Goal: Task Accomplishment & Management: Complete application form

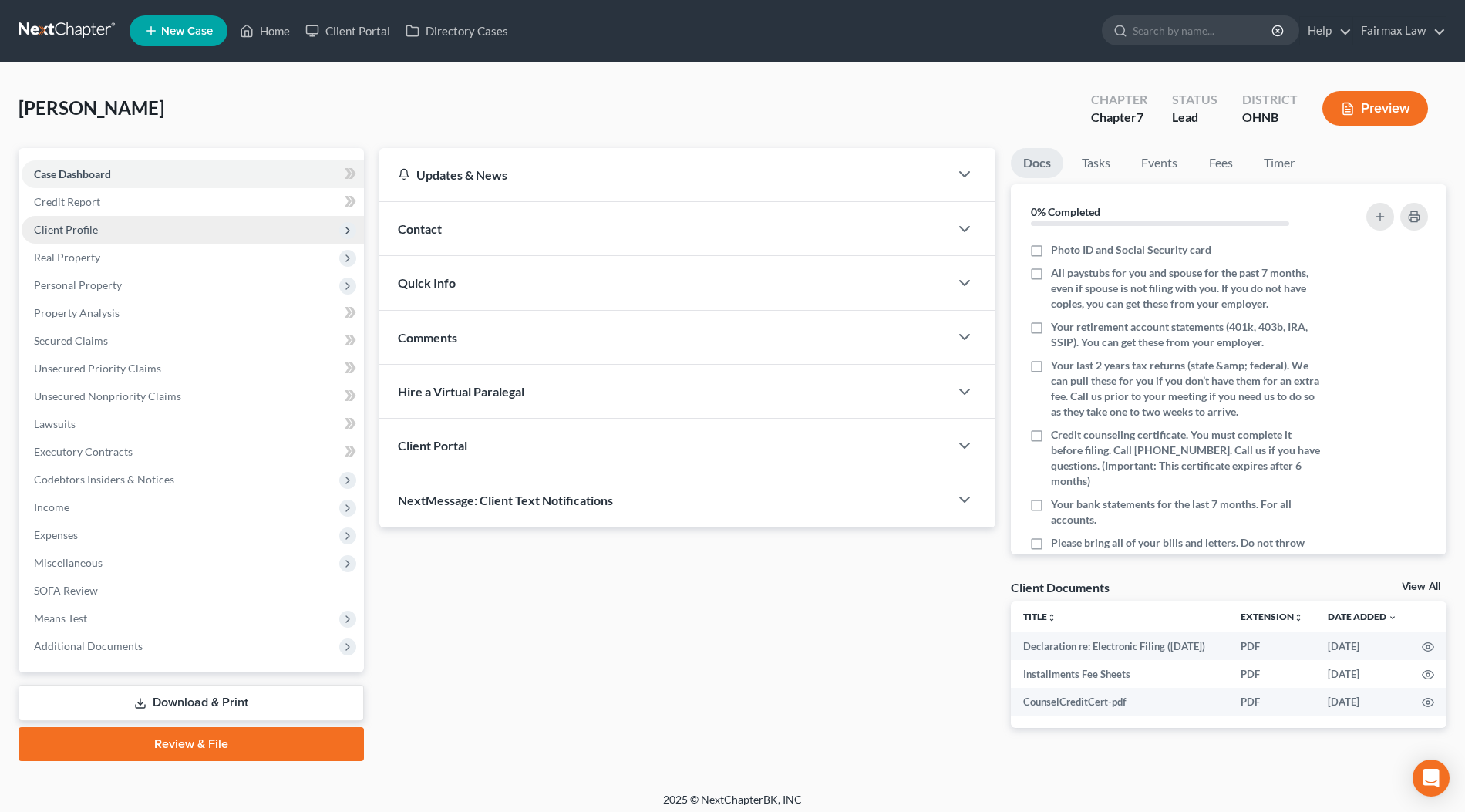
click at [124, 221] on span "Client Profile" at bounding box center [192, 230] width 342 height 28
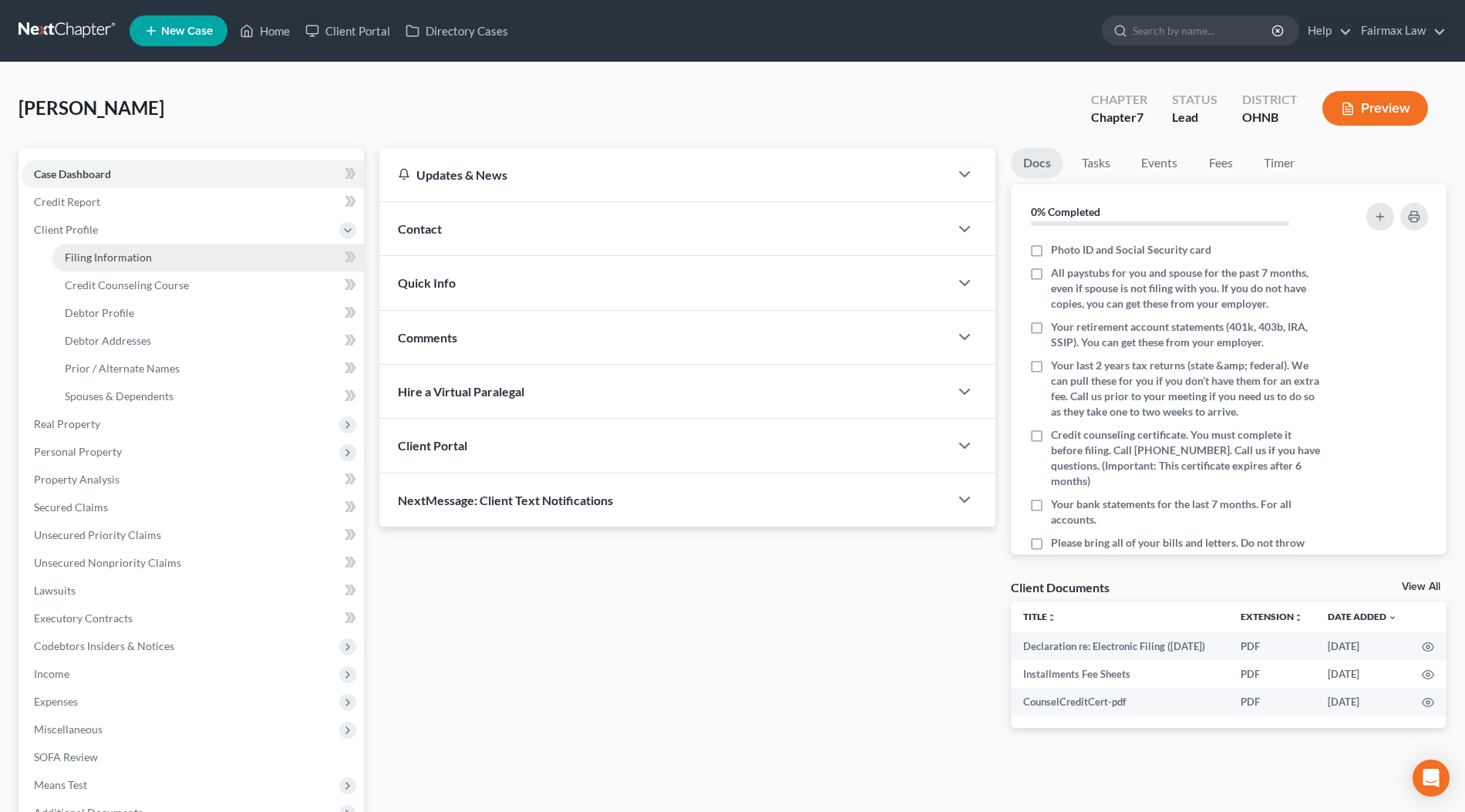
click at [149, 264] on link "Filing Information" at bounding box center [207, 257] width 312 height 28
select select "1"
select select "0"
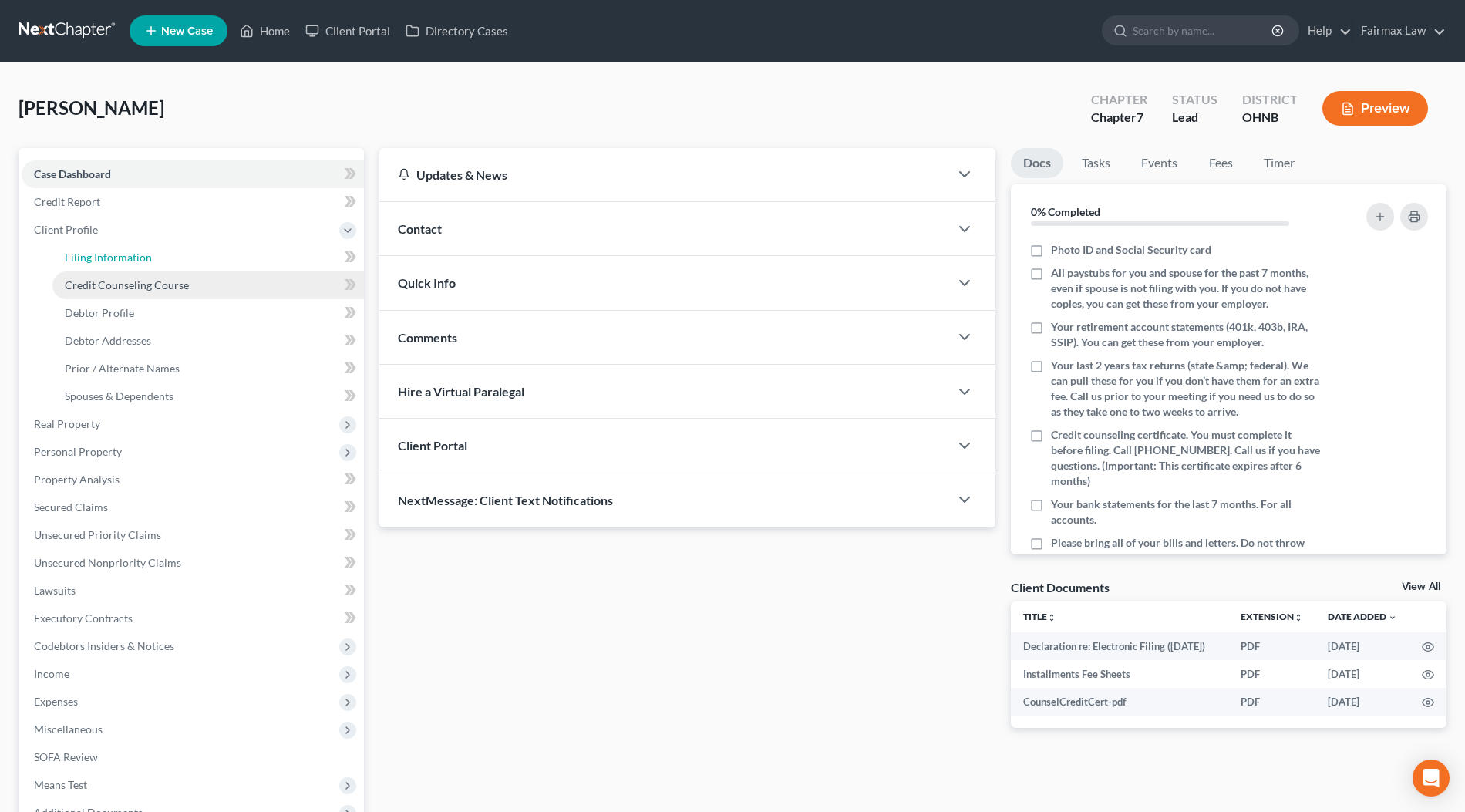
select select "36"
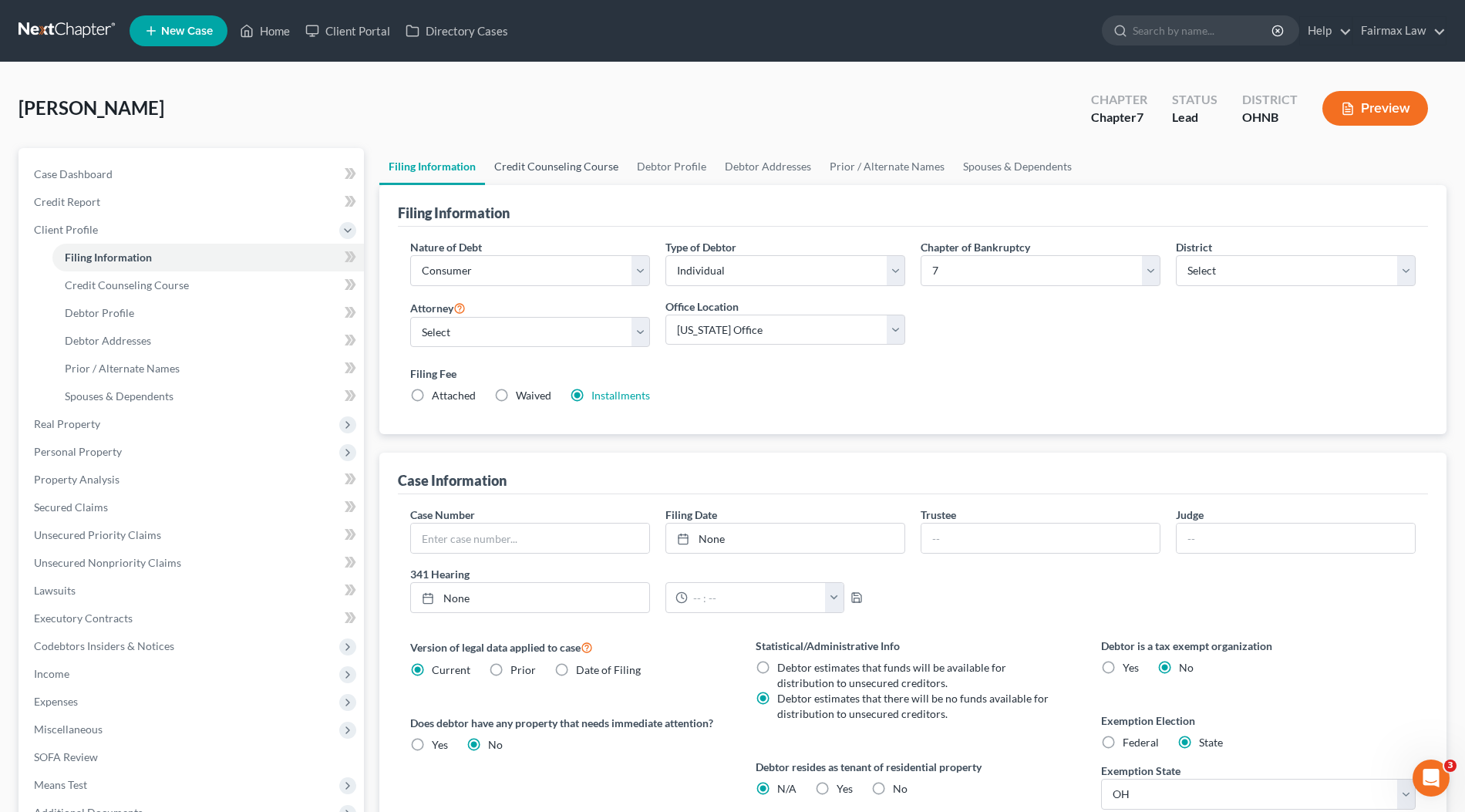
click at [559, 163] on link "Credit Counseling Course" at bounding box center [556, 166] width 143 height 37
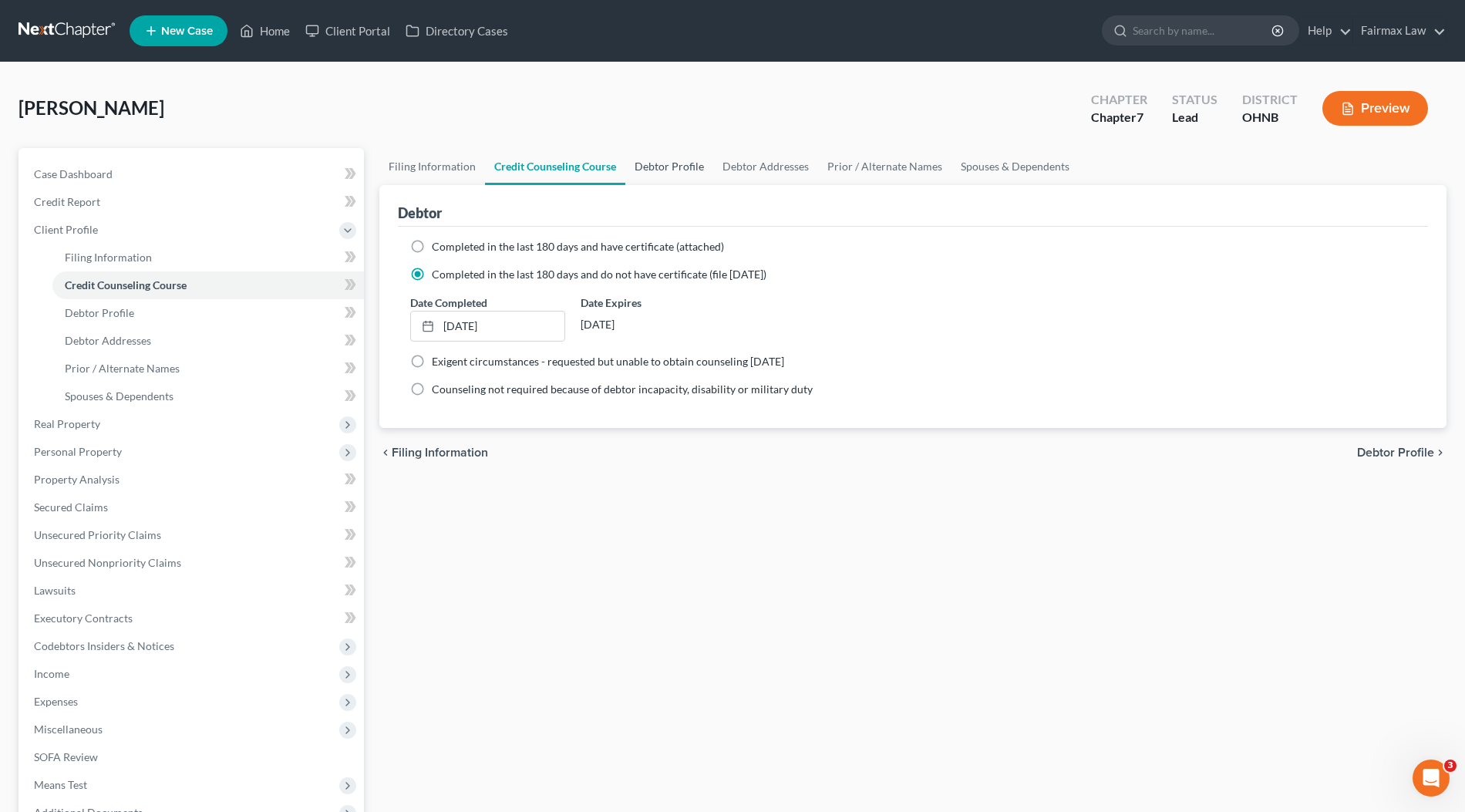
click at [691, 167] on link "Debtor Profile" at bounding box center [668, 166] width 88 height 37
select select "0"
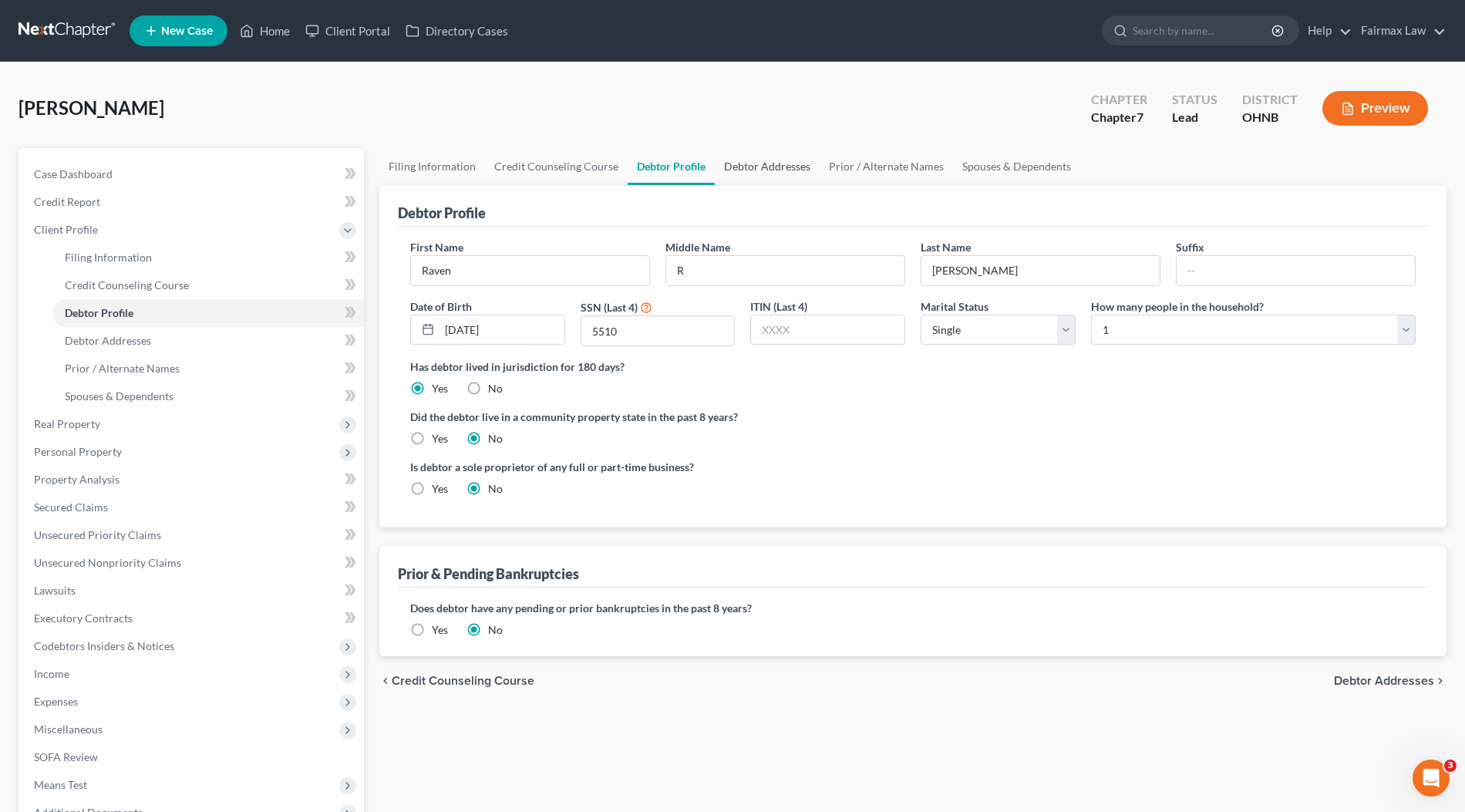
click at [776, 154] on link "Debtor Addresses" at bounding box center [767, 166] width 105 height 37
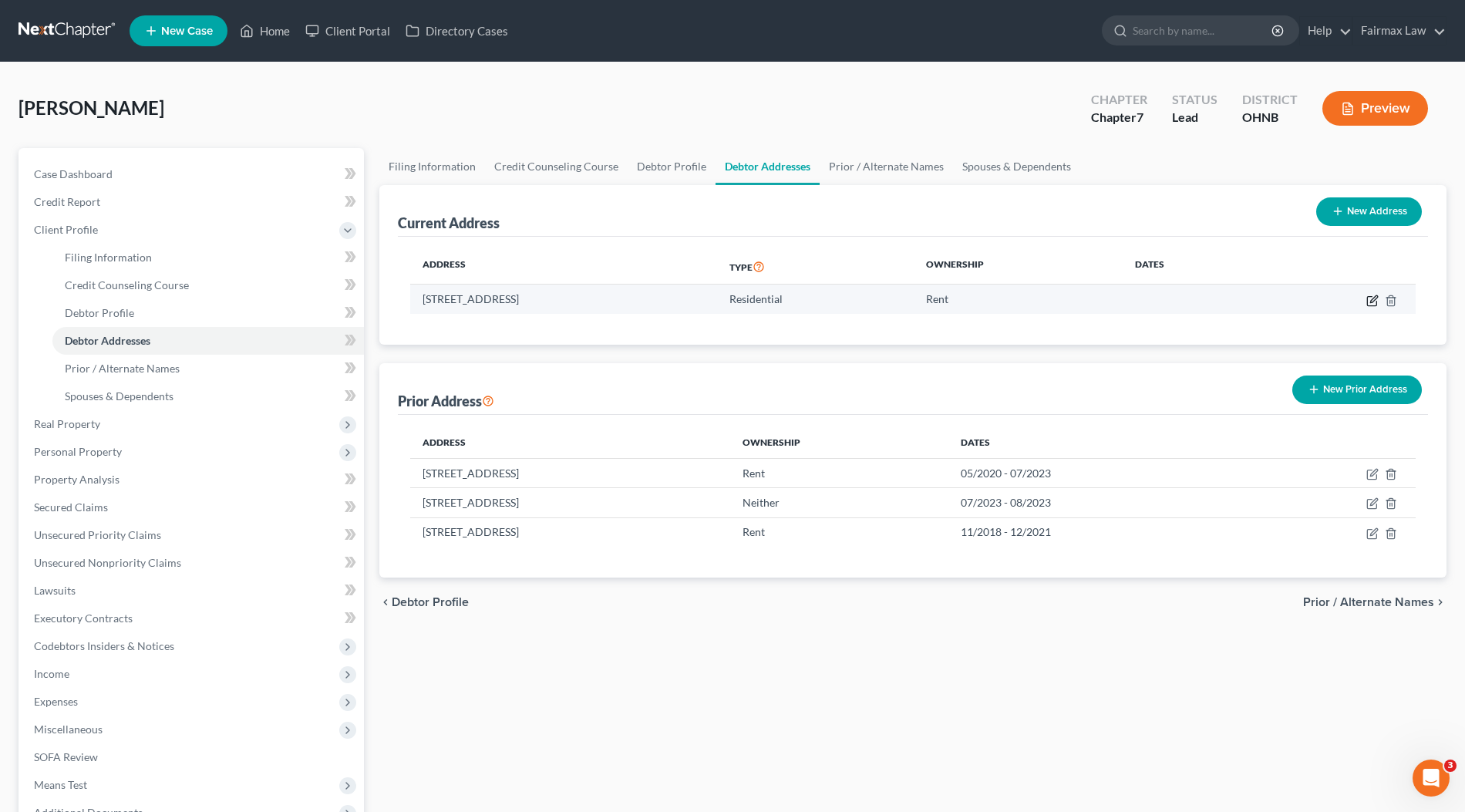
click at [1373, 296] on icon "button" at bounding box center [1373, 298] width 7 height 7
select select "36"
select select "0"
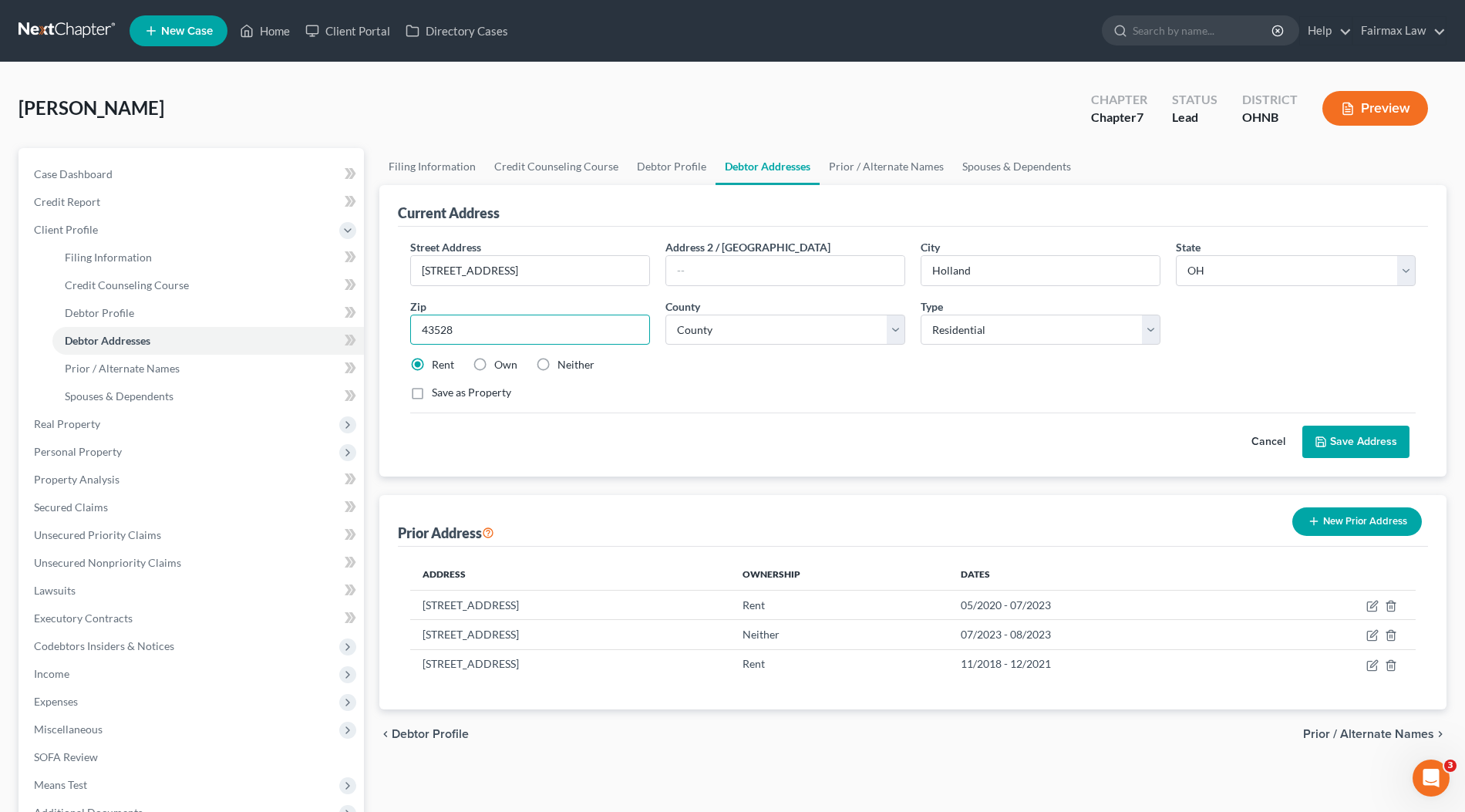
click at [542, 325] on input "43528" at bounding box center [529, 330] width 240 height 31
click at [556, 116] on div "[PERSON_NAME] Upgraded Chapter Chapter 7 Status Lead District OHNB Preview" at bounding box center [732, 115] width 1427 height 68
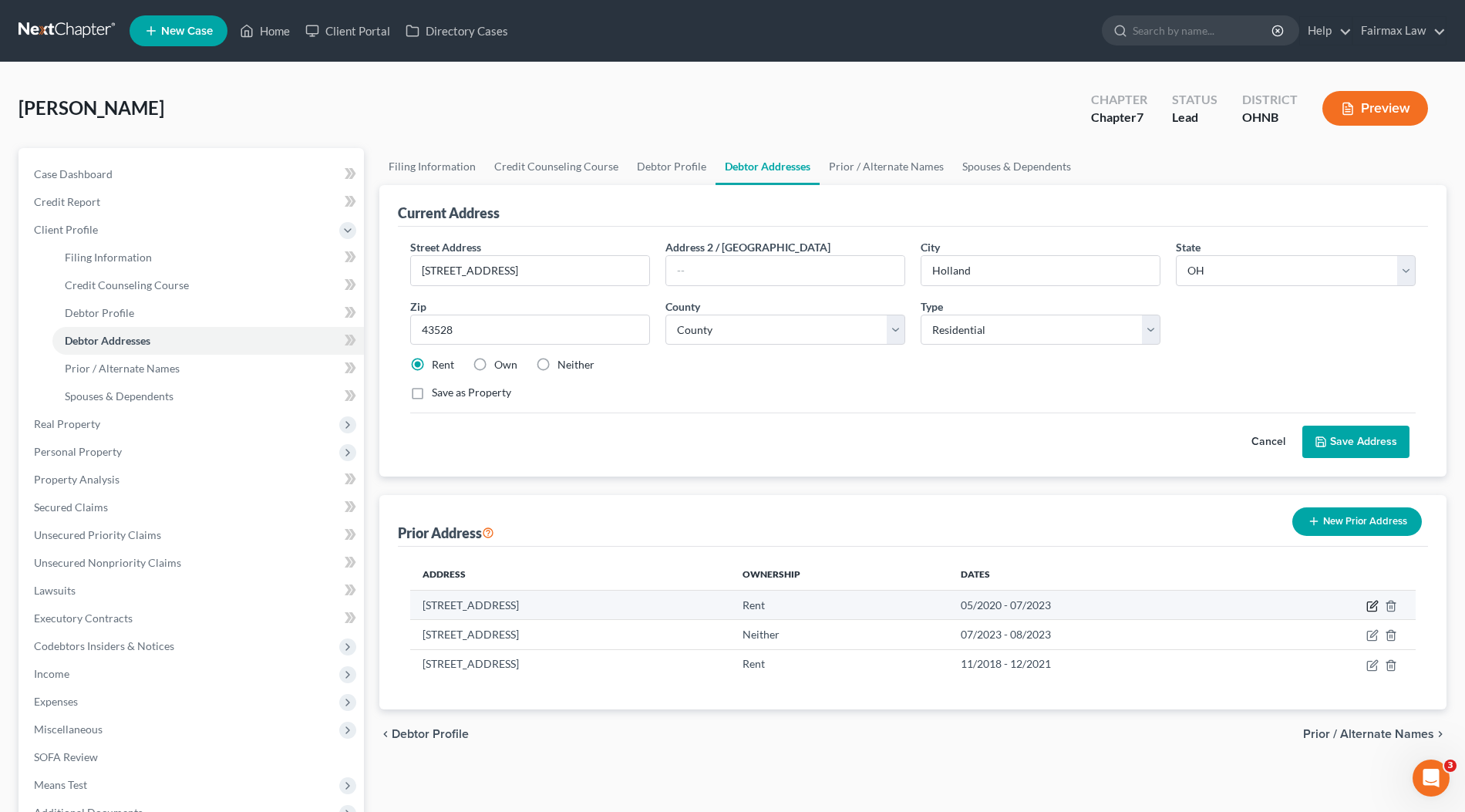
click at [1368, 602] on icon "button" at bounding box center [1372, 606] width 13 height 13
select select "9"
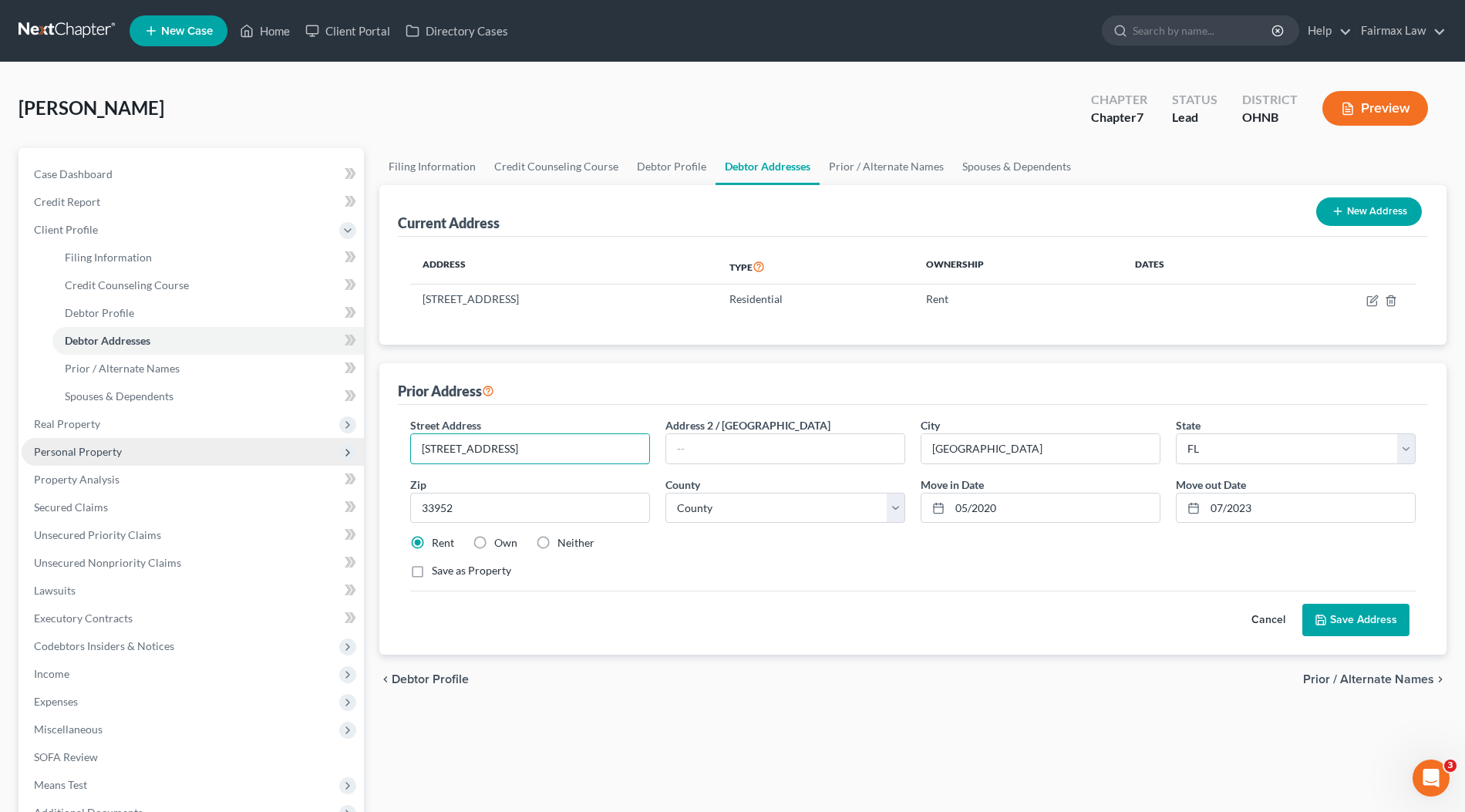
drag, startPoint x: 540, startPoint y: 447, endPoint x: 50, endPoint y: 446, distance: 490.0
click at [50, 446] on div "Petition Navigation Case Dashboard Payments Invoices Payments Payments Credit R…" at bounding box center [732, 537] width 1443 height 779
click at [505, 502] on input "33952" at bounding box center [529, 508] width 240 height 31
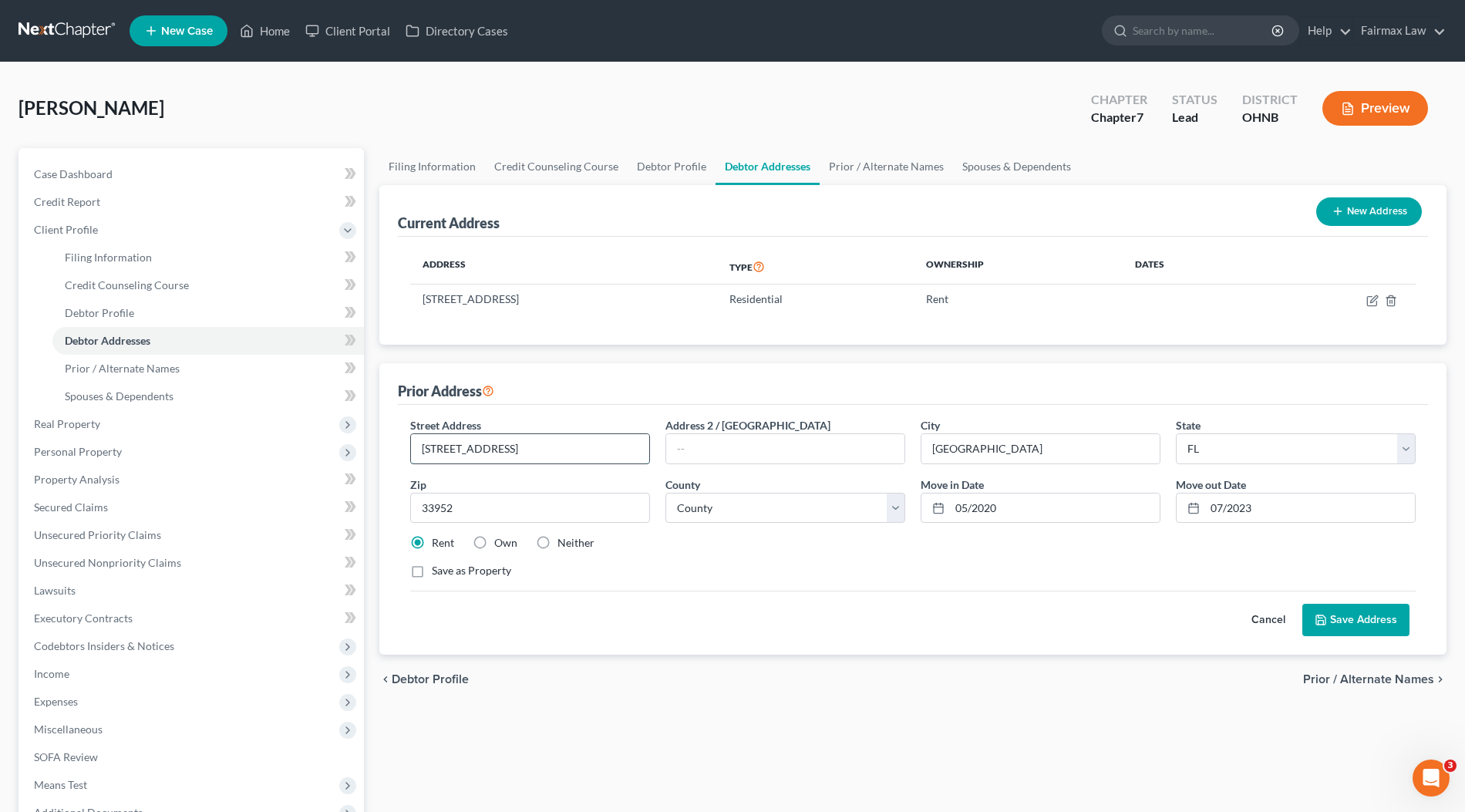
click at [586, 434] on input "[STREET_ADDRESS]" at bounding box center [529, 448] width 238 height 29
paste input "eneva St"
type input "[STREET_ADDRESS]"
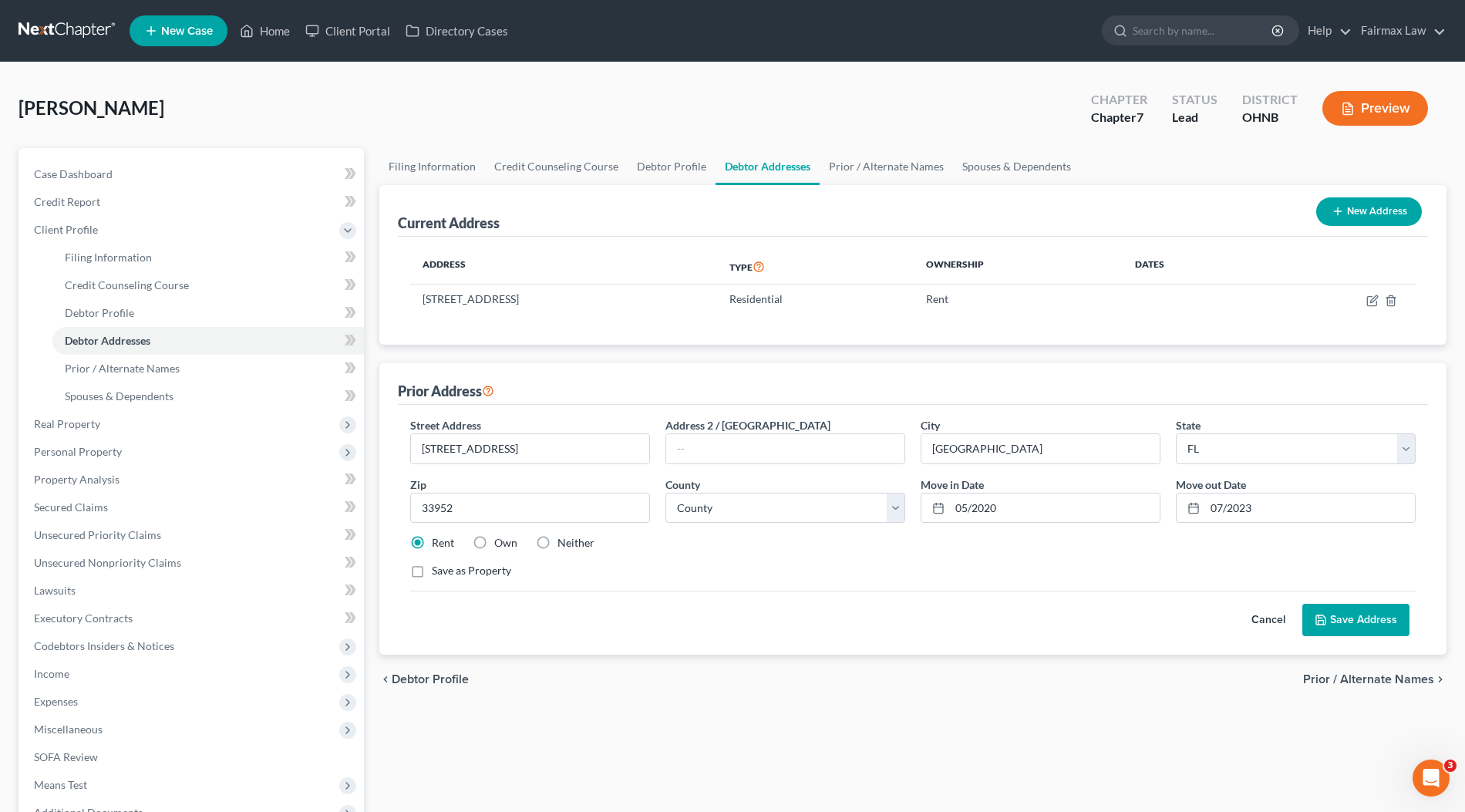
click at [1391, 619] on button "Save Address" at bounding box center [1355, 620] width 107 height 33
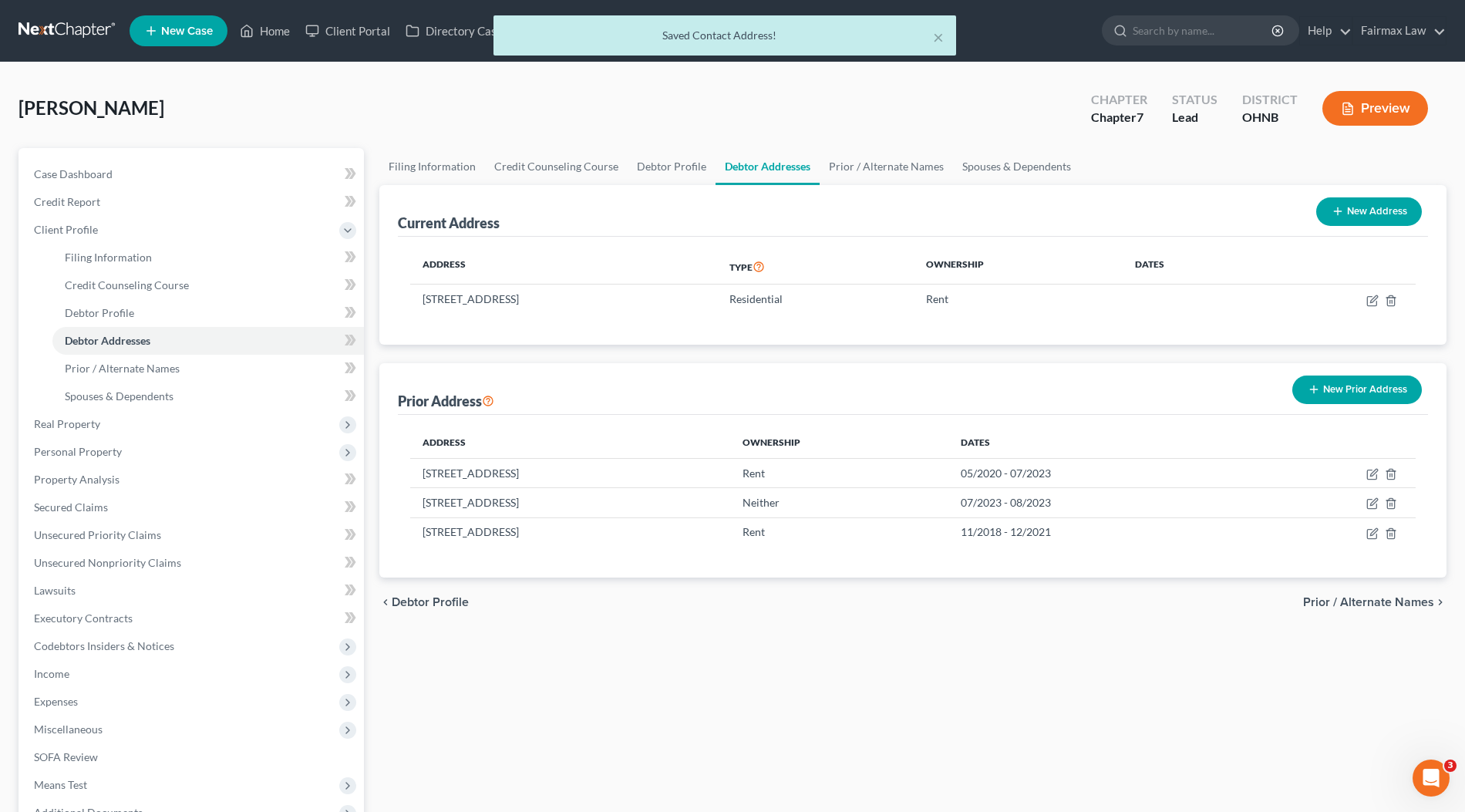
click at [513, 98] on div "[PERSON_NAME] Upgraded Chapter Chapter 7 Status Lead District OHNB Preview" at bounding box center [732, 115] width 1427 height 68
click at [898, 152] on link "Prior / Alternate Names" at bounding box center [886, 166] width 133 height 37
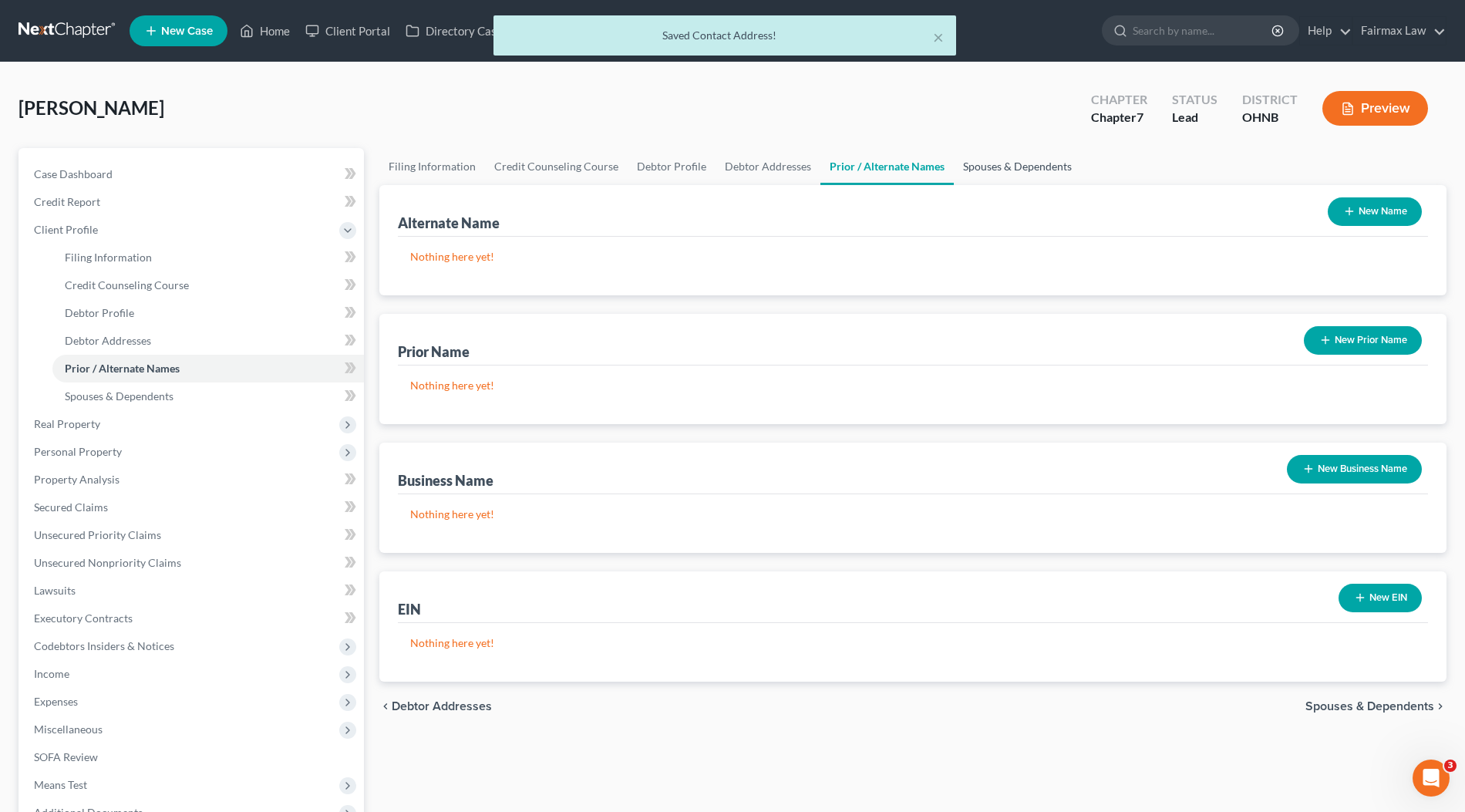
click at [1000, 173] on link "Spouses & Dependents" at bounding box center [1017, 166] width 127 height 37
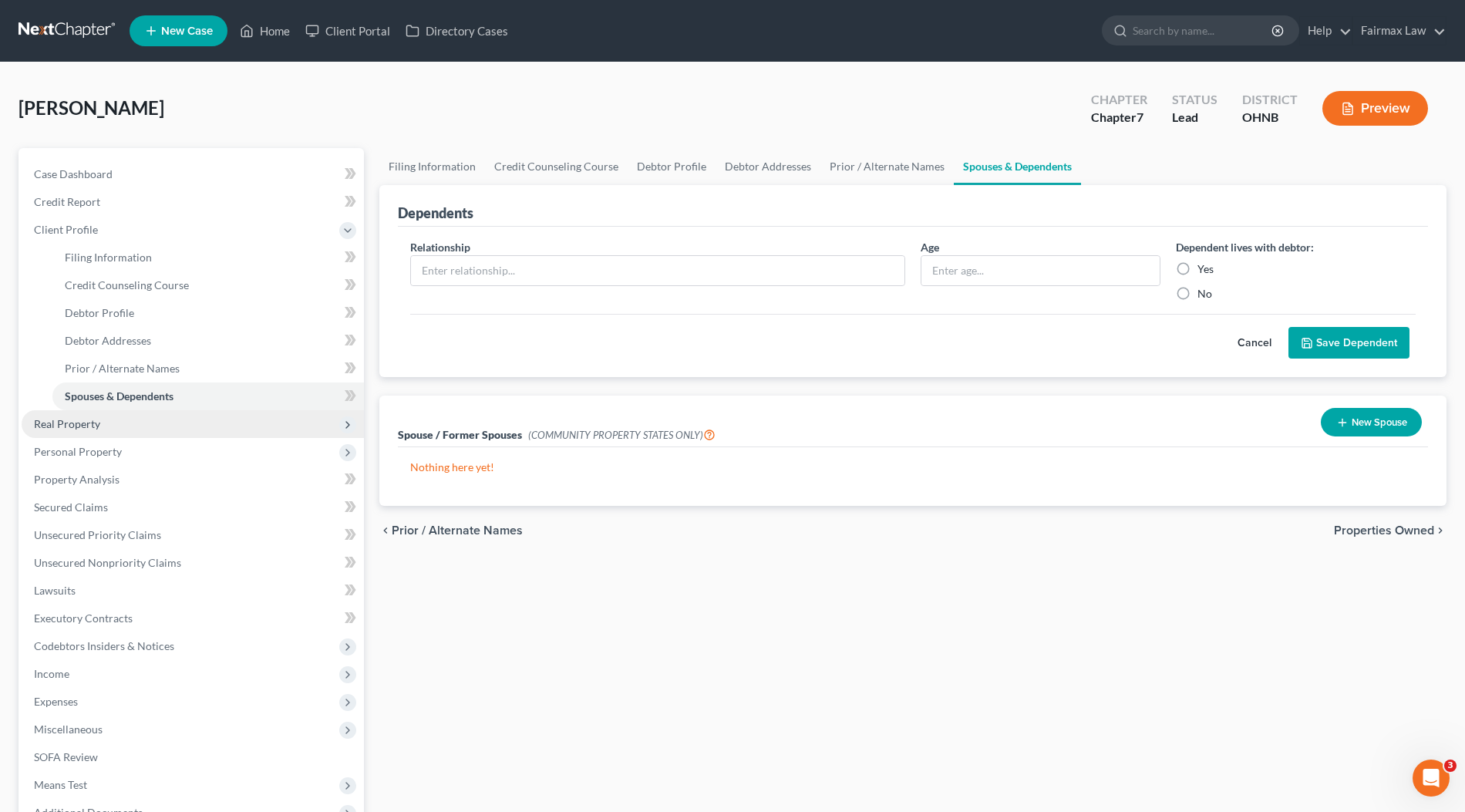
click at [124, 434] on span "Real Property" at bounding box center [192, 423] width 342 height 28
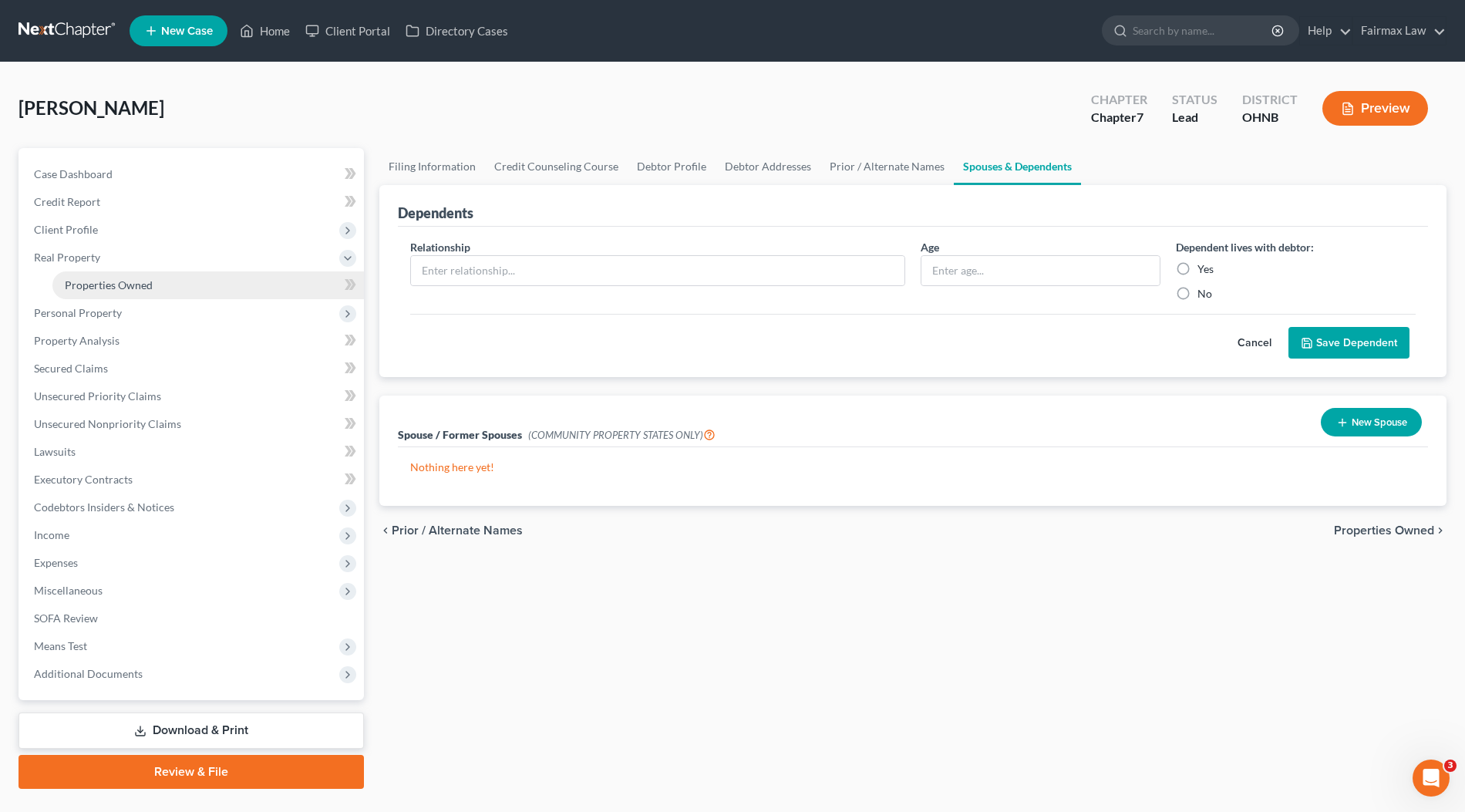
click at [153, 288] on link "Properties Owned" at bounding box center [207, 284] width 312 height 28
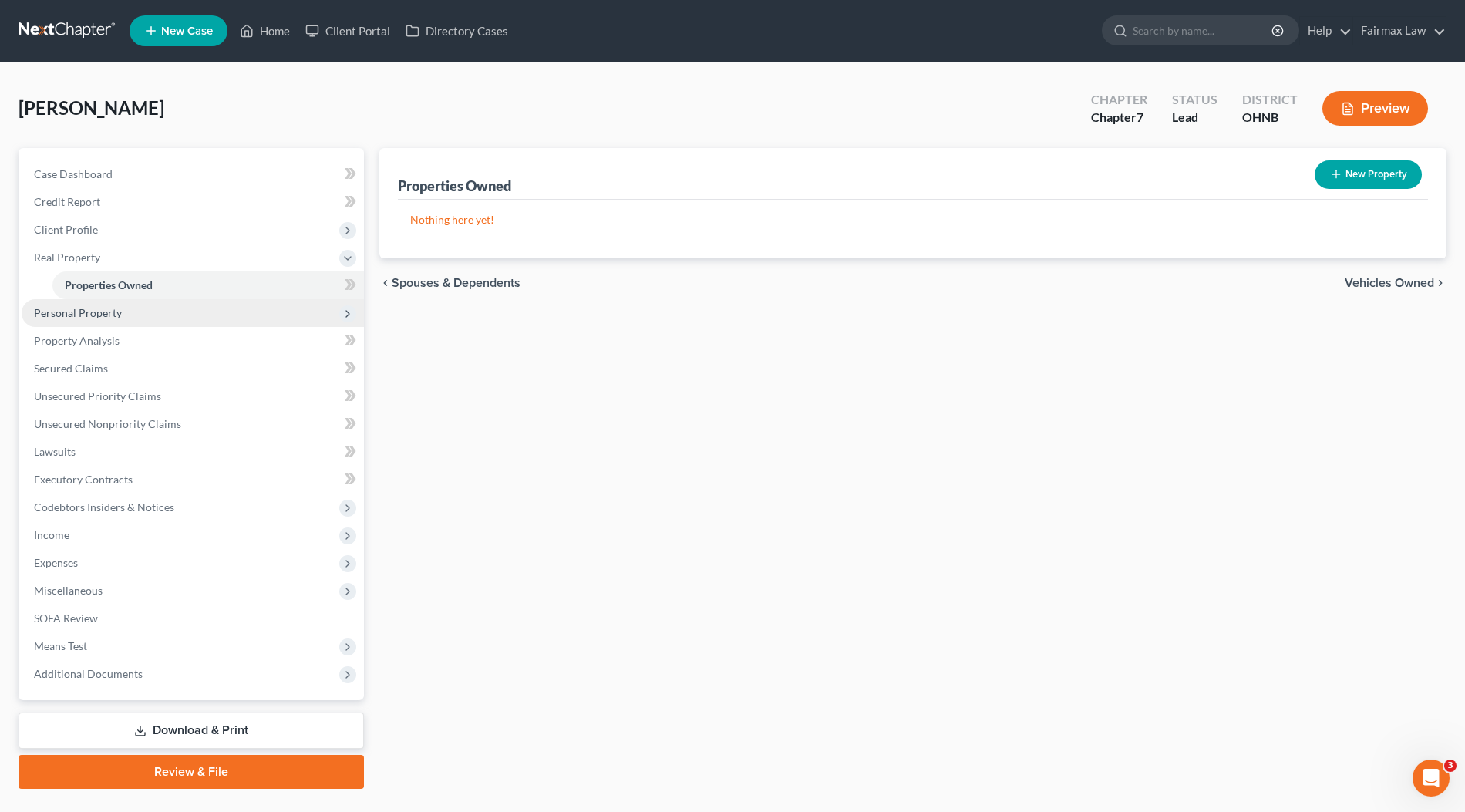
click at [121, 312] on span "Personal Property" at bounding box center [192, 312] width 342 height 28
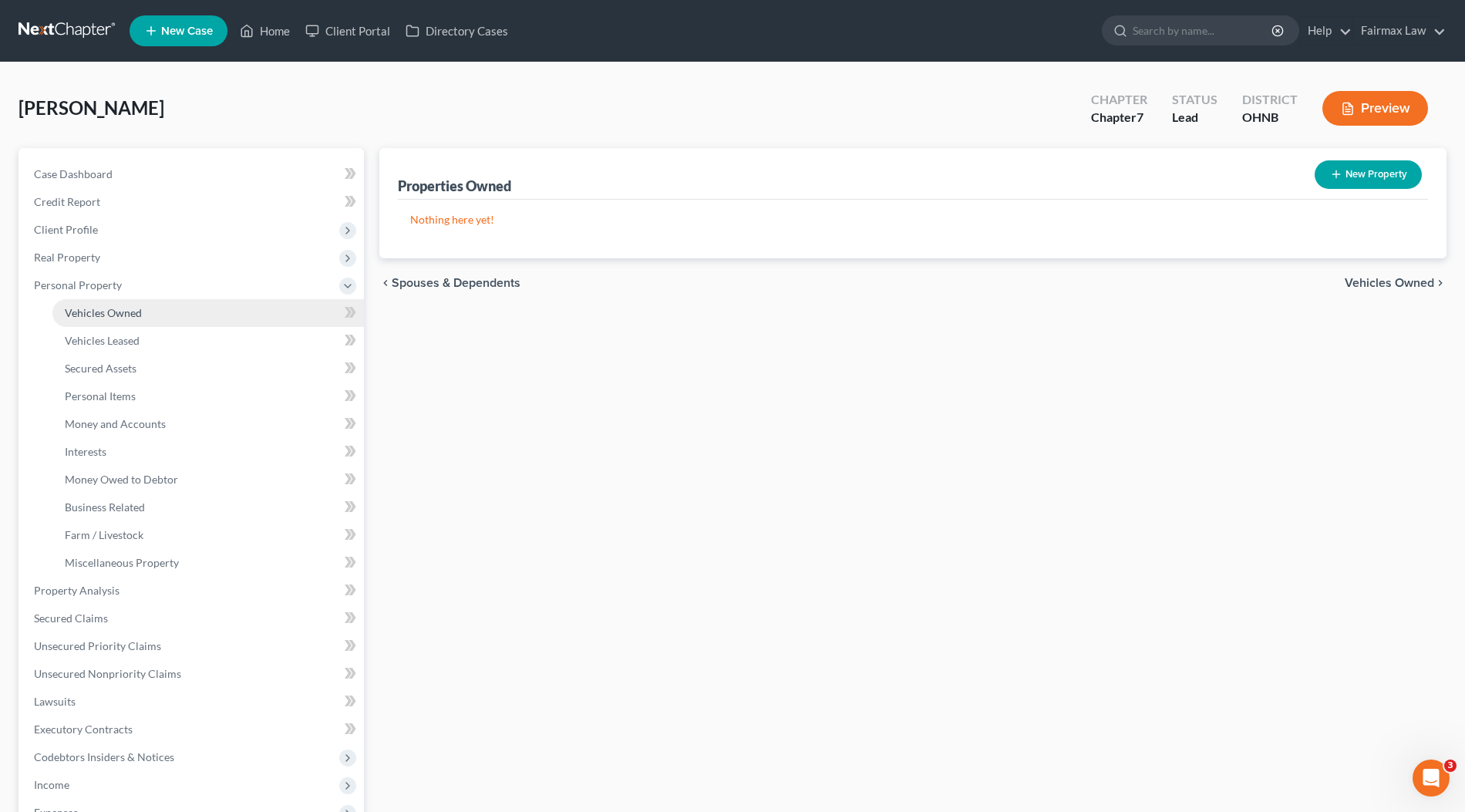
click at [118, 313] on span "Vehicles Owned" at bounding box center [103, 312] width 77 height 14
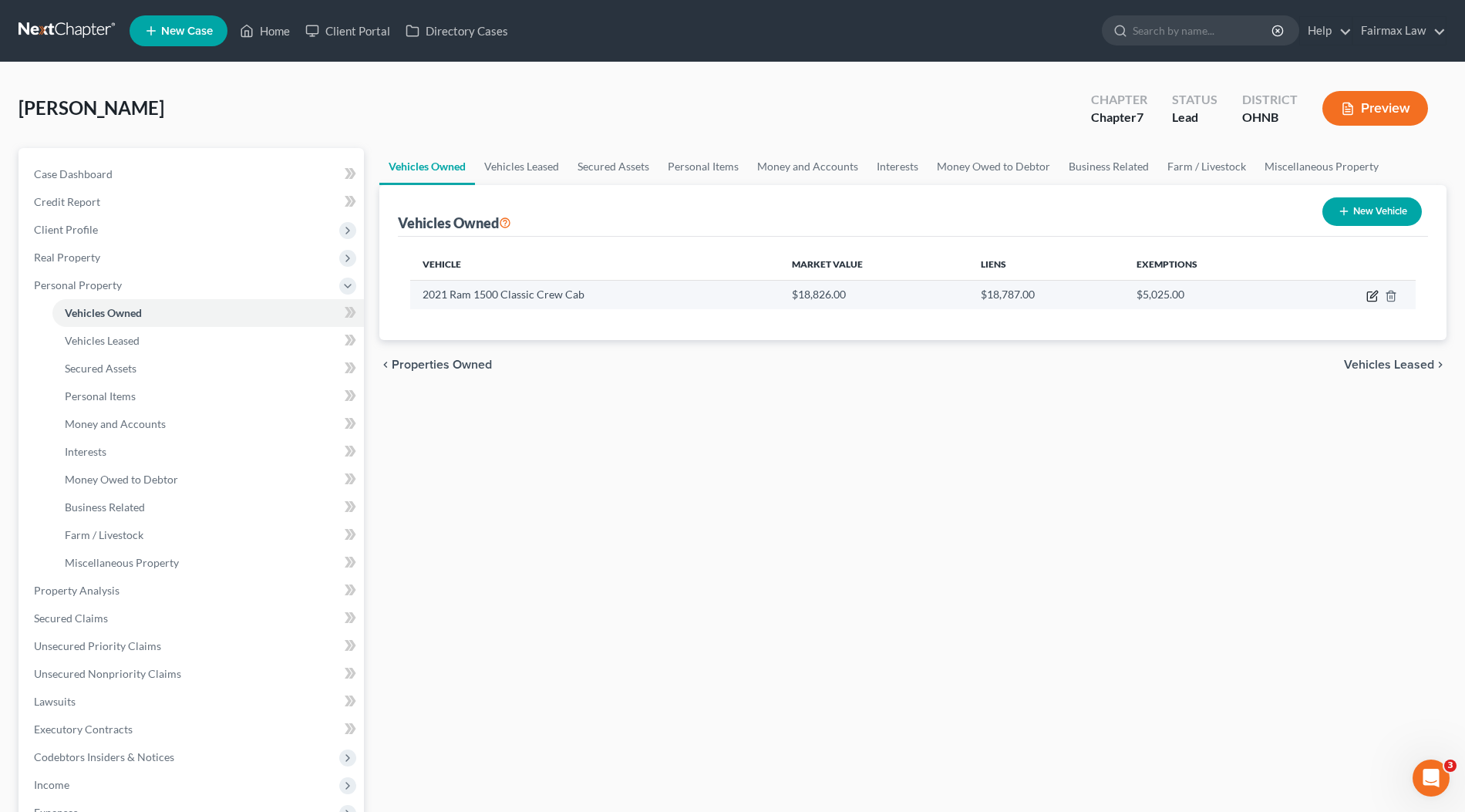
click at [1370, 298] on icon "button" at bounding box center [1372, 296] width 13 height 13
select select "0"
select select "5"
select select "2"
select select "0"
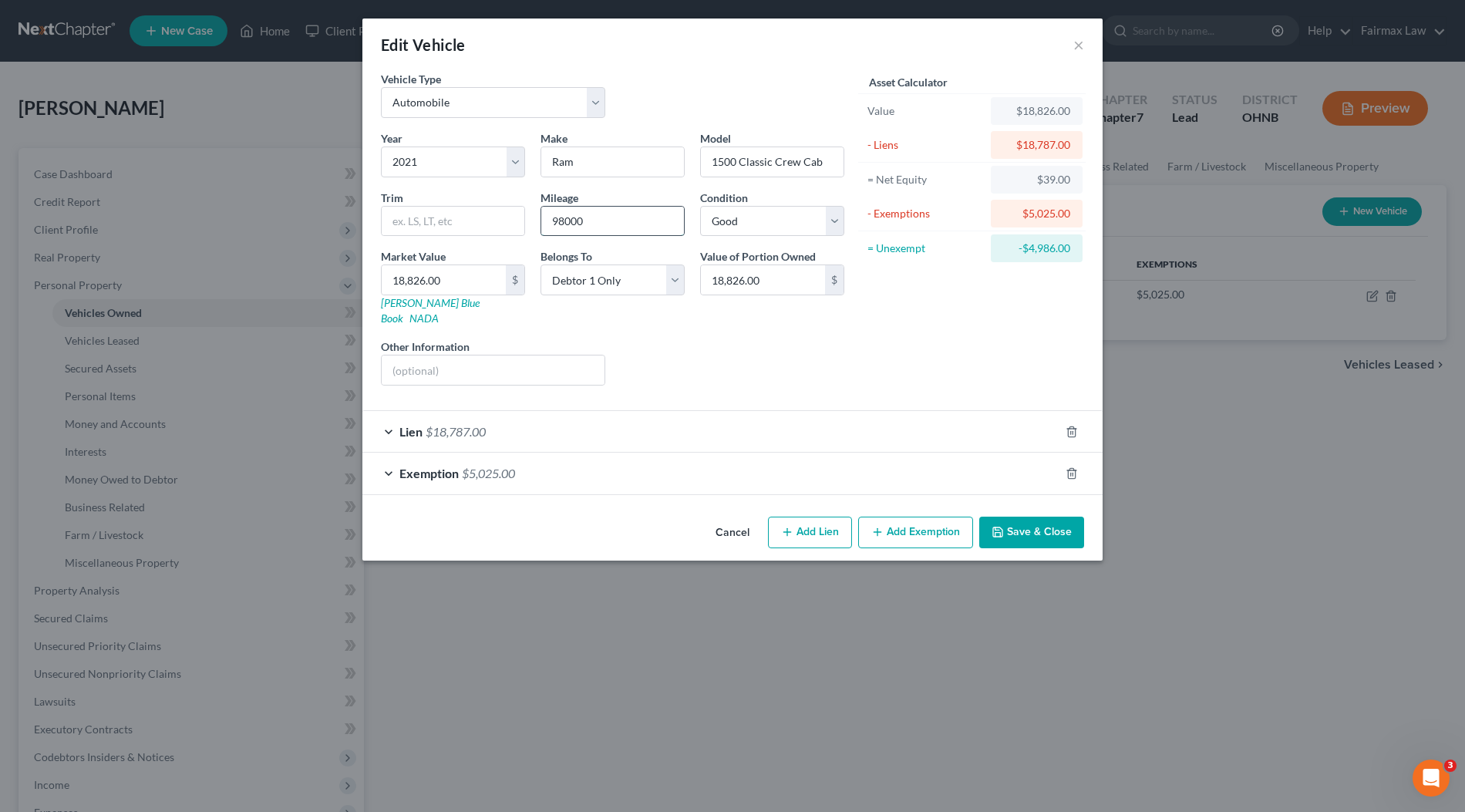
click at [565, 220] on input "98000" at bounding box center [612, 221] width 143 height 29
type input "98,000"
click at [1056, 517] on button "Save & Close" at bounding box center [1031, 533] width 105 height 33
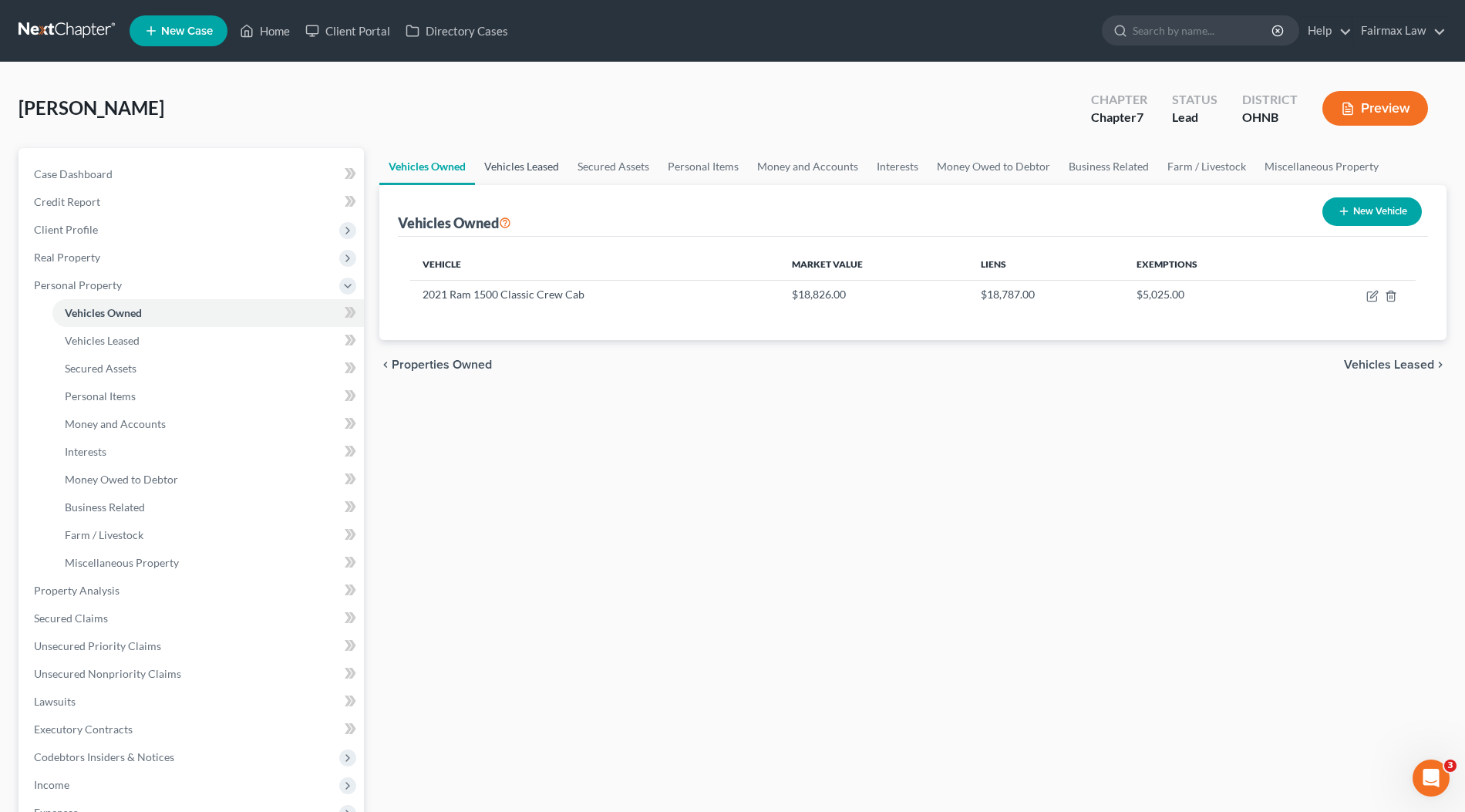
click at [490, 174] on link "Vehicles Leased" at bounding box center [521, 166] width 94 height 37
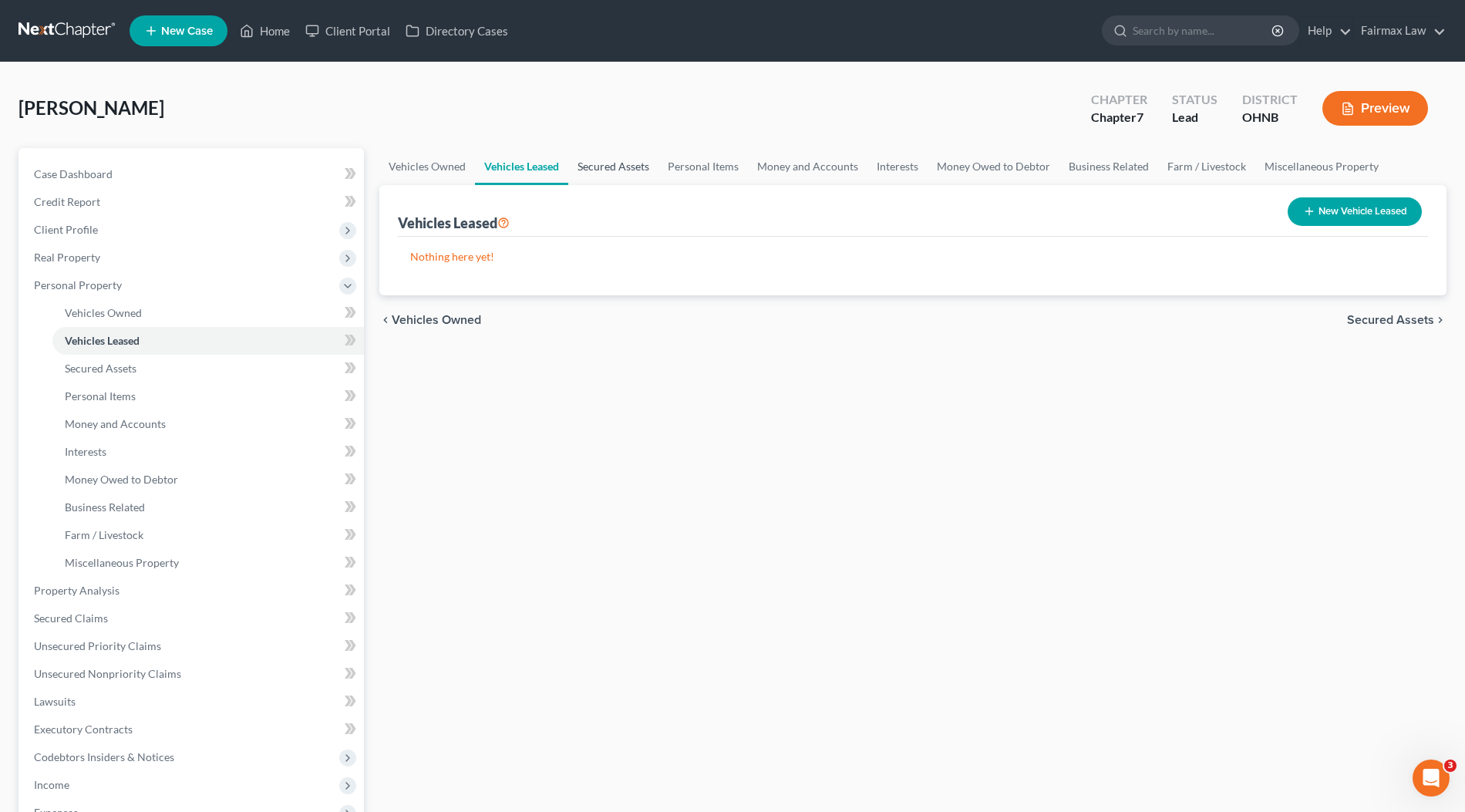
click at [619, 155] on link "Secured Assets" at bounding box center [613, 166] width 91 height 37
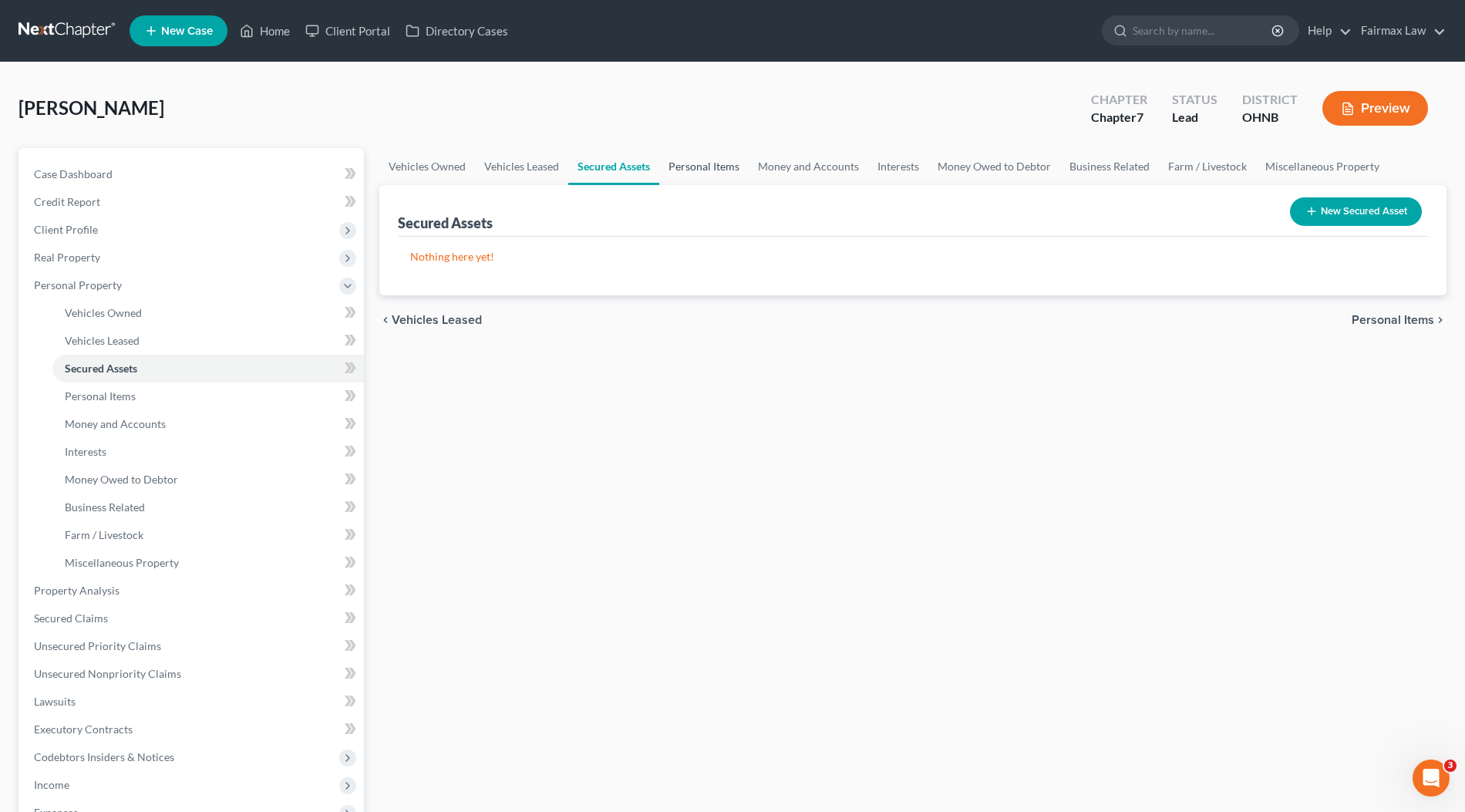
click at [679, 164] on link "Personal Items" at bounding box center [703, 166] width 90 height 37
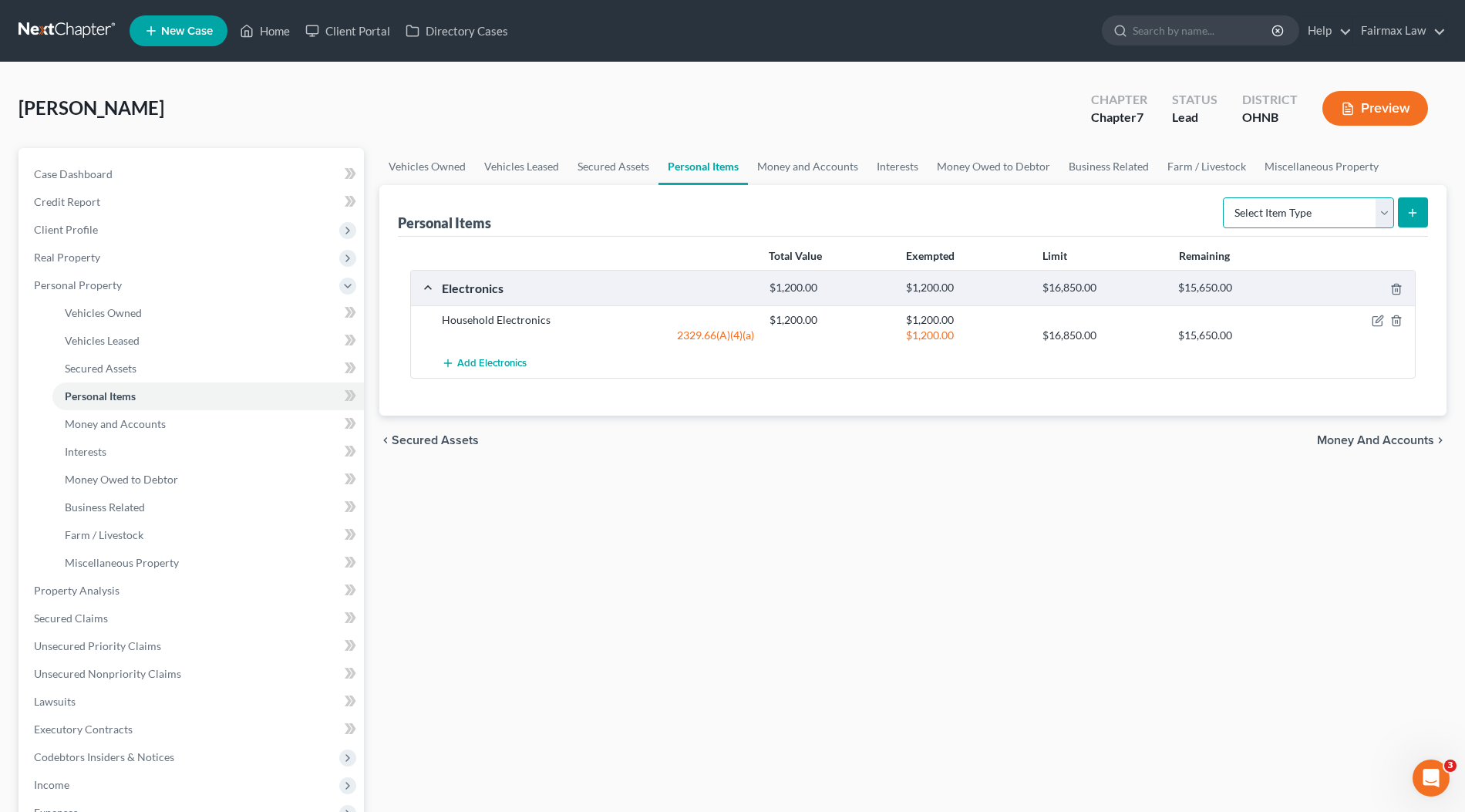
click at [1305, 217] on select "Select Item Type Clothing Collectibles Of Value Electronics Firearms Household …" at bounding box center [1308, 213] width 171 height 31
click at [1286, 214] on select "Select Item Type Clothing Collectibles Of Value Electronics Firearms Household …" at bounding box center [1308, 213] width 171 height 31
select select "clothing"
click at [1225, 198] on select "Select Item Type Clothing Collectibles Of Value Electronics Firearms Household …" at bounding box center [1308, 213] width 171 height 31
click at [1418, 212] on icon "submit" at bounding box center [1412, 212] width 13 height 13
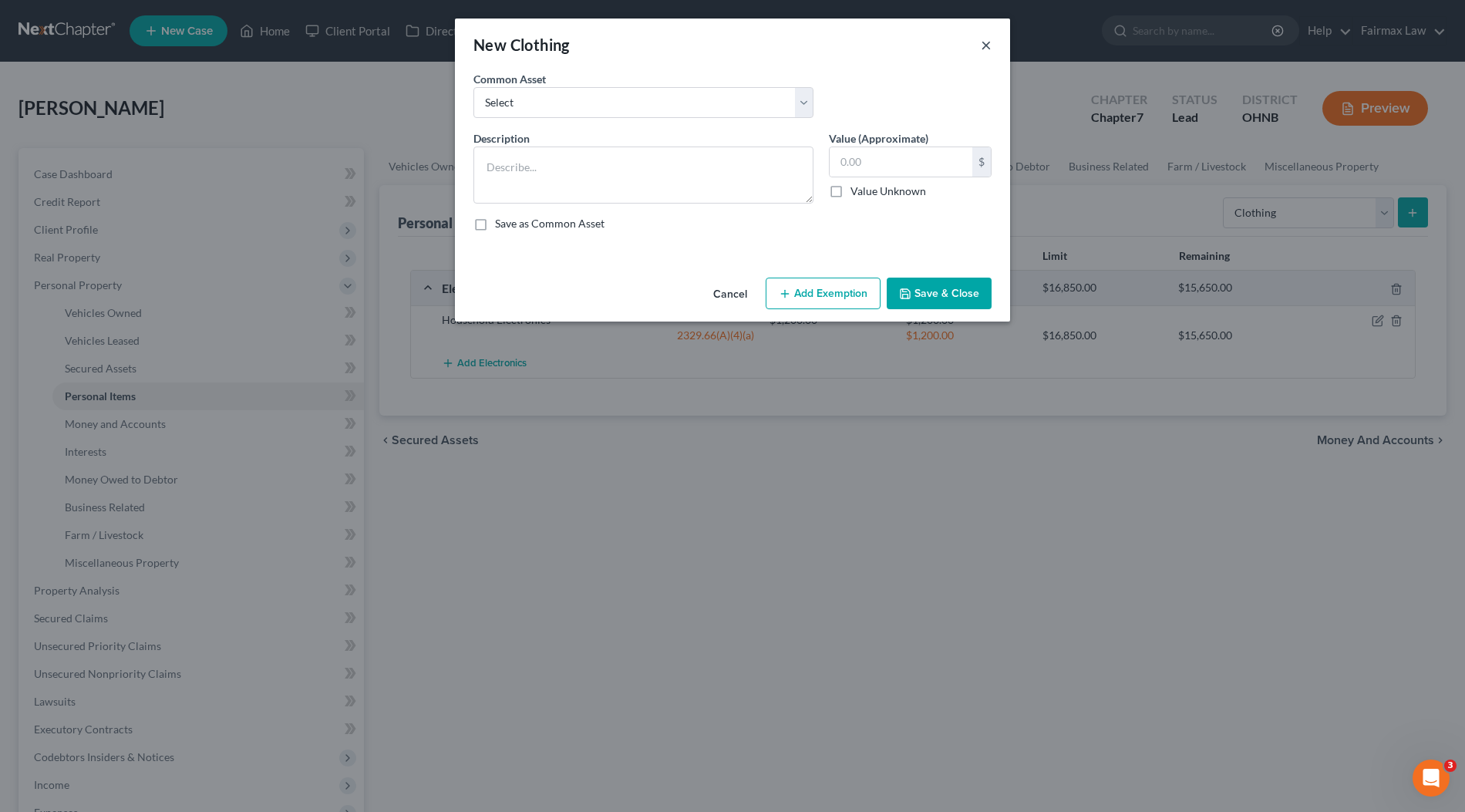
click at [988, 45] on button "×" at bounding box center [986, 44] width 11 height 18
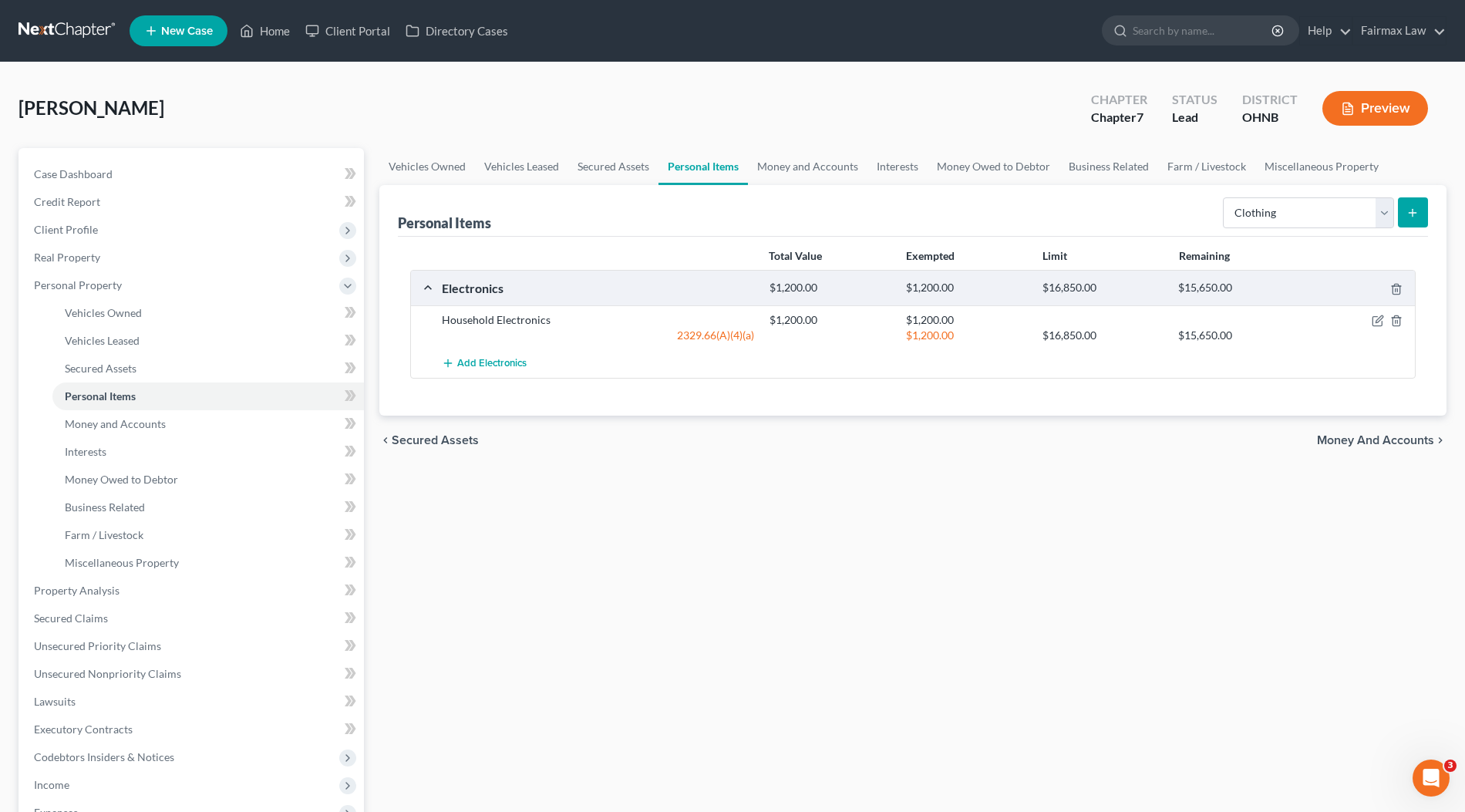
click at [1413, 210] on icon "submit" at bounding box center [1412, 212] width 13 height 13
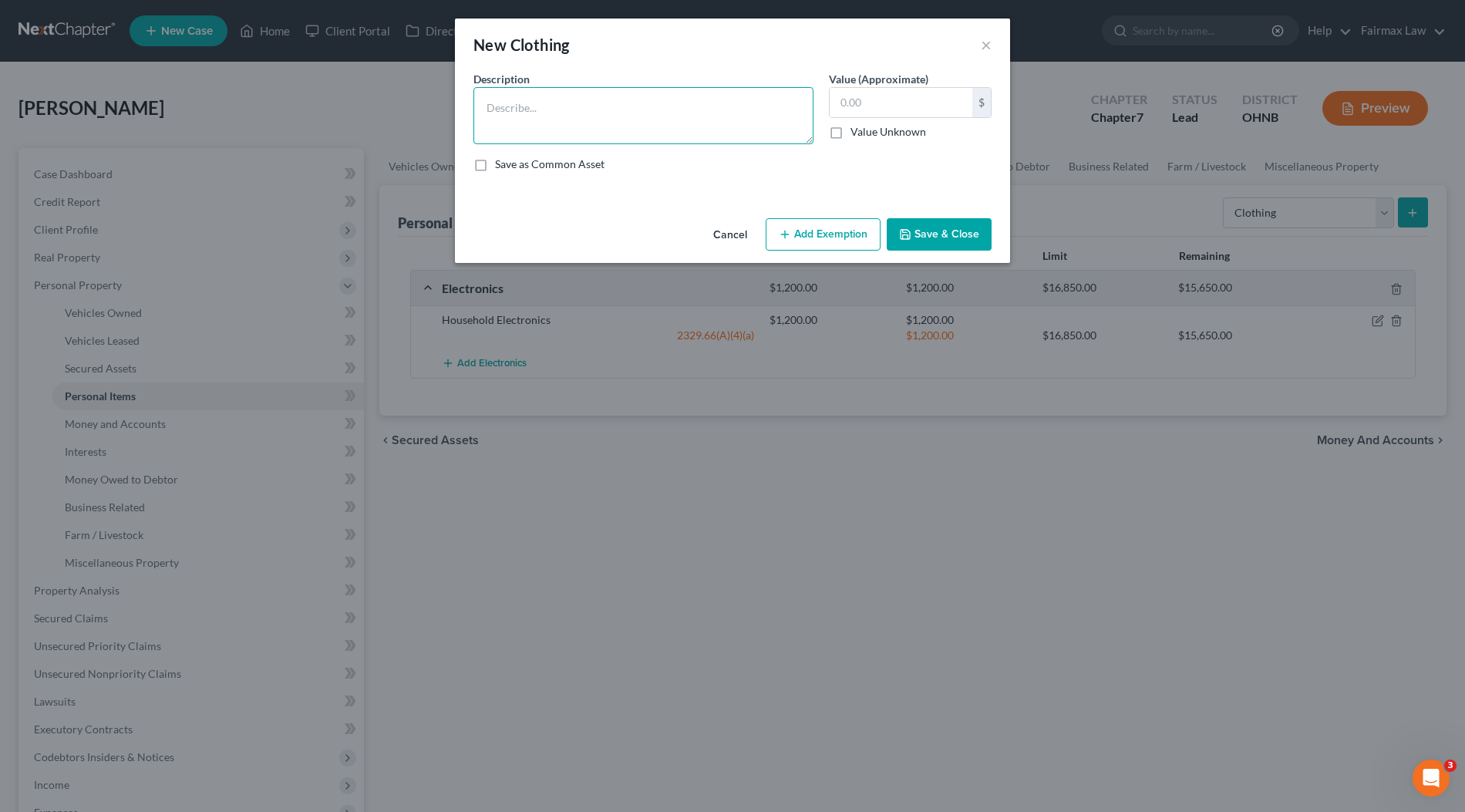
click at [598, 106] on textarea at bounding box center [643, 115] width 340 height 57
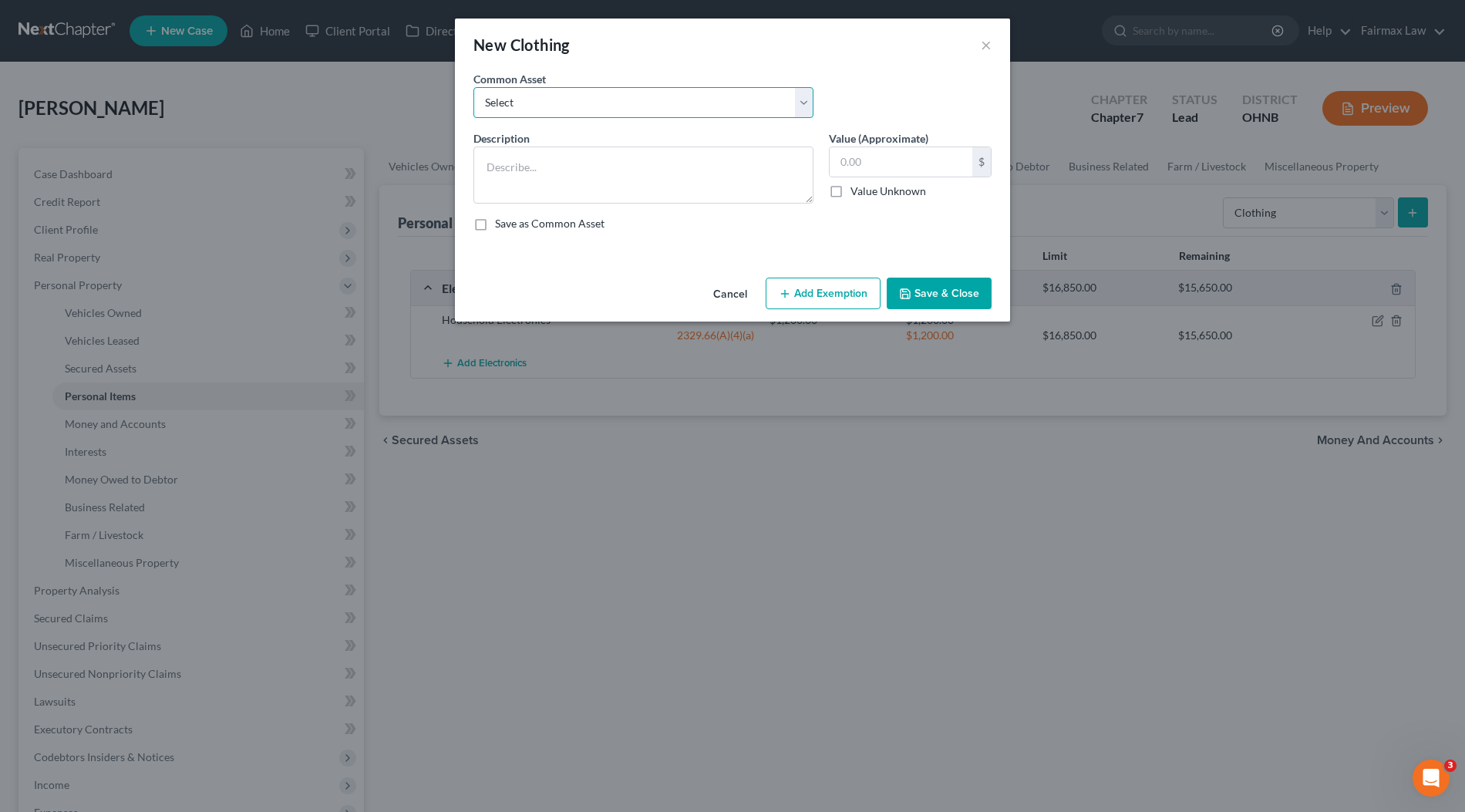
click at [665, 102] on select "Select Everyday clothing Professional Men's wear. Everyday wearing apparel Comm…" at bounding box center [643, 102] width 340 height 31
select select "3"
click at [474, 87] on select "Select Everyday clothing Professional Men's wear. Everyday wearing apparel Comm…" at bounding box center [643, 102] width 340 height 31
type textarea "Common clothing"
click at [894, 163] on input "2,000.00" at bounding box center [901, 162] width 143 height 29
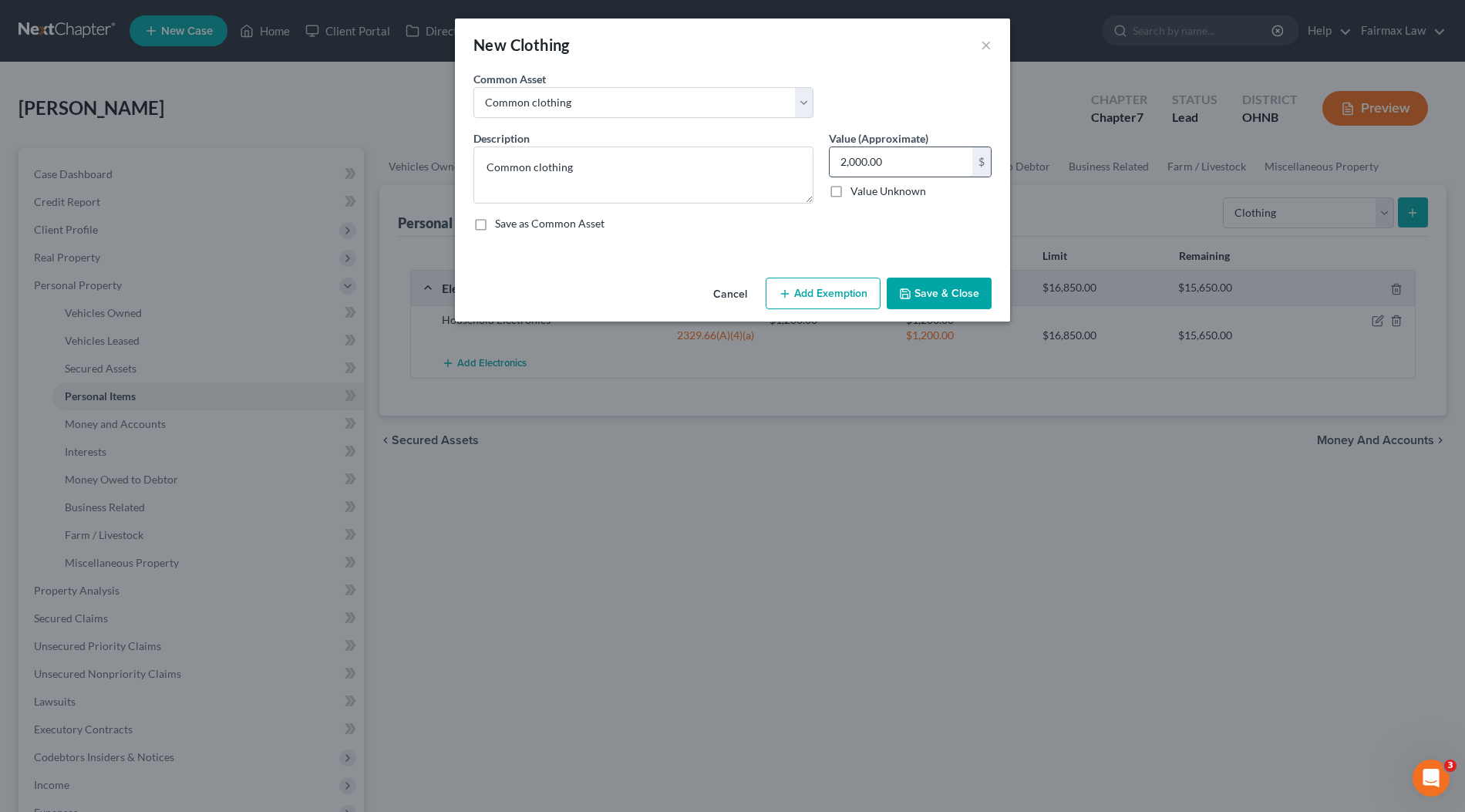
click at [894, 163] on input "2,000.00" at bounding box center [901, 162] width 143 height 29
type input "100"
click at [844, 303] on button "Add Exemption" at bounding box center [823, 294] width 115 height 33
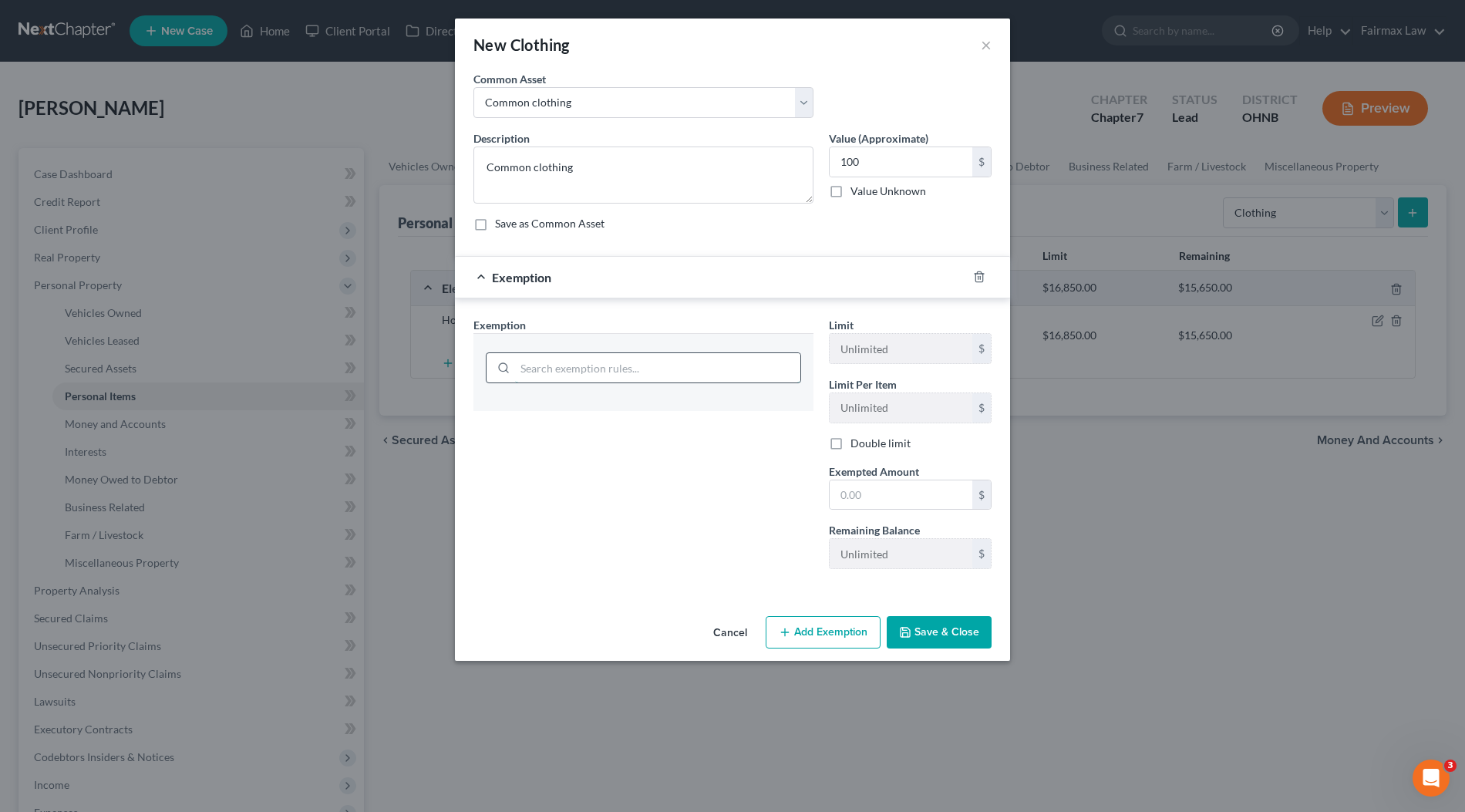
click at [617, 374] on input "search" at bounding box center [658, 367] width 285 height 29
paste input "100"
type input "wear"
click at [682, 406] on li "11 - Wearing Apparel - 2329.66(A)(4)(a)" at bounding box center [643, 412] width 315 height 28
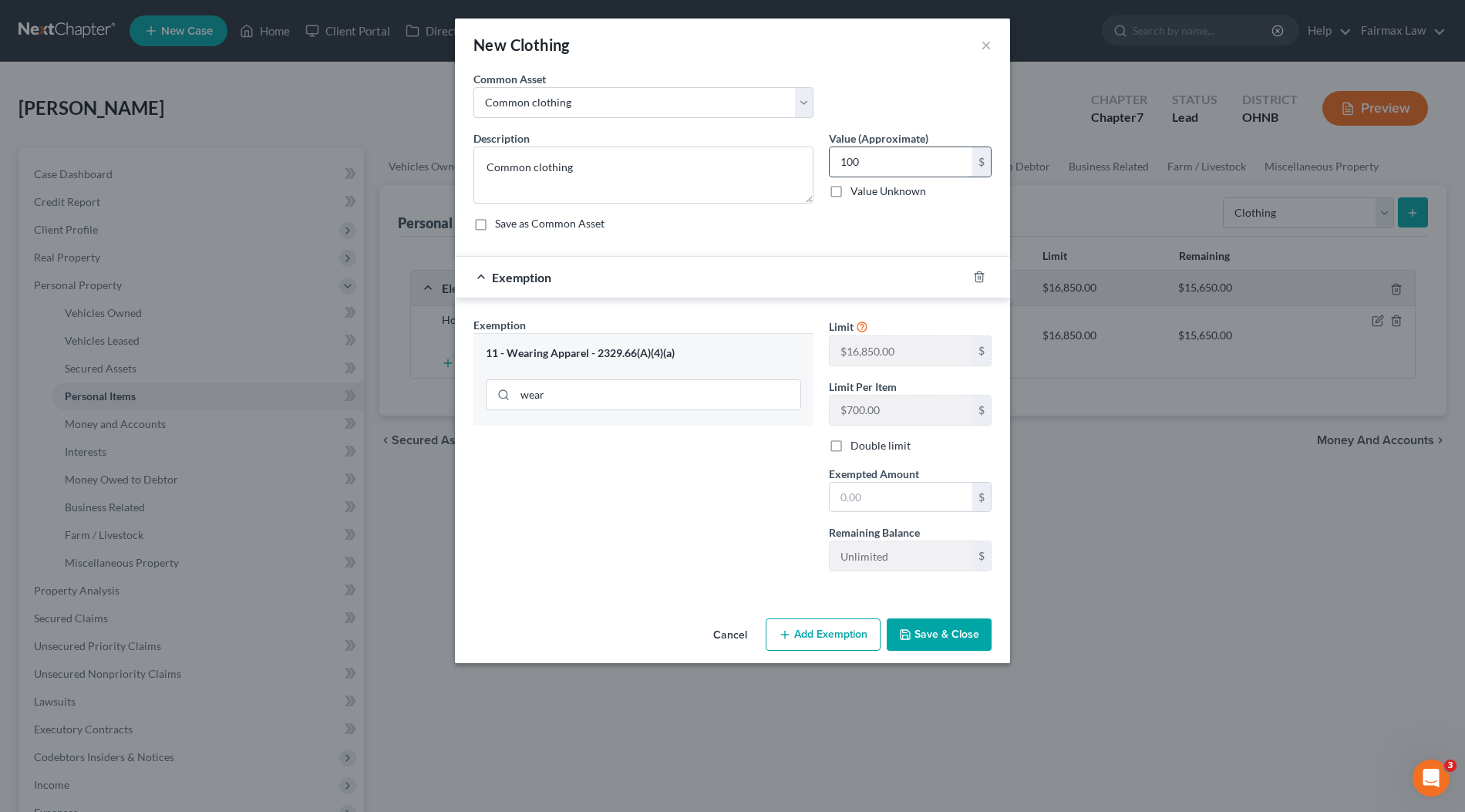
click at [876, 148] on input "100" at bounding box center [901, 162] width 143 height 29
click at [892, 504] on input "text" at bounding box center [901, 497] width 143 height 29
paste input "100"
type input "100"
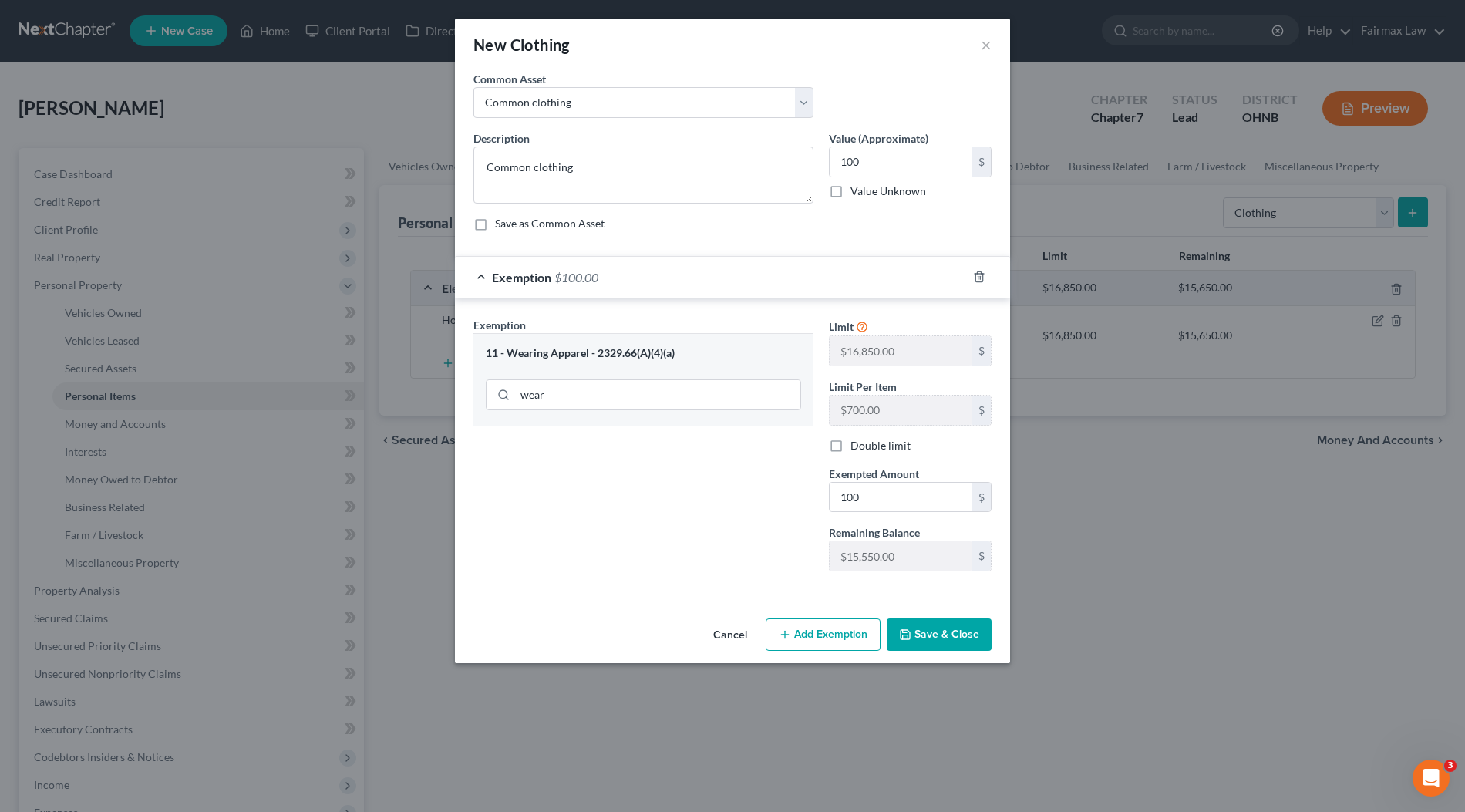
drag, startPoint x: 746, startPoint y: 555, endPoint x: 814, endPoint y: 602, distance: 82.7
click at [763, 569] on div "Exemption Set must be selected for CA. Exemption * 11 - Wearing Apparel - 2329.…" at bounding box center [643, 450] width 356 height 267
click at [927, 618] on button "Save & Close" at bounding box center [938, 635] width 105 height 33
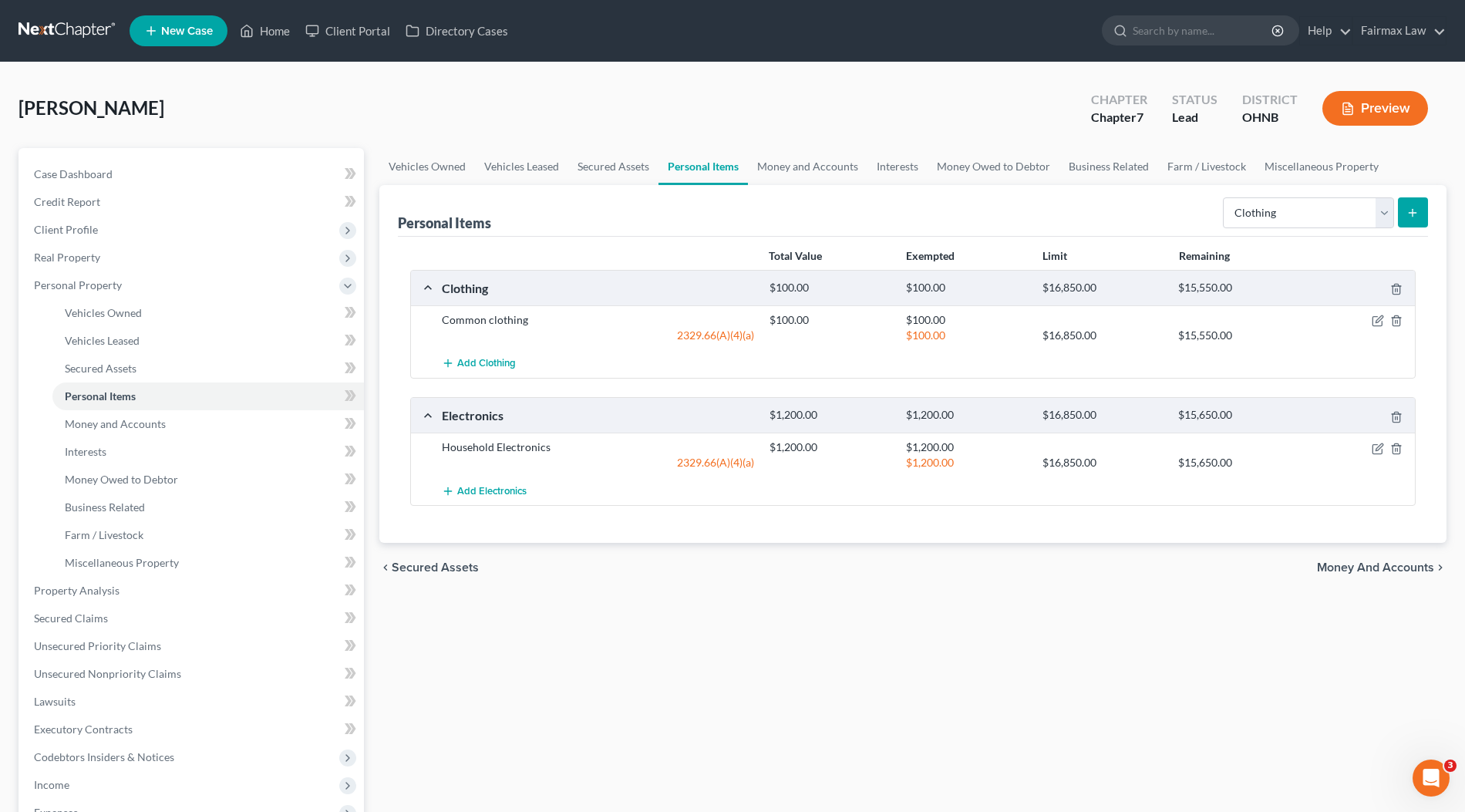
click at [808, 131] on div "[PERSON_NAME] Upgraded Chapter Chapter 7 Status Lead District OHNB Preview" at bounding box center [732, 115] width 1427 height 68
click at [805, 159] on link "Money and Accounts" at bounding box center [807, 166] width 120 height 37
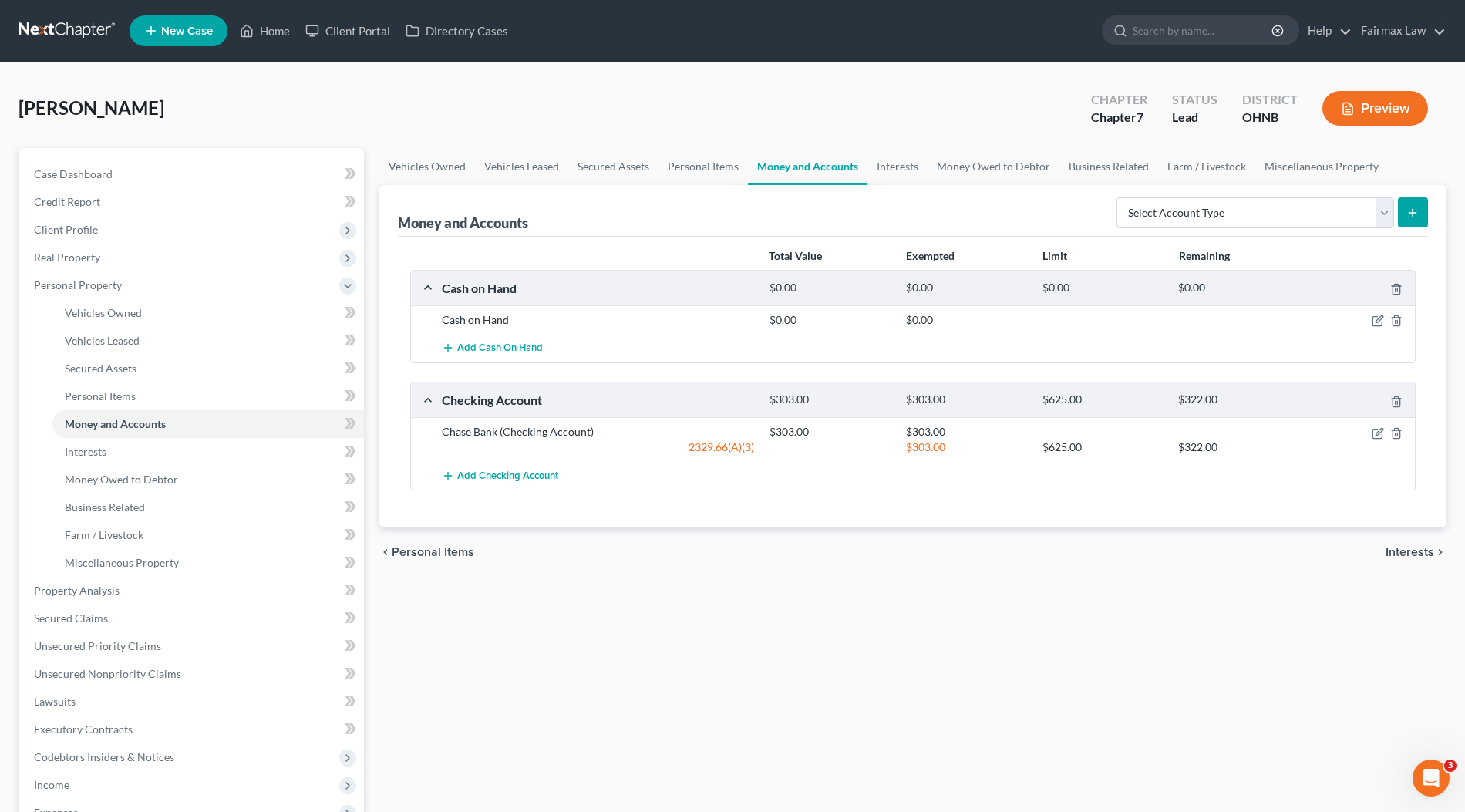
click at [1338, 334] on div "Add Cash on Hand" at bounding box center [925, 348] width 982 height 29
click at [1397, 321] on line "button" at bounding box center [1397, 322] width 0 height 3
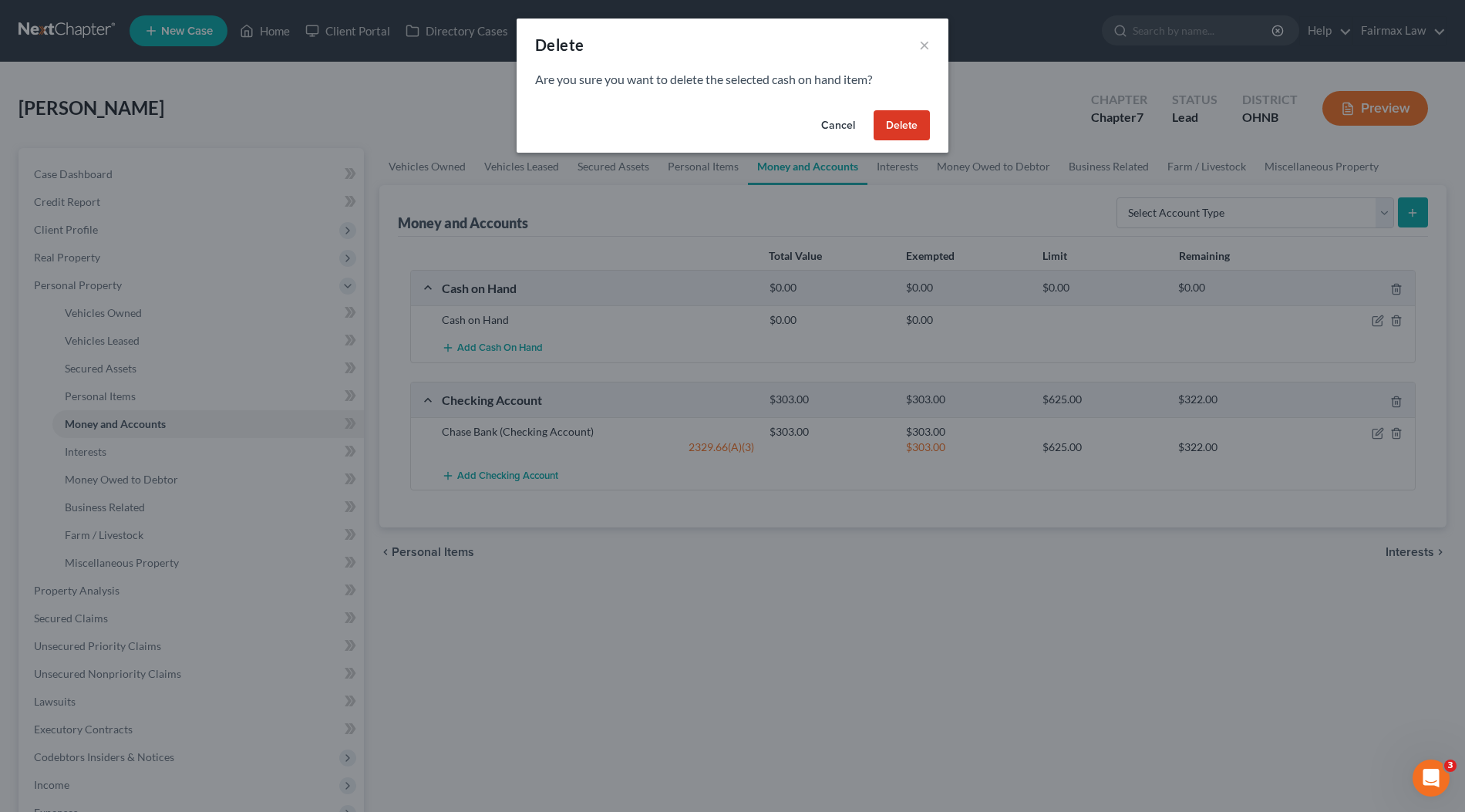
click at [902, 130] on button "Delete" at bounding box center [902, 125] width 56 height 31
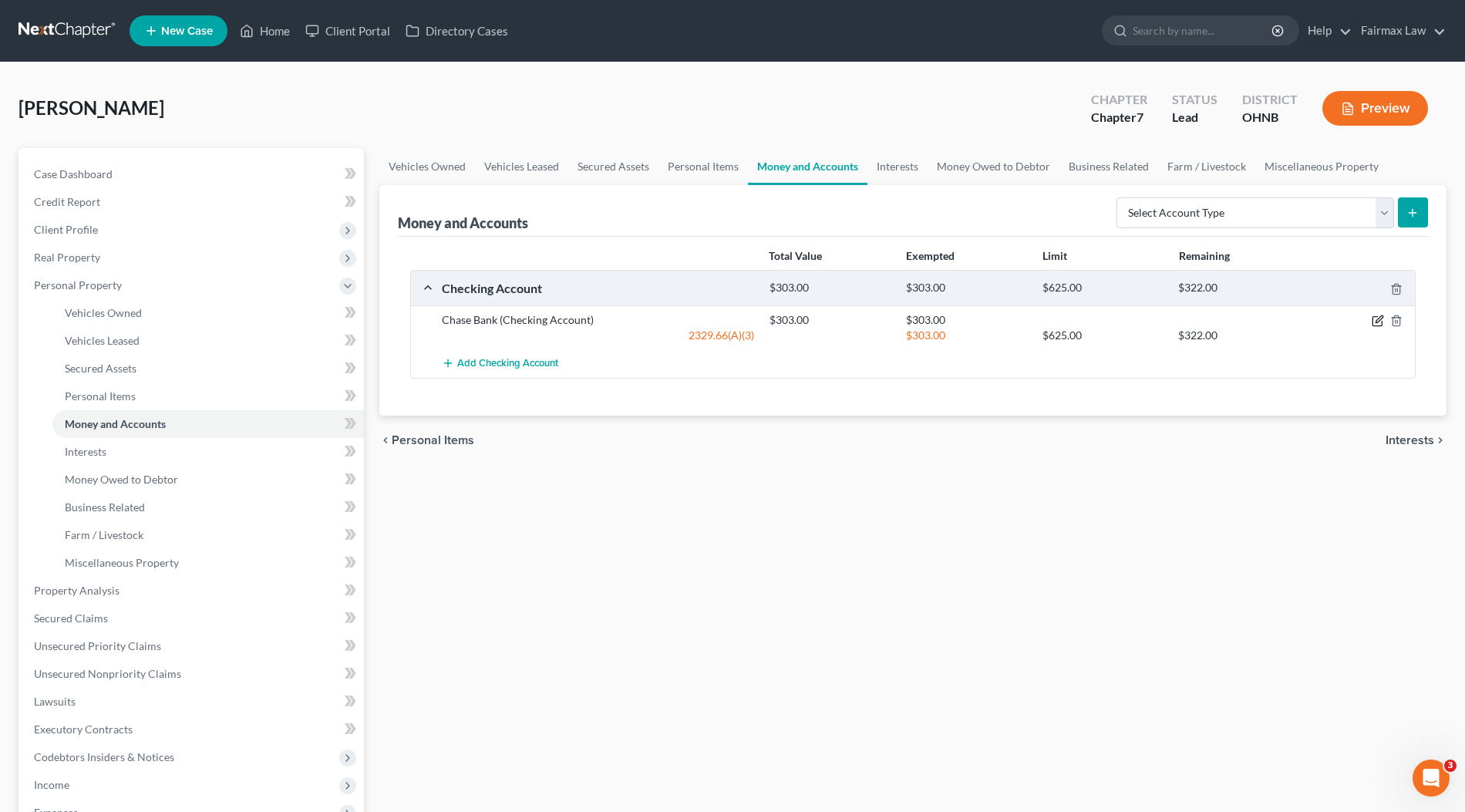
click at [1373, 319] on icon "button" at bounding box center [1377, 320] width 13 height 13
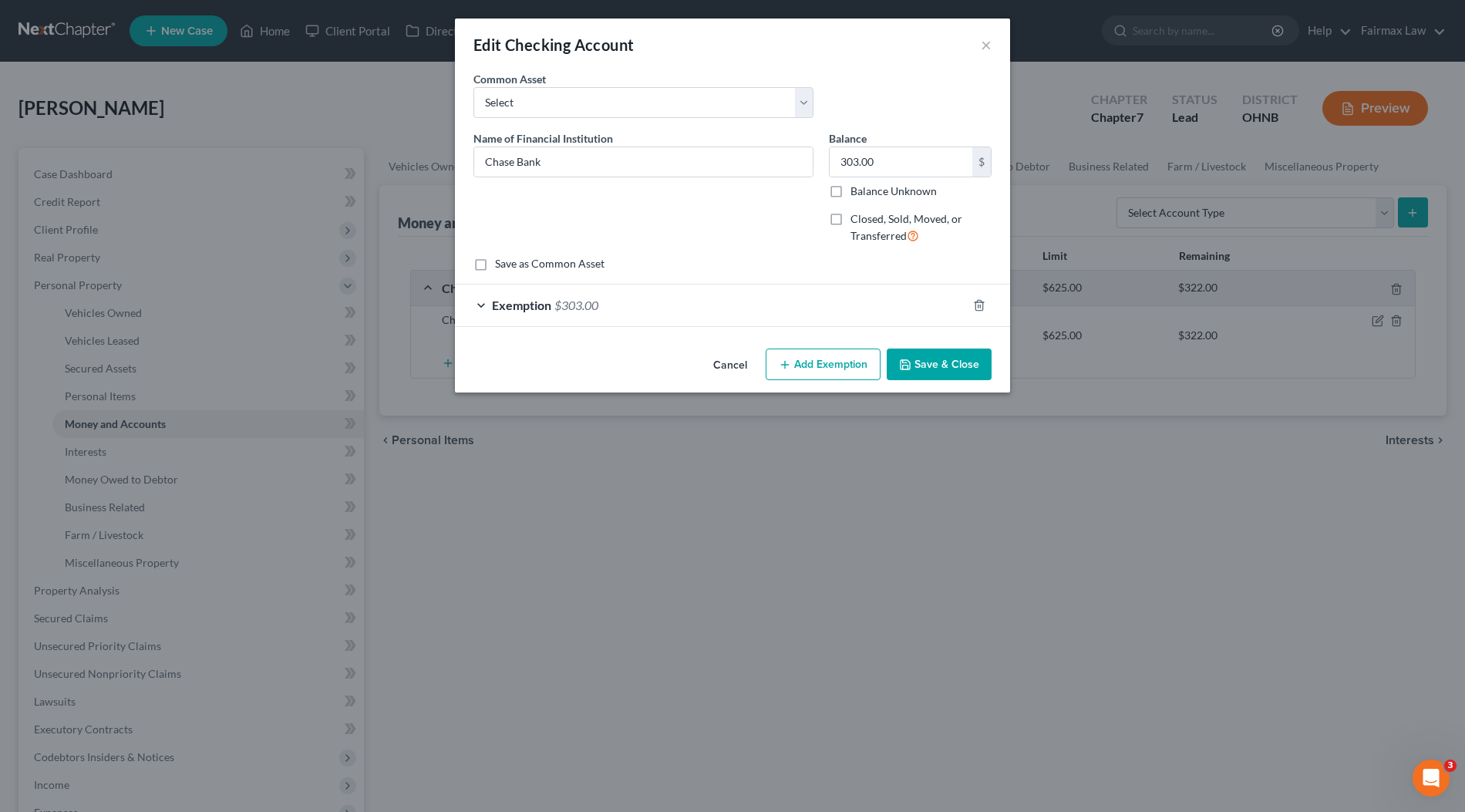
click at [745, 310] on div "Exemption $303.00" at bounding box center [711, 305] width 512 height 41
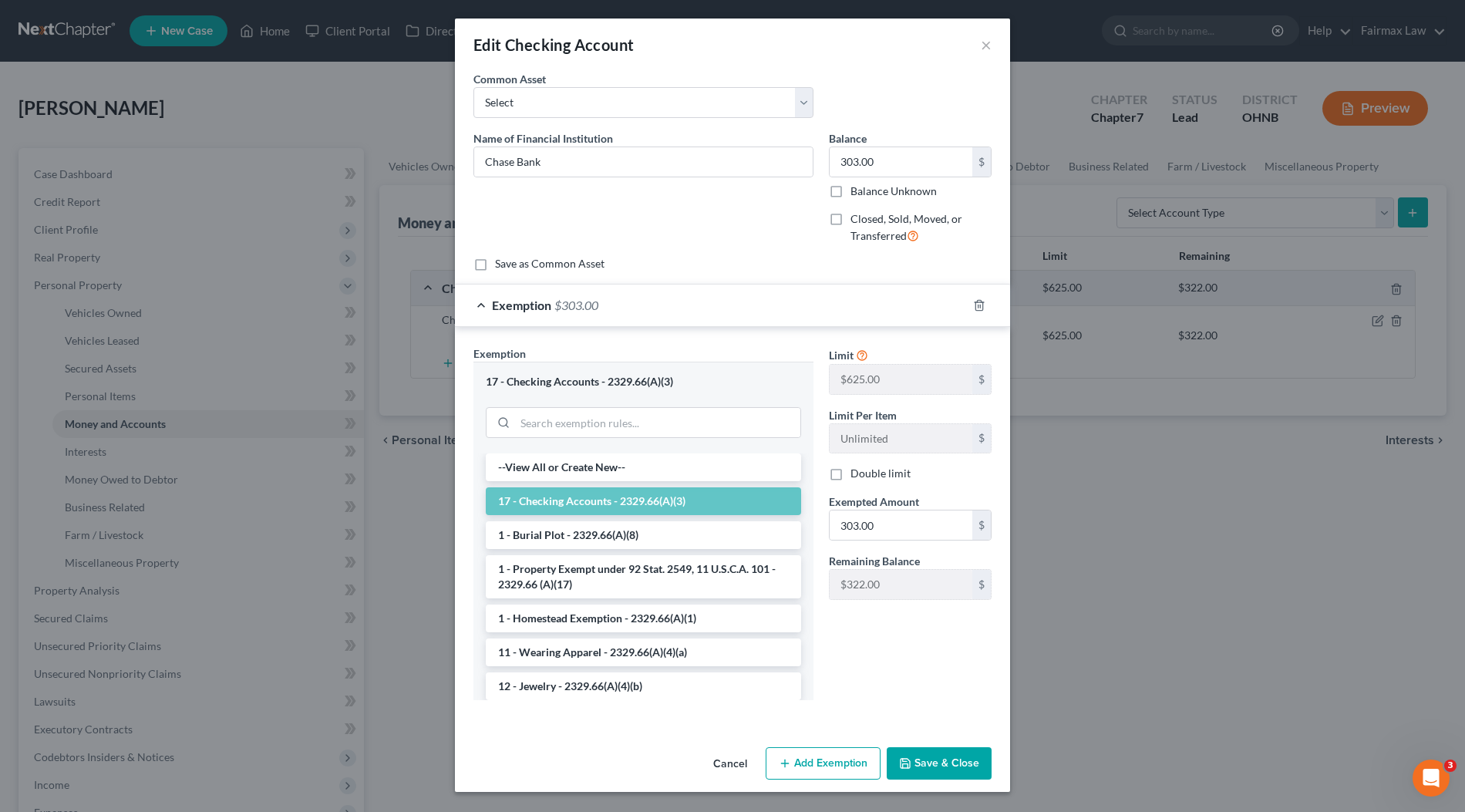
click at [995, 44] on div "Edit Checking Account ×" at bounding box center [733, 44] width 556 height 52
click at [989, 43] on button "×" at bounding box center [986, 44] width 11 height 18
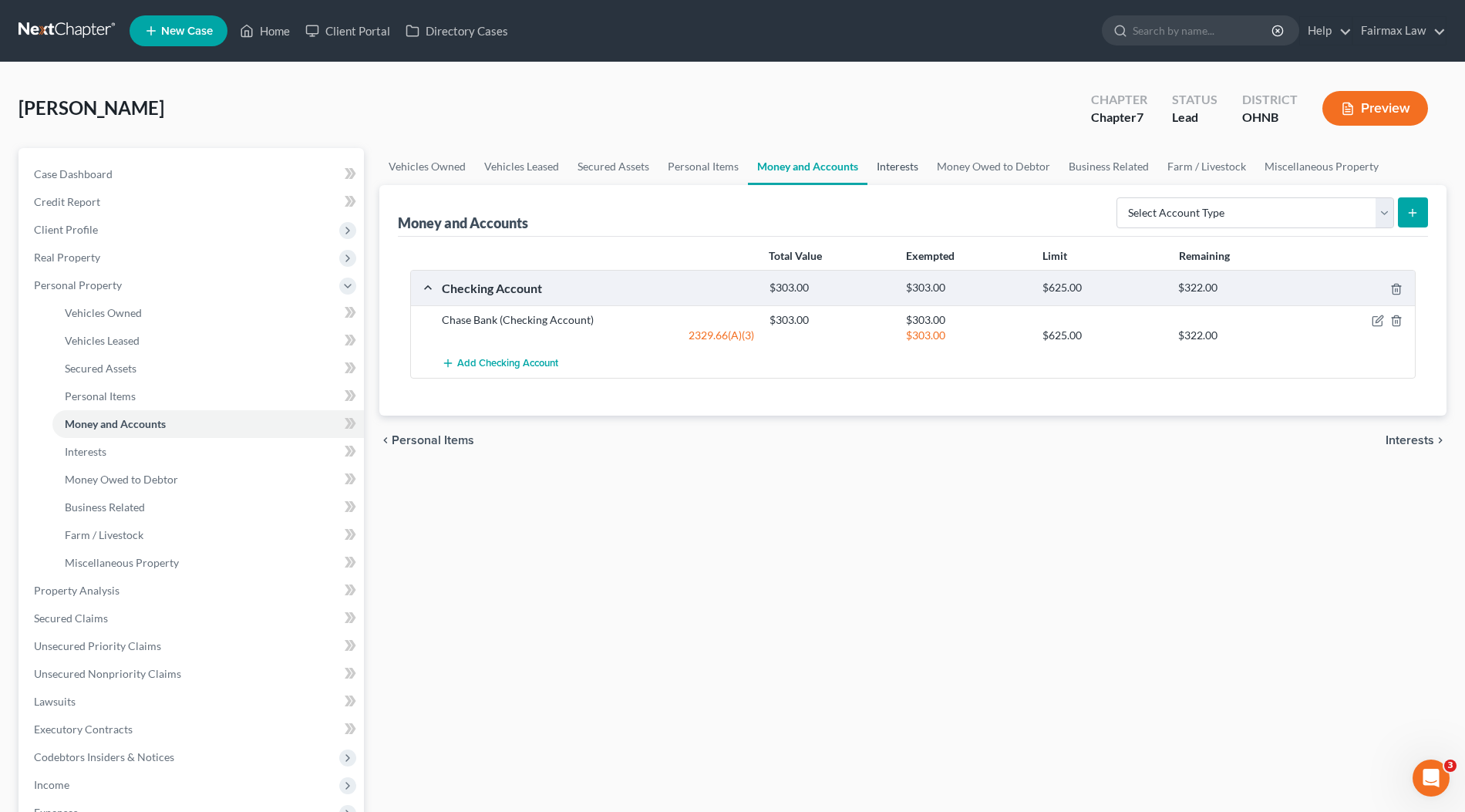
click at [909, 174] on link "Interests" at bounding box center [897, 166] width 60 height 37
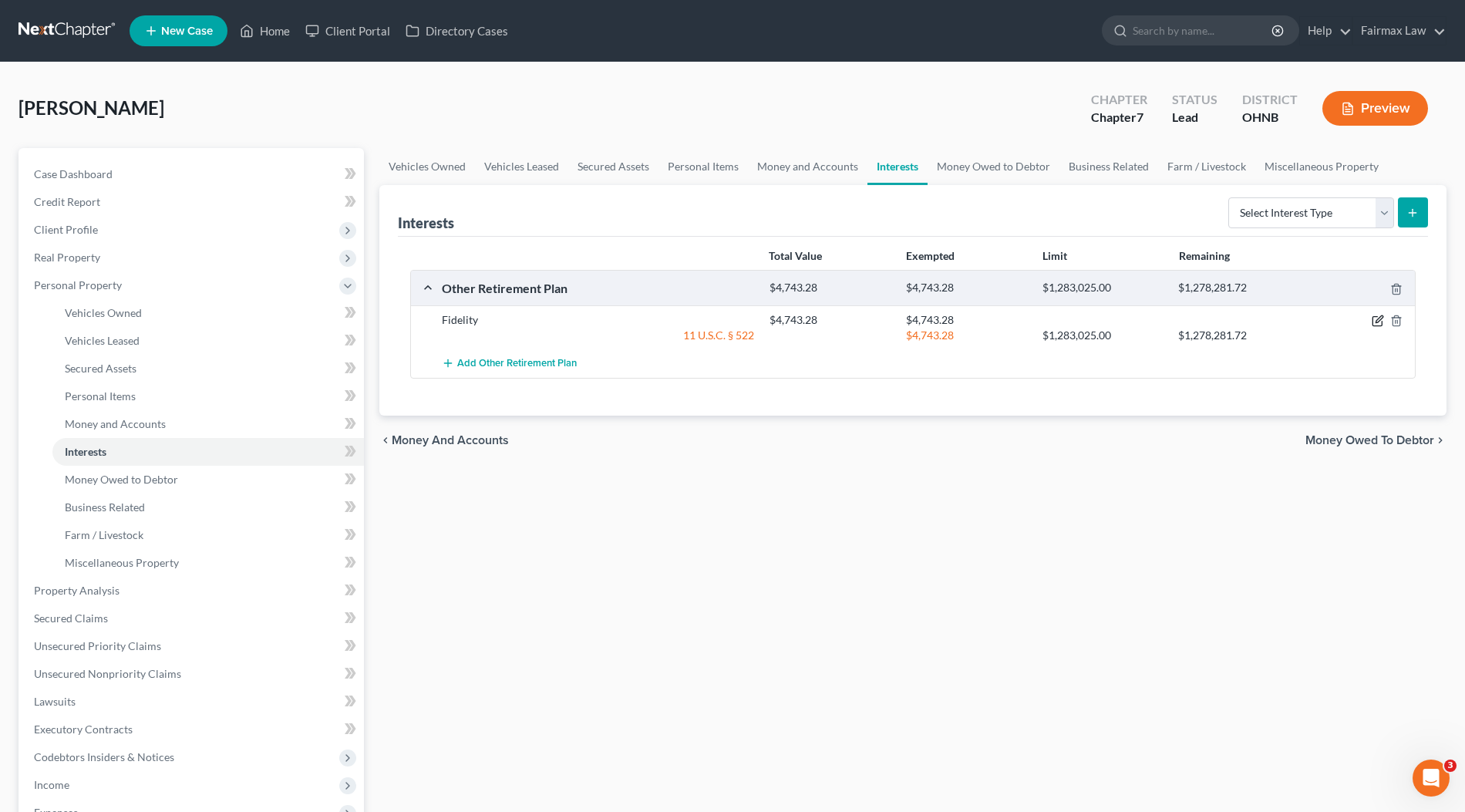
click at [1376, 320] on icon "button" at bounding box center [1378, 319] width 7 height 7
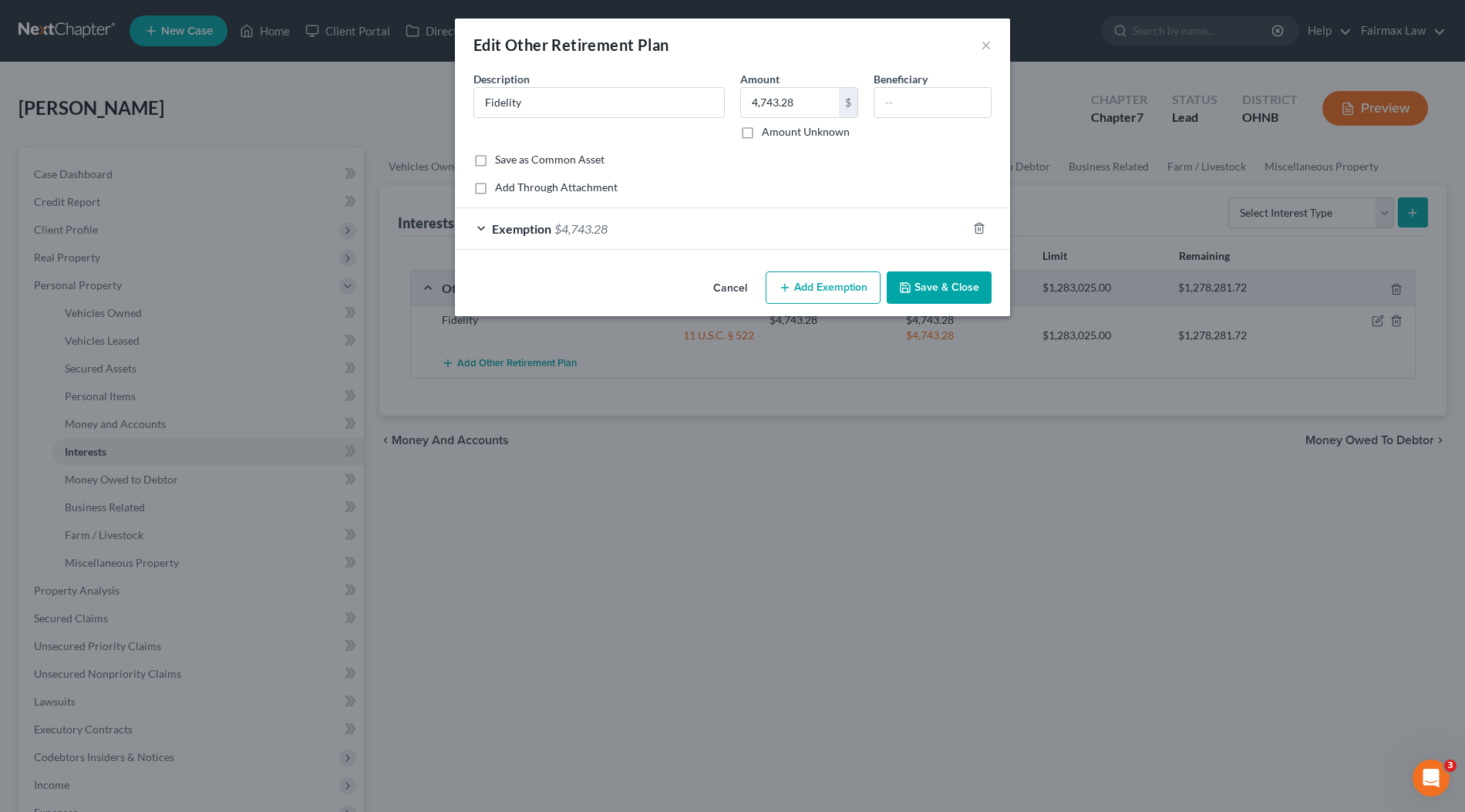
click at [675, 221] on div "Exemption $4,743.28" at bounding box center [711, 229] width 512 height 41
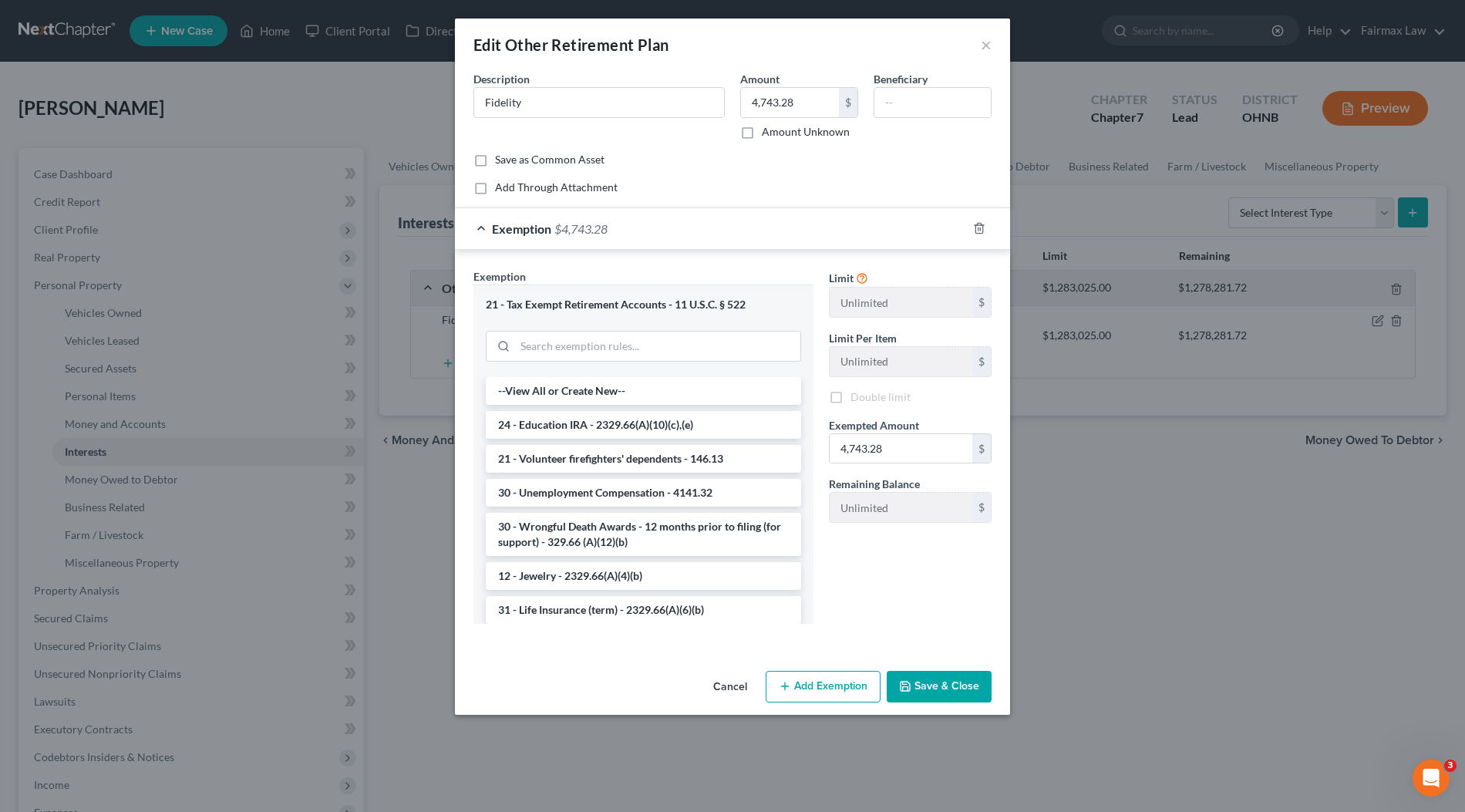
click at [1129, 111] on div "Edit Other Retirement Plan × An exemption set must first be selected from the F…" at bounding box center [732, 406] width 1465 height 812
click at [1091, 87] on div "Edit Other Retirement Plan × An exemption set must first be selected from the F…" at bounding box center [732, 406] width 1465 height 812
click at [986, 46] on button "×" at bounding box center [986, 44] width 11 height 18
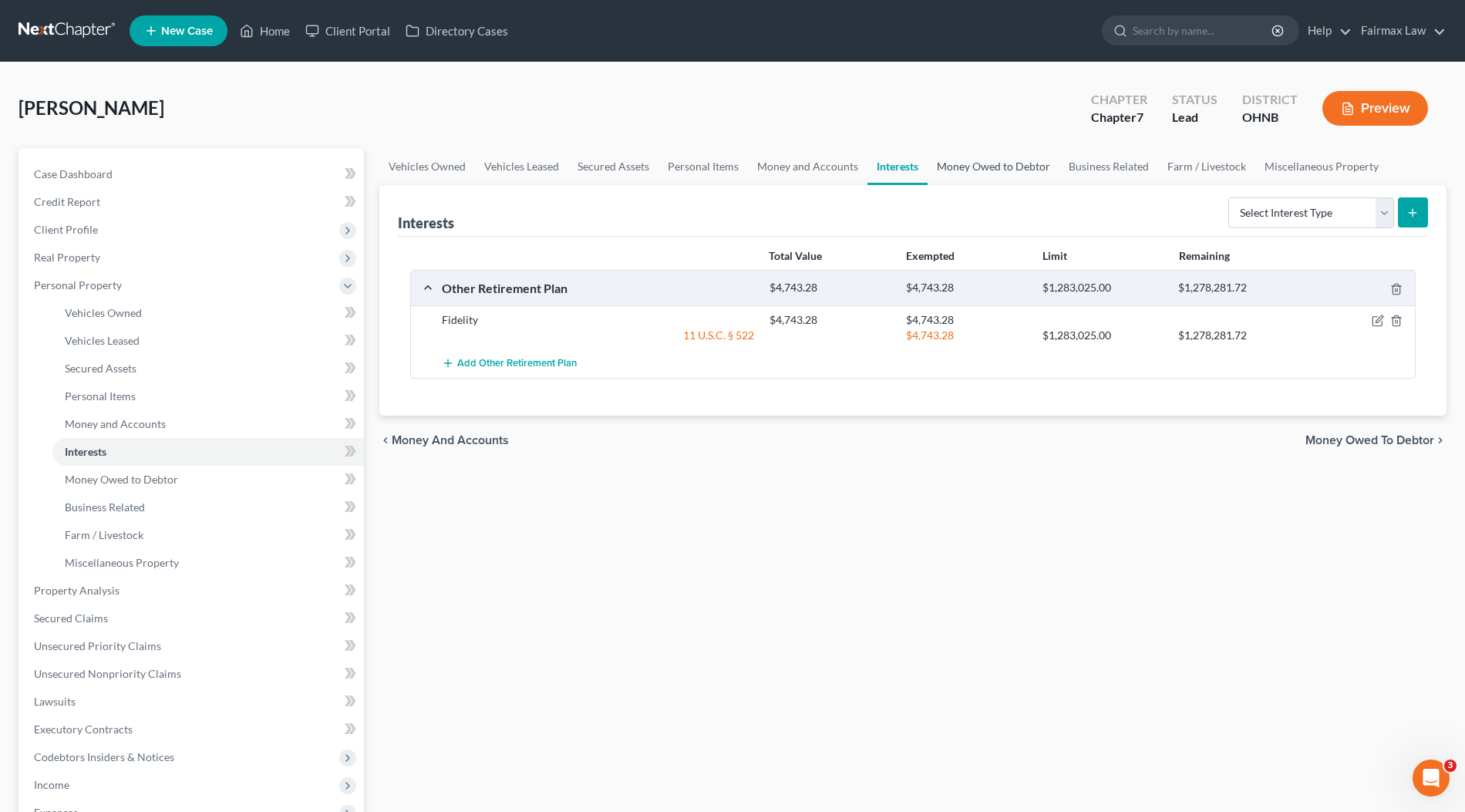
click at [993, 167] on link "Money Owed to Debtor" at bounding box center [993, 166] width 132 height 37
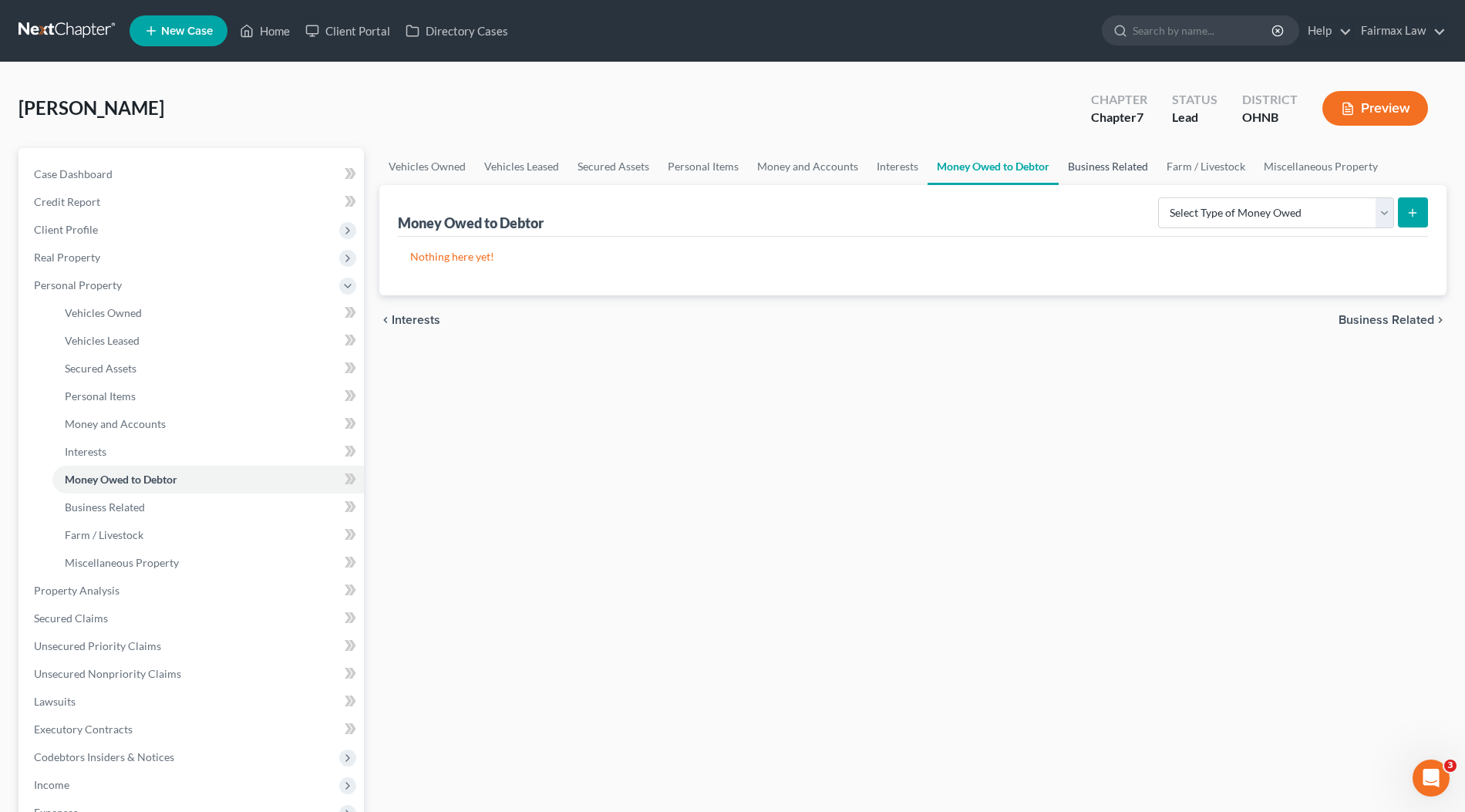
click at [1108, 159] on link "Business Related" at bounding box center [1108, 166] width 98 height 37
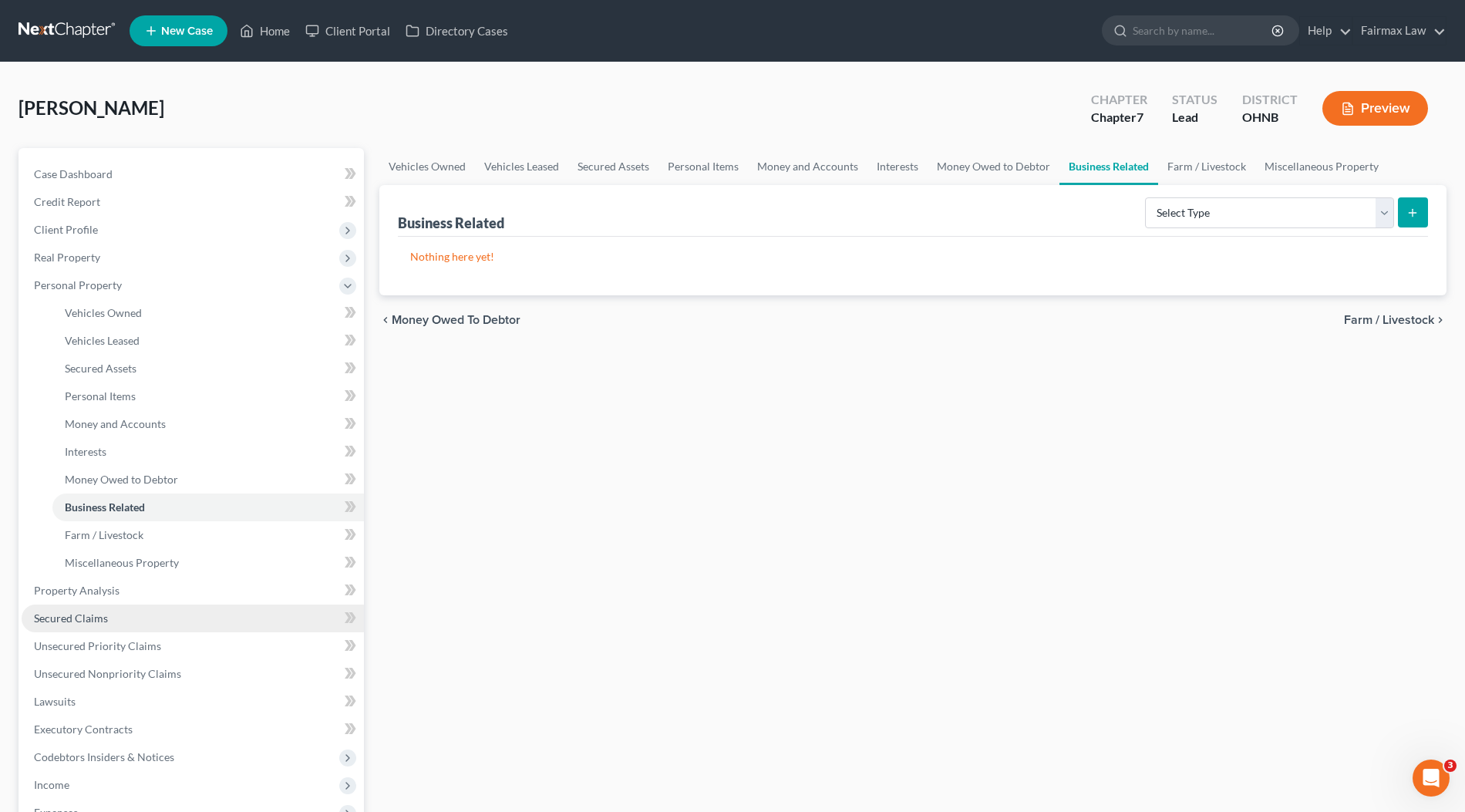
click at [89, 613] on span "Secured Claims" at bounding box center [70, 618] width 74 height 14
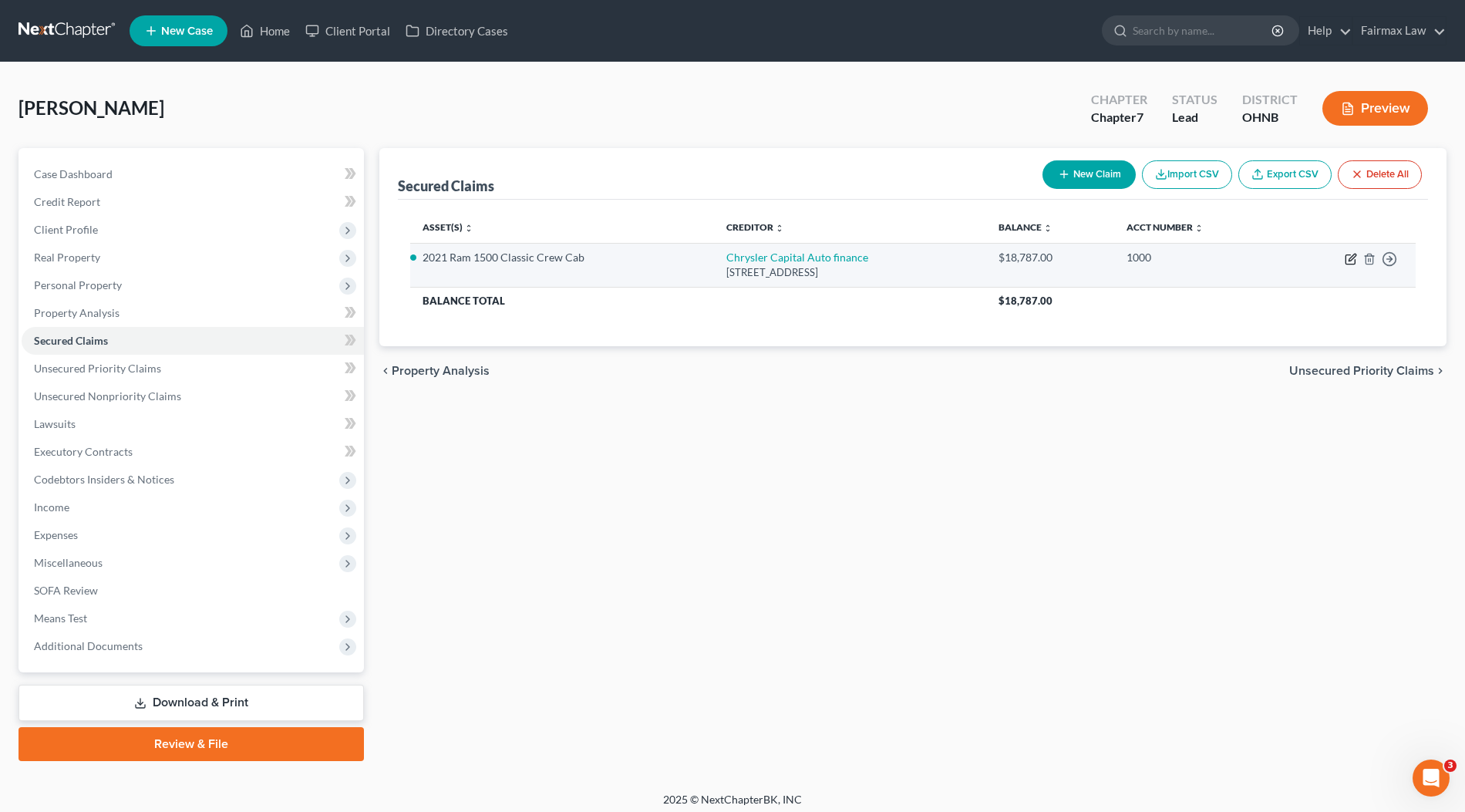
click at [1347, 257] on icon "button" at bounding box center [1350, 258] width 13 height 13
select select "45"
select select "4"
select select "2"
select select "0"
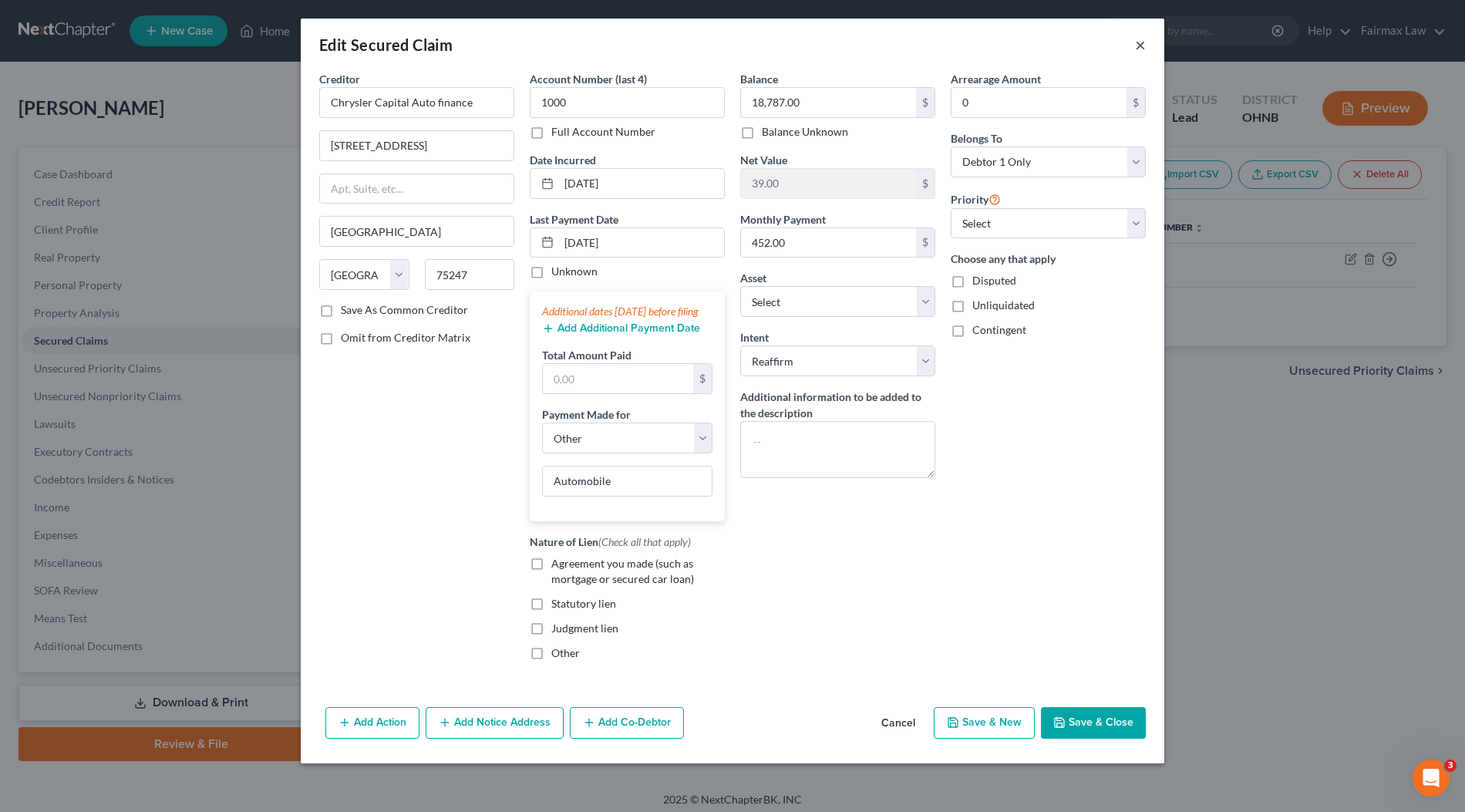
click at [1142, 47] on button "×" at bounding box center [1140, 44] width 11 height 18
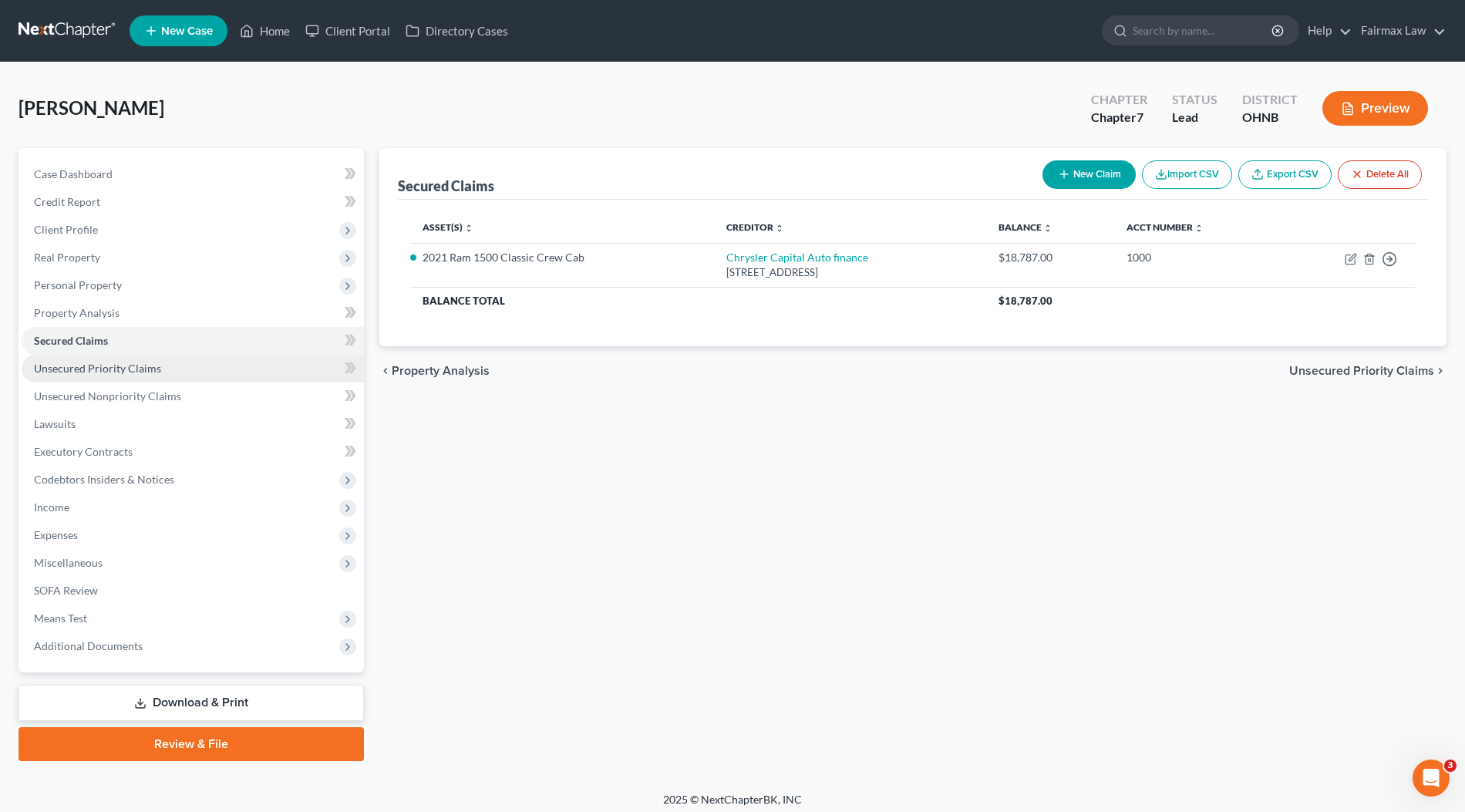
click at [135, 367] on span "Unsecured Priority Claims" at bounding box center [97, 368] width 127 height 14
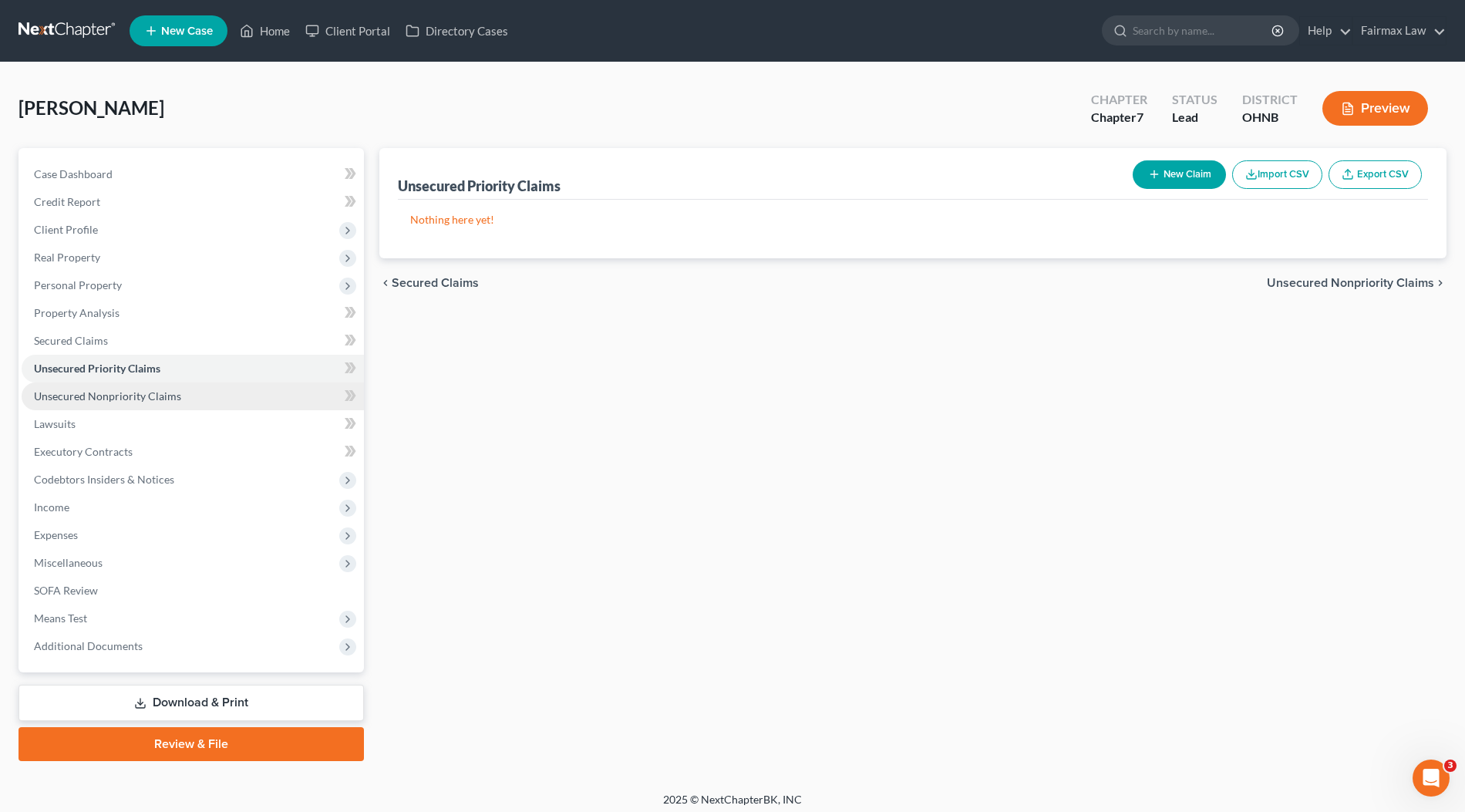
click at [129, 383] on link "Unsecured Nonpriority Claims" at bounding box center [192, 395] width 342 height 28
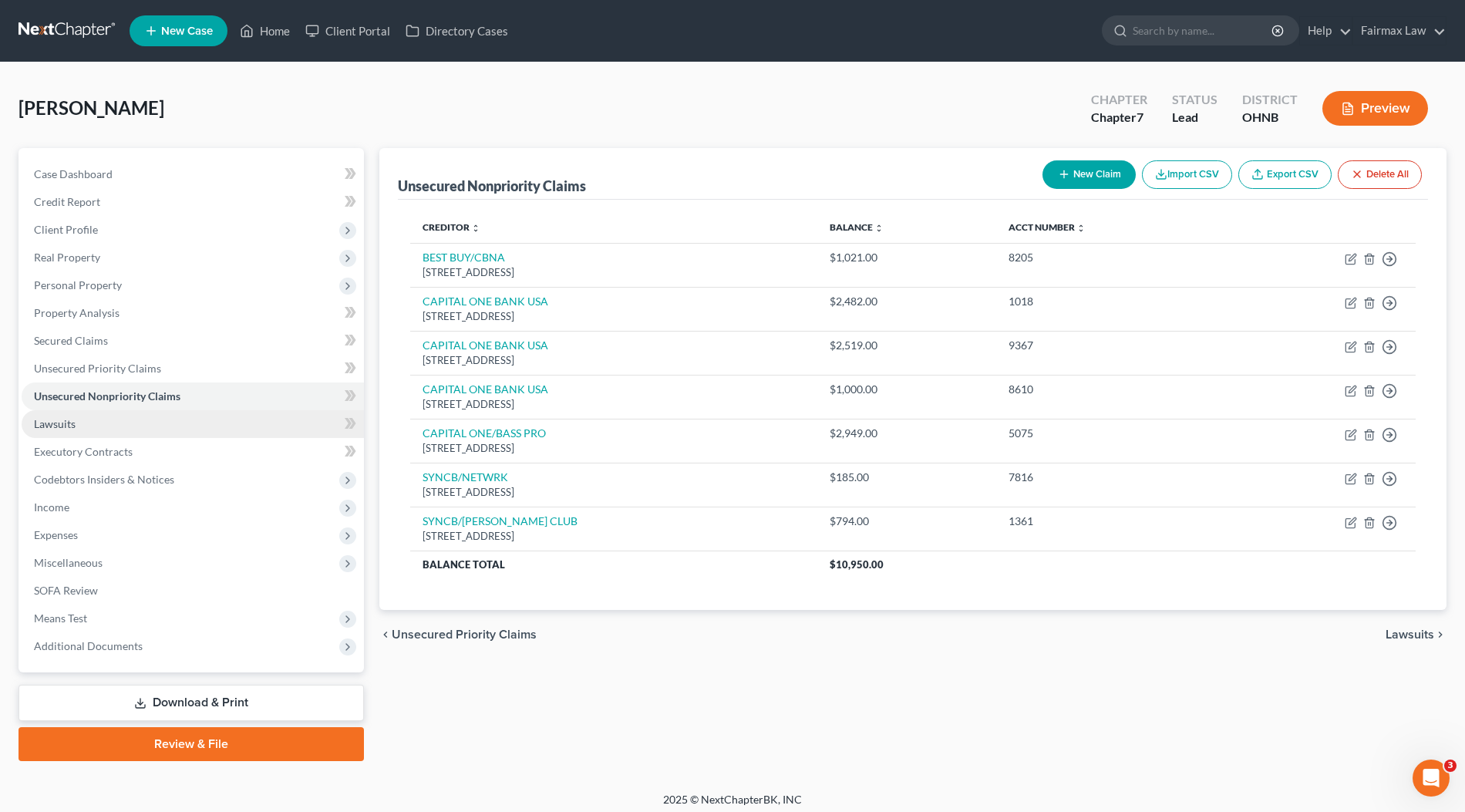
click at [75, 426] on span "Lawsuits" at bounding box center [54, 423] width 41 height 14
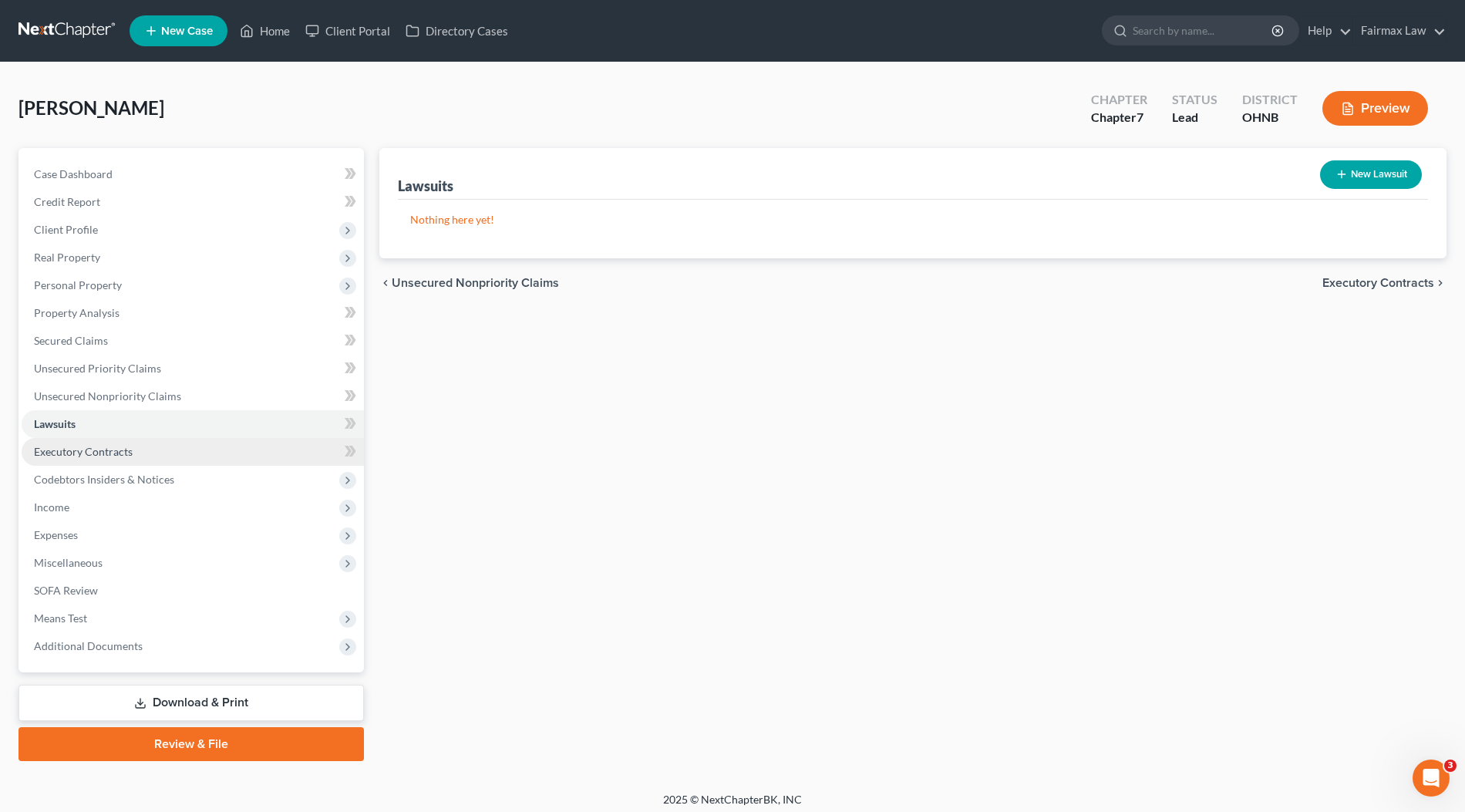
click at [95, 451] on span "Executory Contracts" at bounding box center [83, 451] width 98 height 14
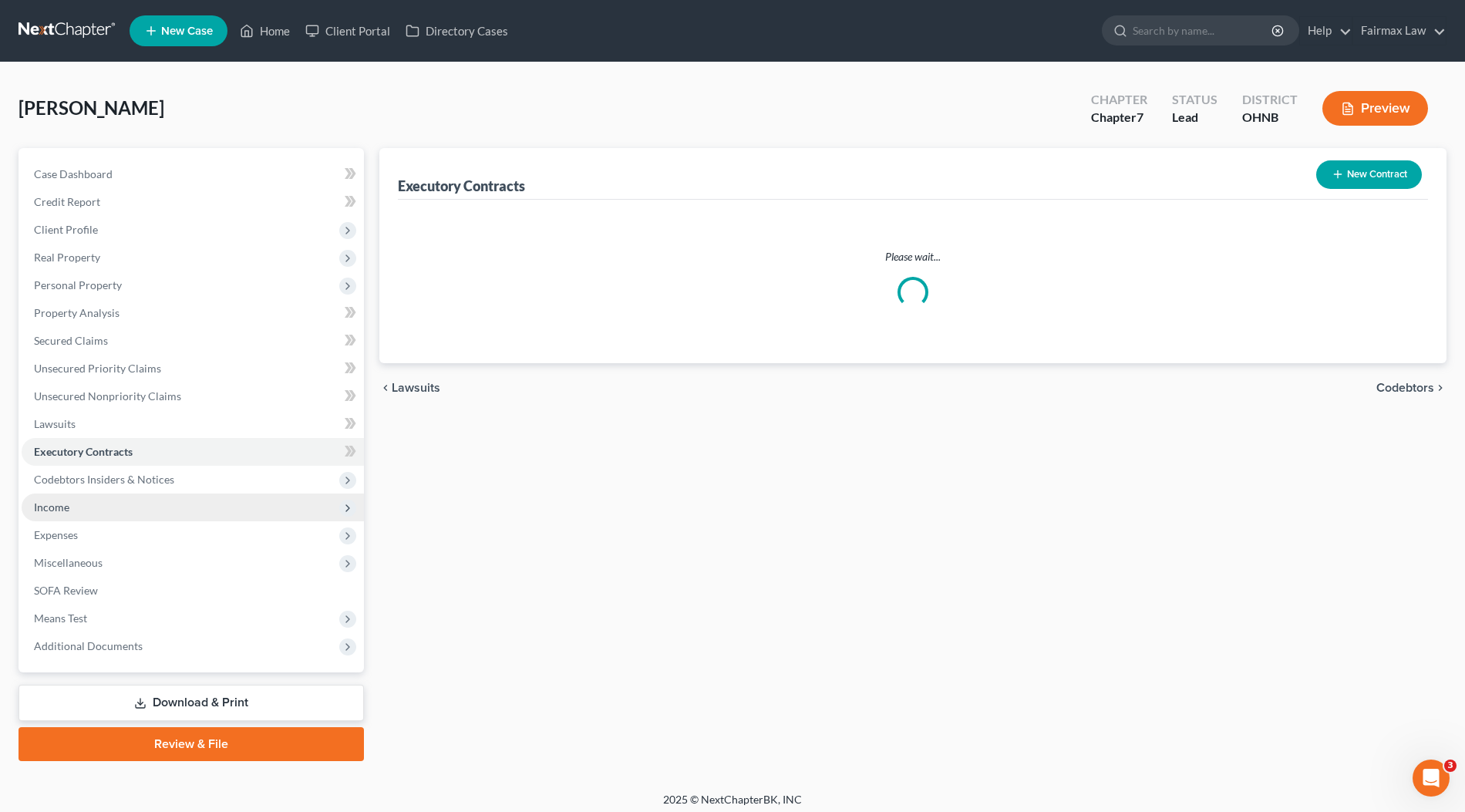
click at [86, 498] on span "Income" at bounding box center [192, 507] width 342 height 28
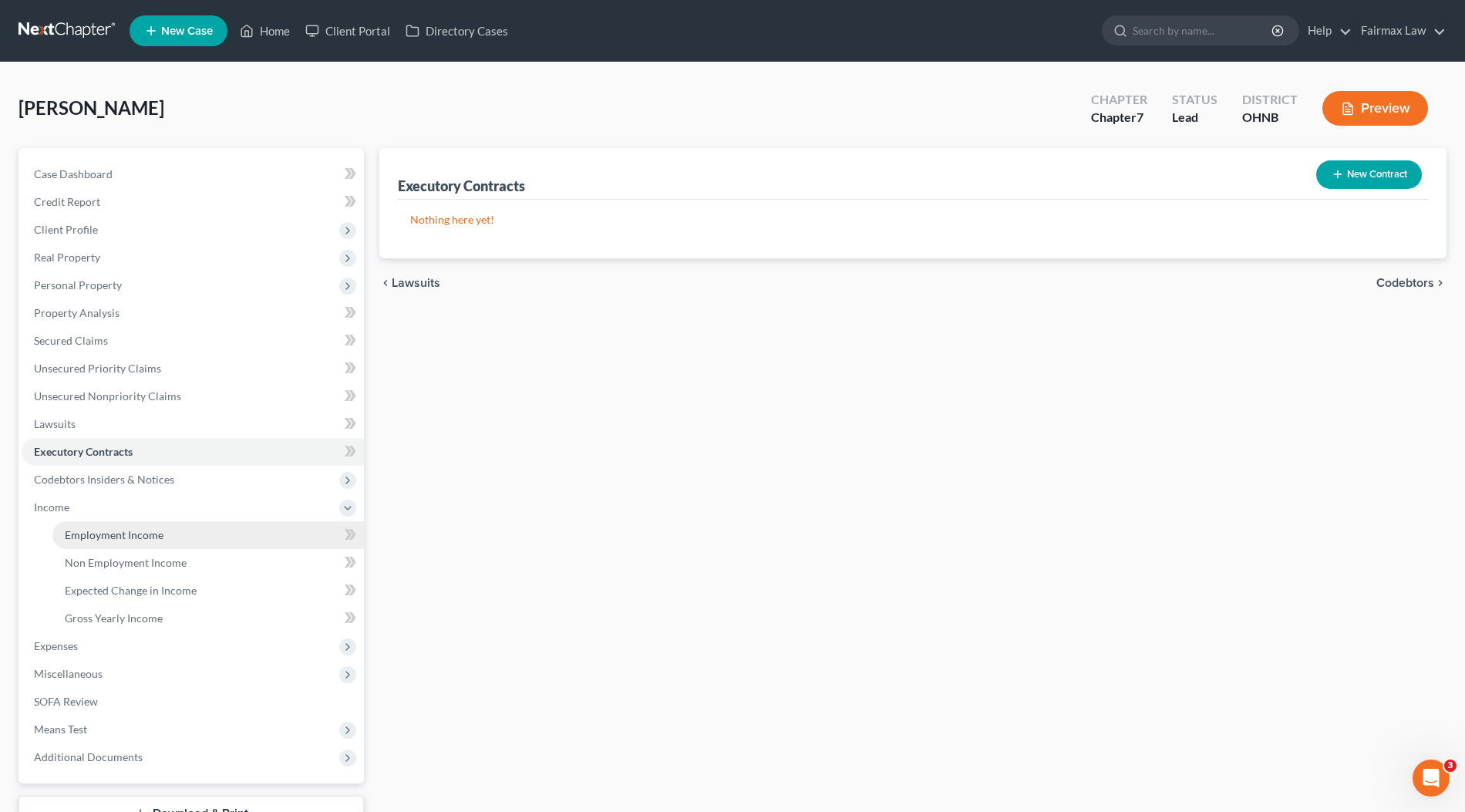
click at [103, 526] on link "Employment Income" at bounding box center [207, 534] width 312 height 28
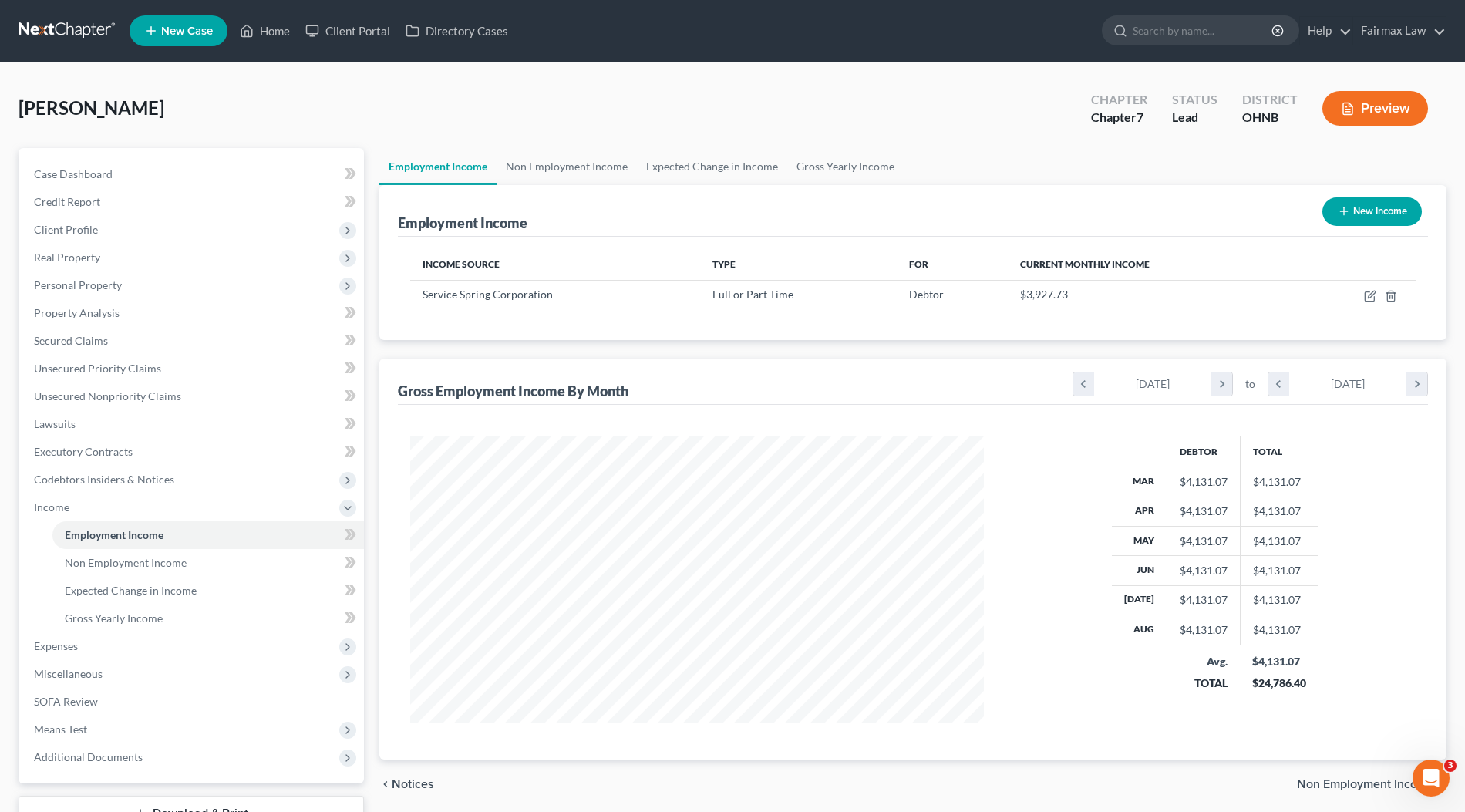
scroll to position [286, 604]
click at [1369, 291] on icon "button" at bounding box center [1370, 296] width 13 height 13
select select "0"
select select "36"
select select "3"
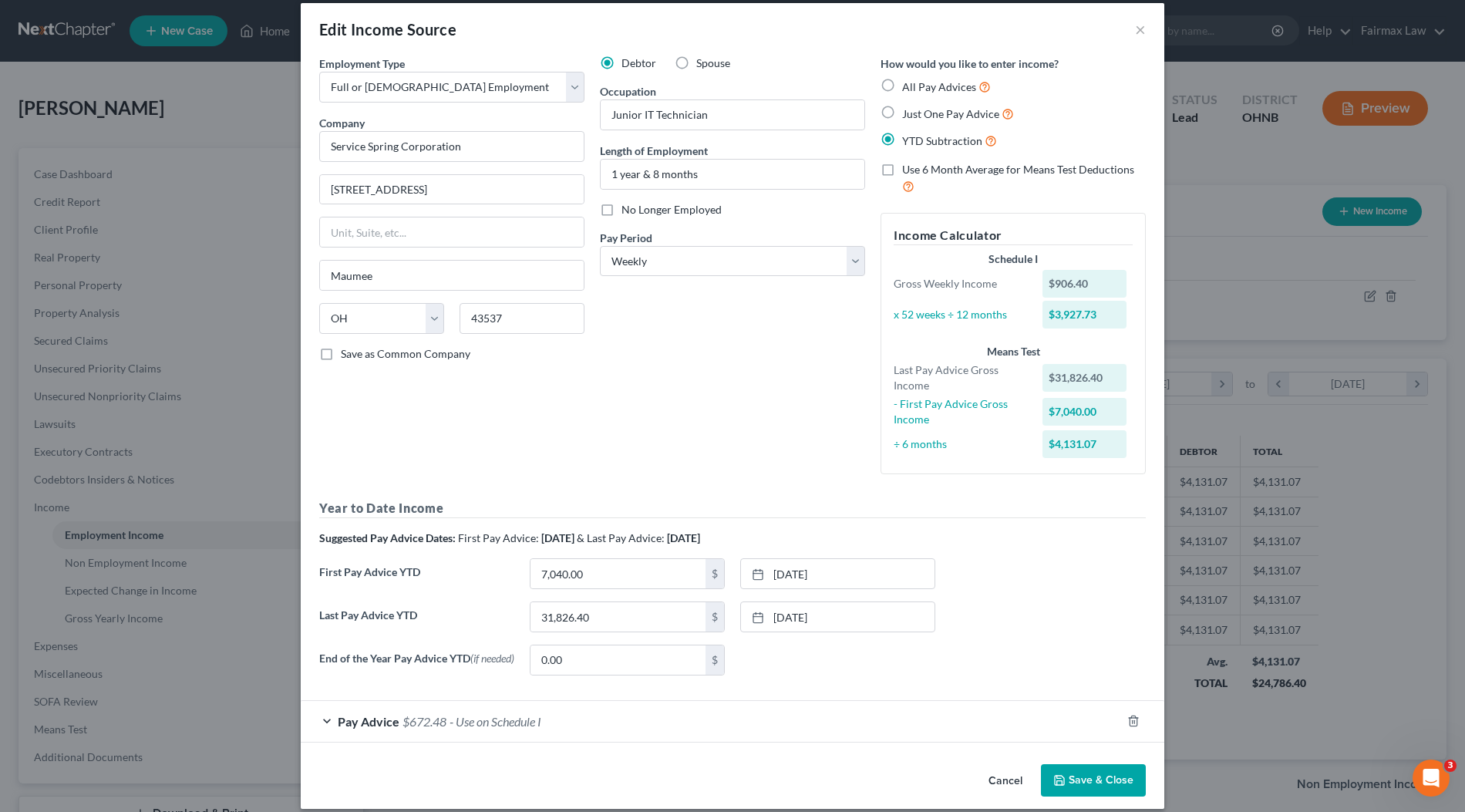
scroll to position [29, 0]
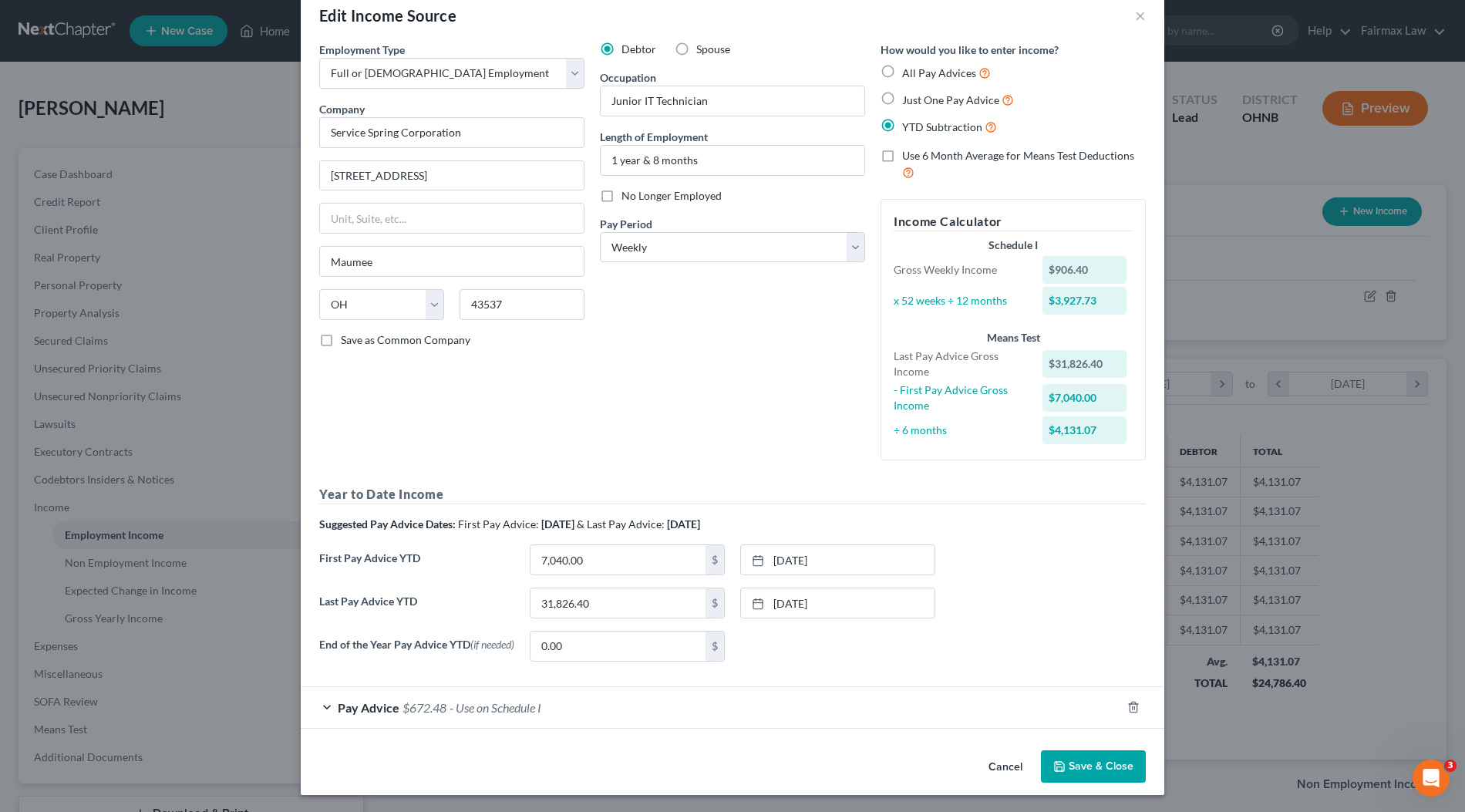
click at [552, 716] on div "Pay Advice $672.48 - Use on Schedule I" at bounding box center [711, 707] width 821 height 41
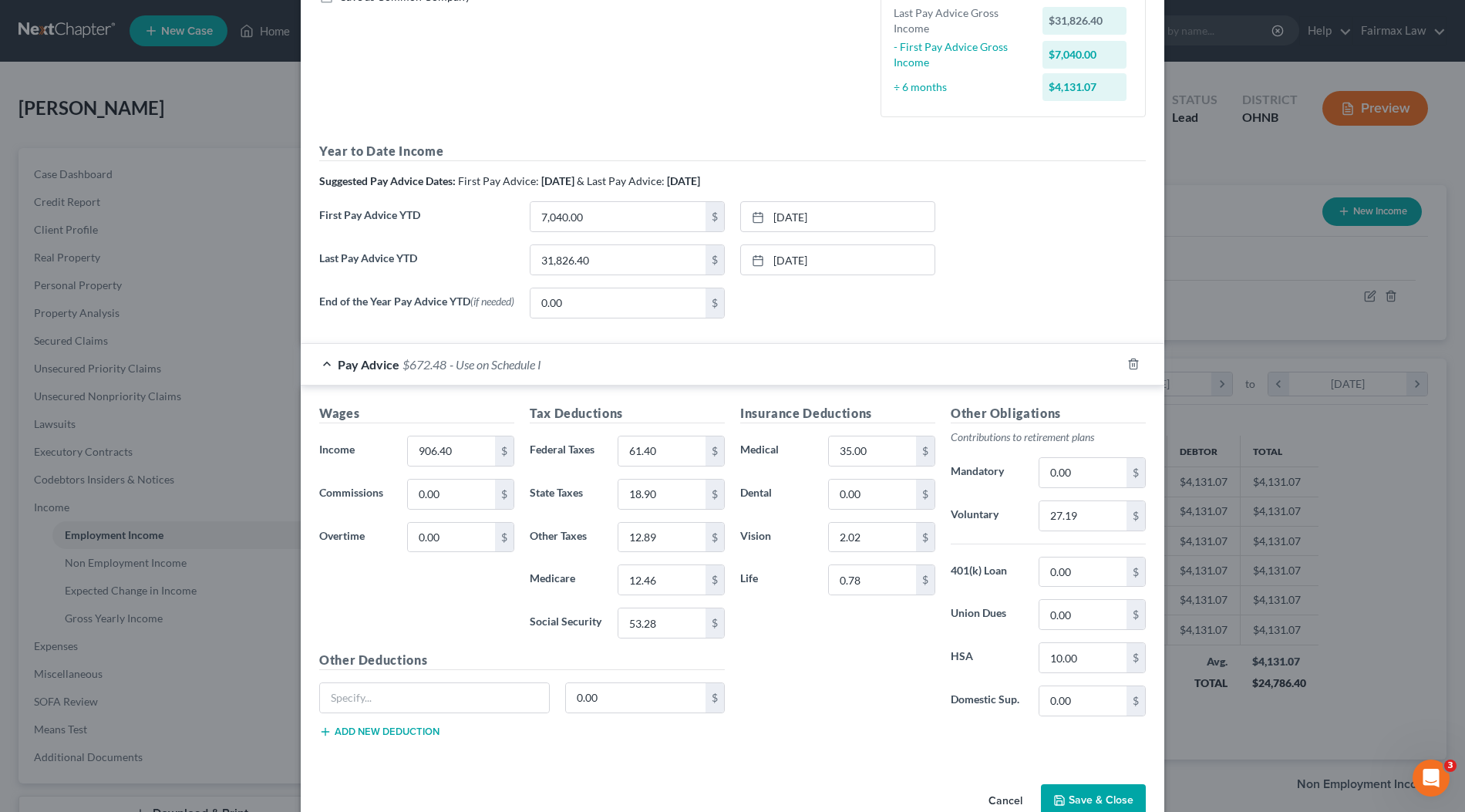
scroll to position [0, 0]
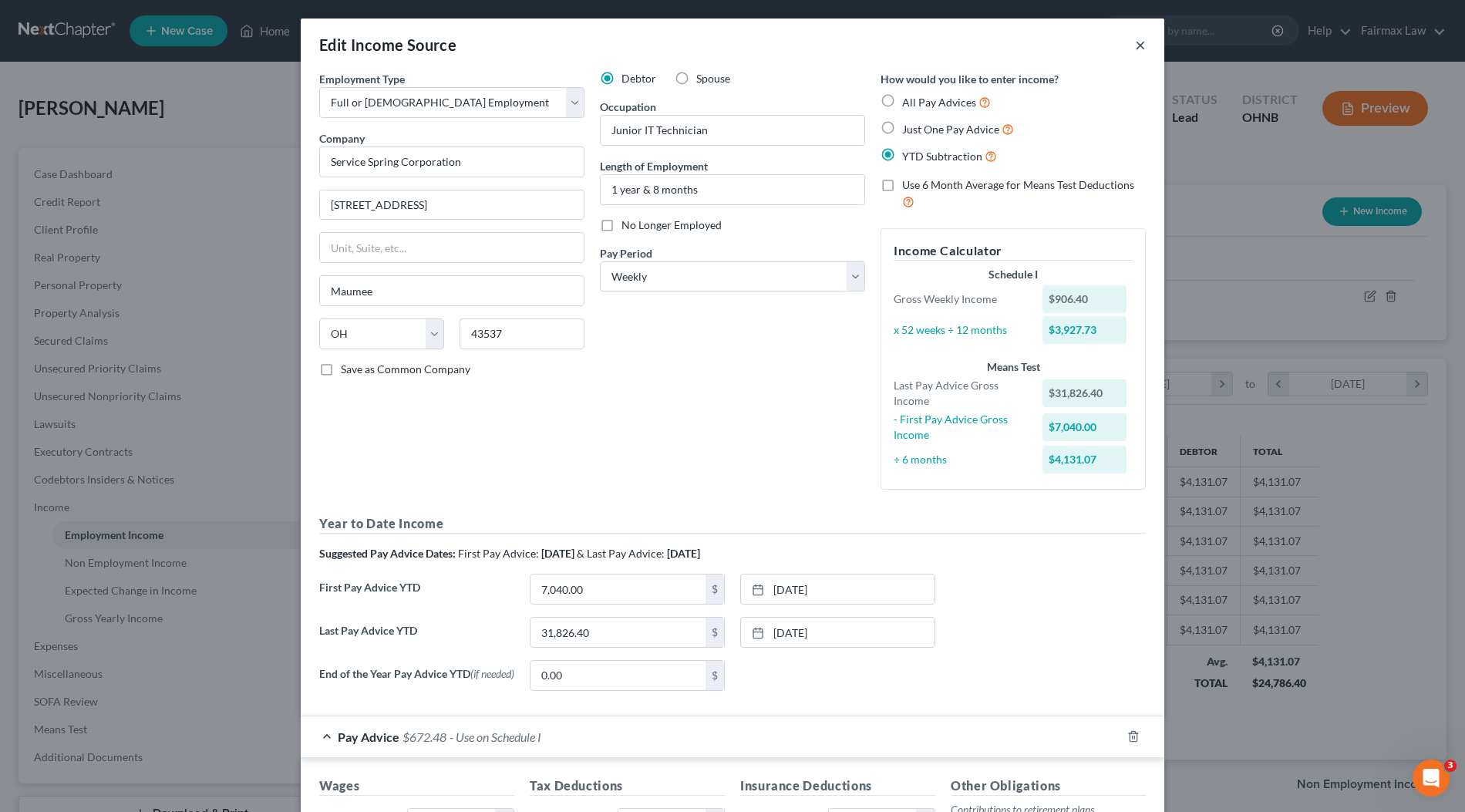
click at [1140, 46] on button "×" at bounding box center [1140, 44] width 11 height 18
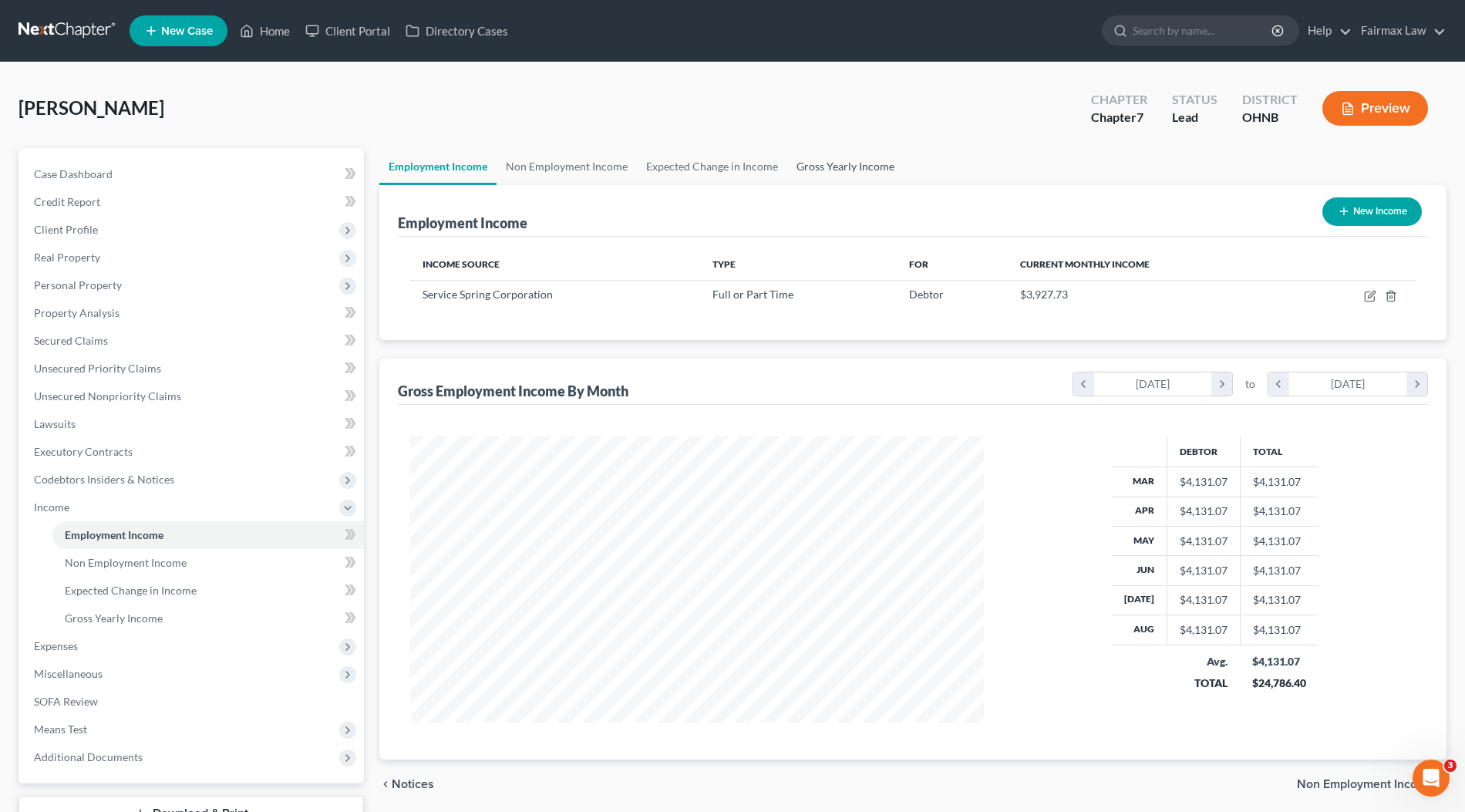
click at [804, 168] on link "Gross Yearly Income" at bounding box center [845, 166] width 117 height 37
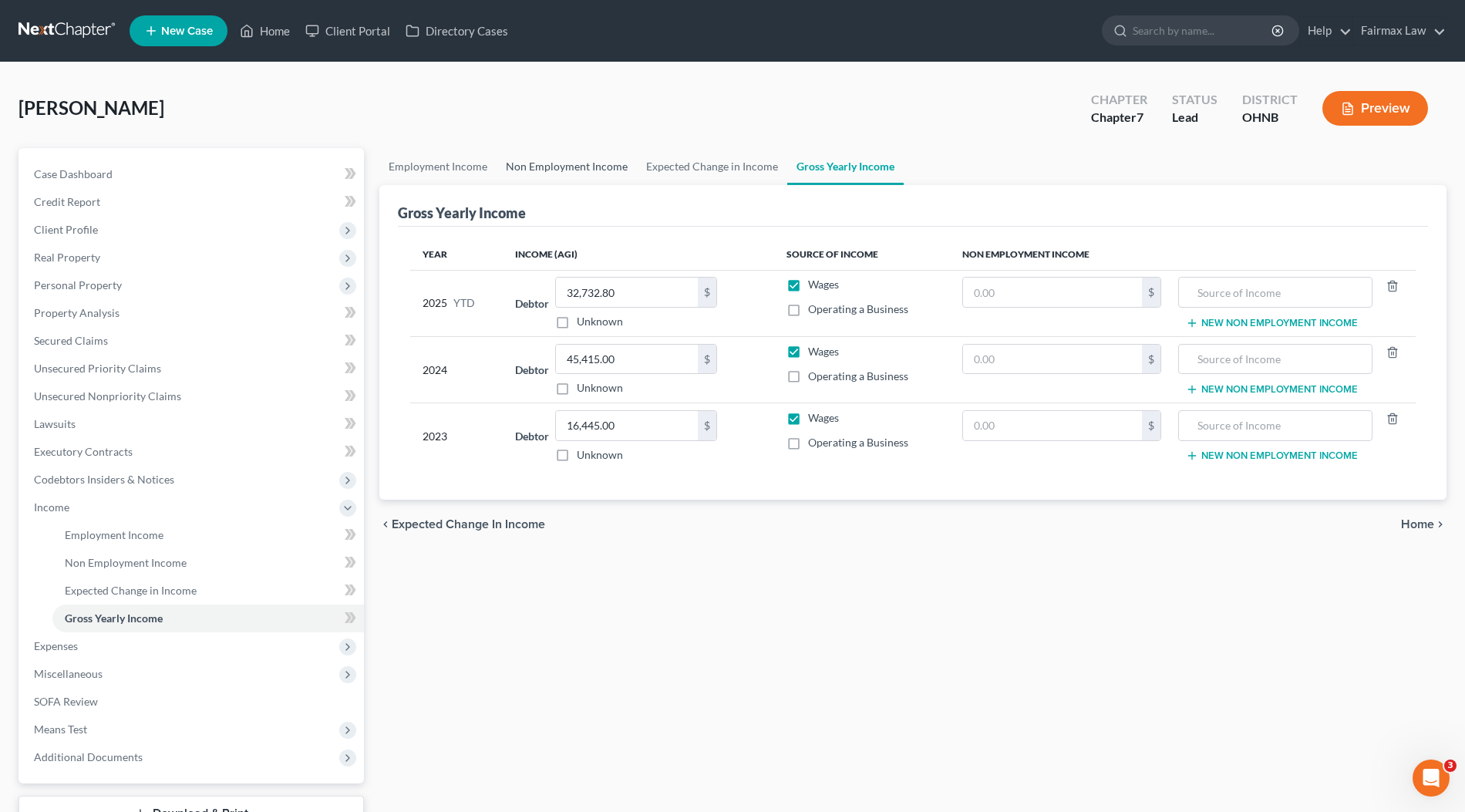
click at [533, 166] on link "Non Employment Income" at bounding box center [566, 166] width 140 height 37
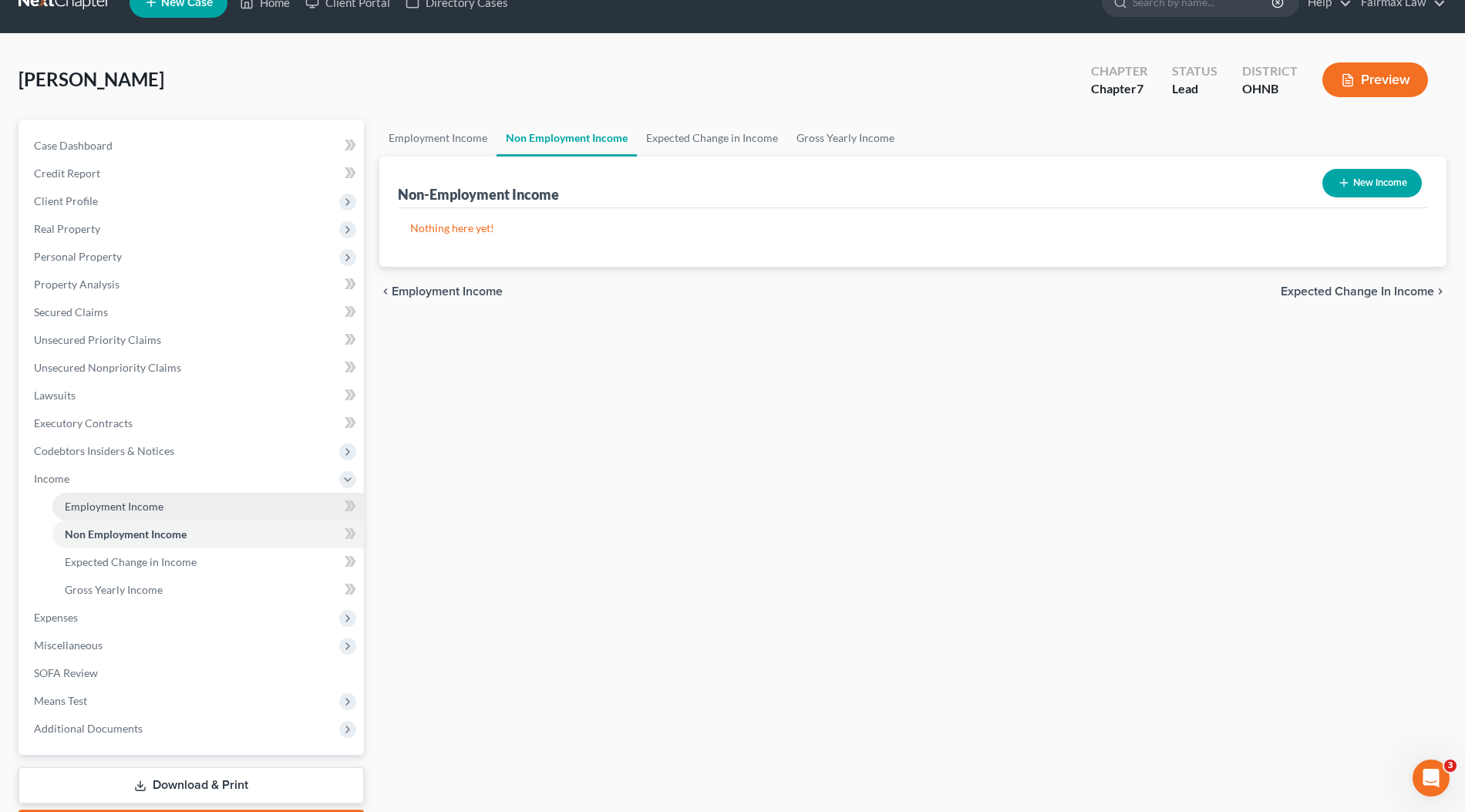
scroll to position [116, 0]
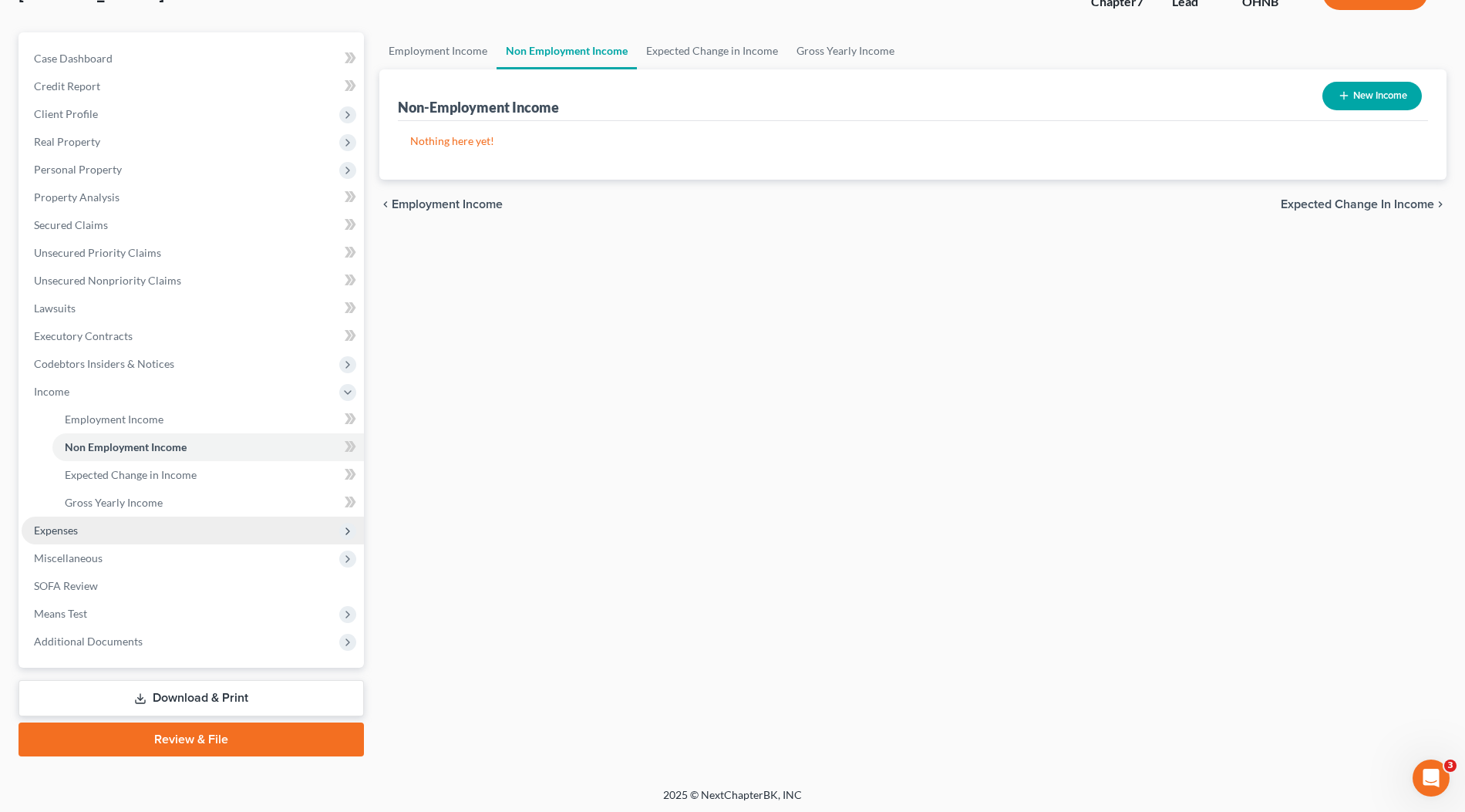
click at [122, 528] on span "Expenses" at bounding box center [192, 530] width 342 height 28
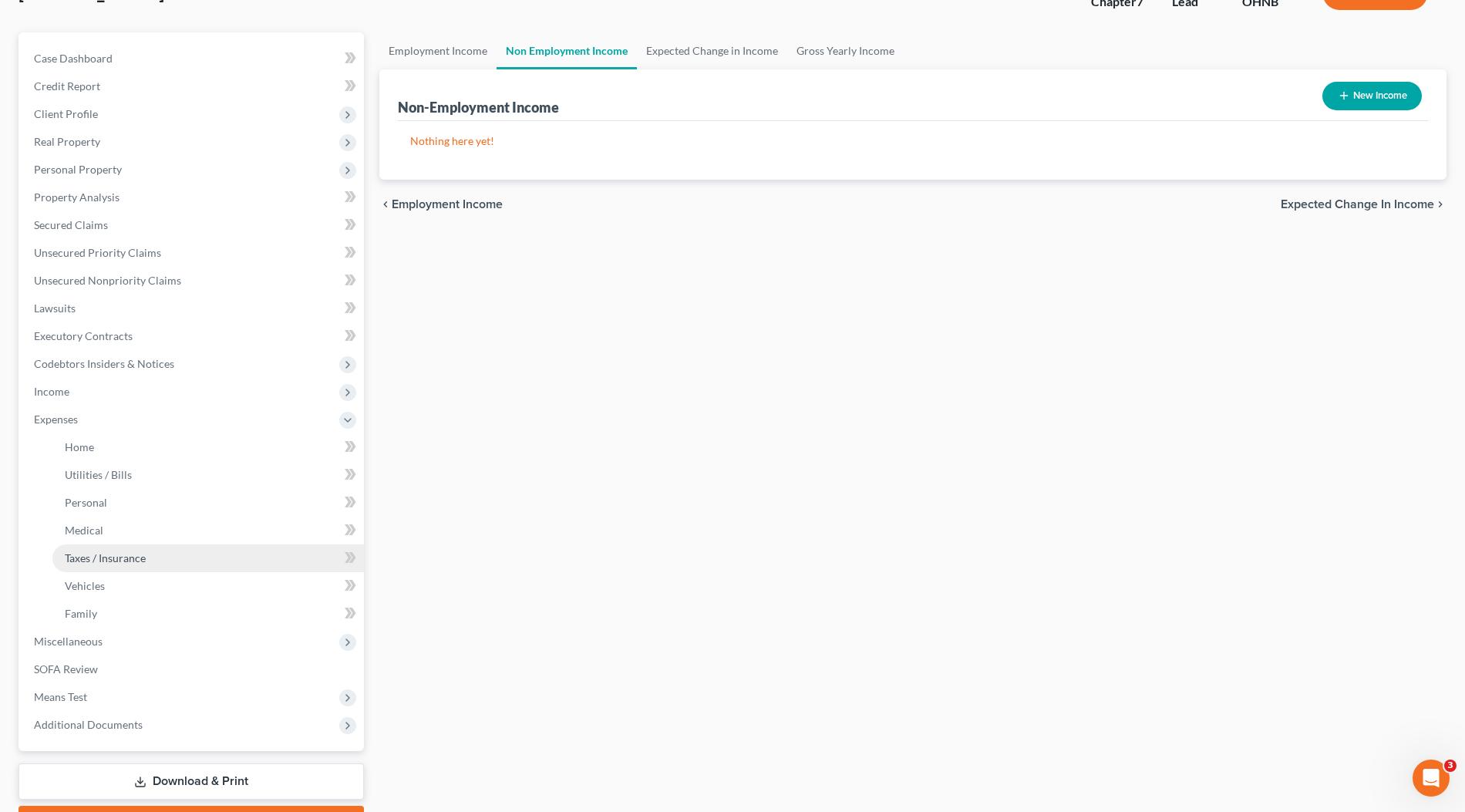
click at [122, 544] on link "Taxes / Insurance" at bounding box center [207, 557] width 312 height 28
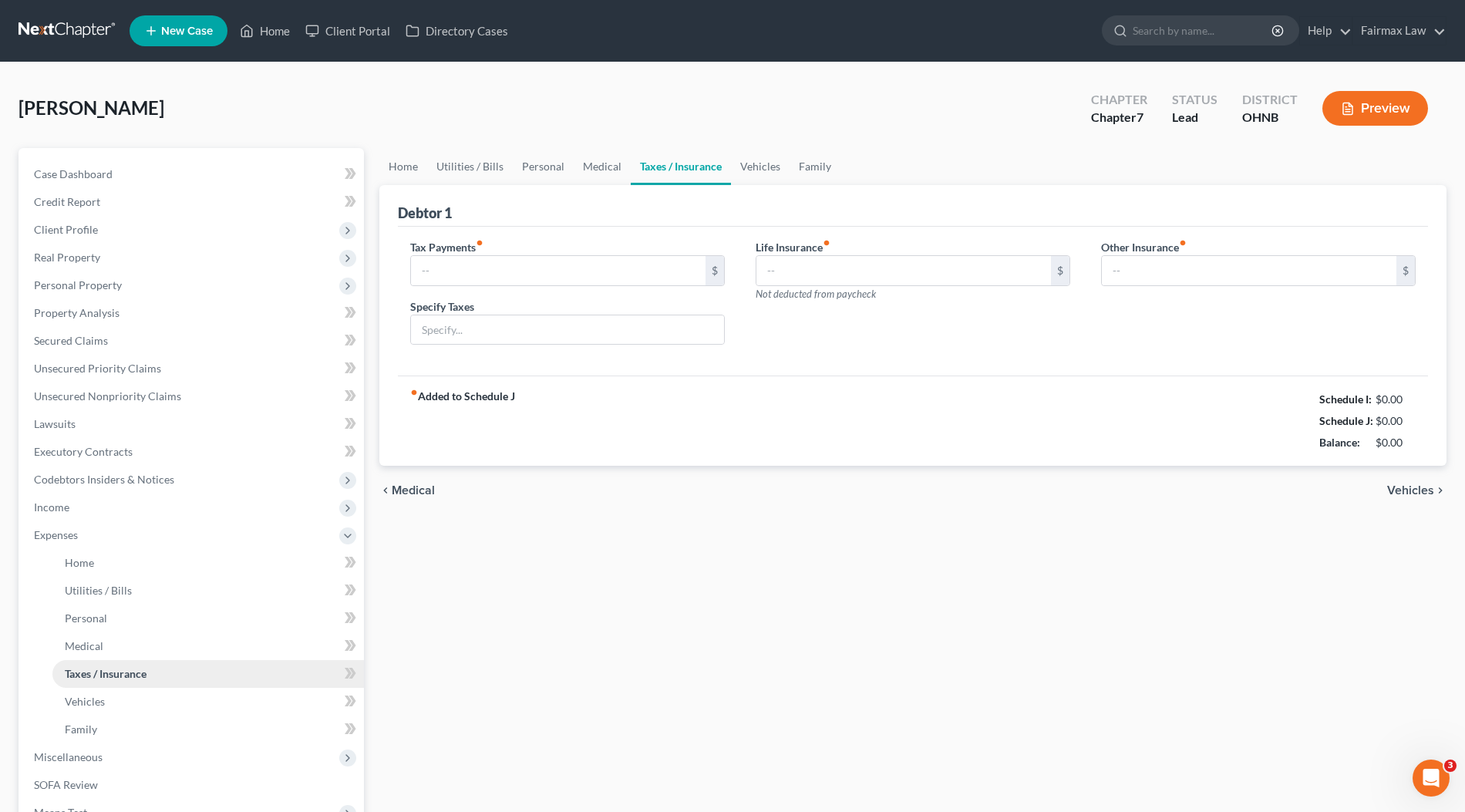
type input "0.00"
type input "3.12"
type input "0.00"
click at [759, 175] on link "Vehicles" at bounding box center [760, 166] width 59 height 37
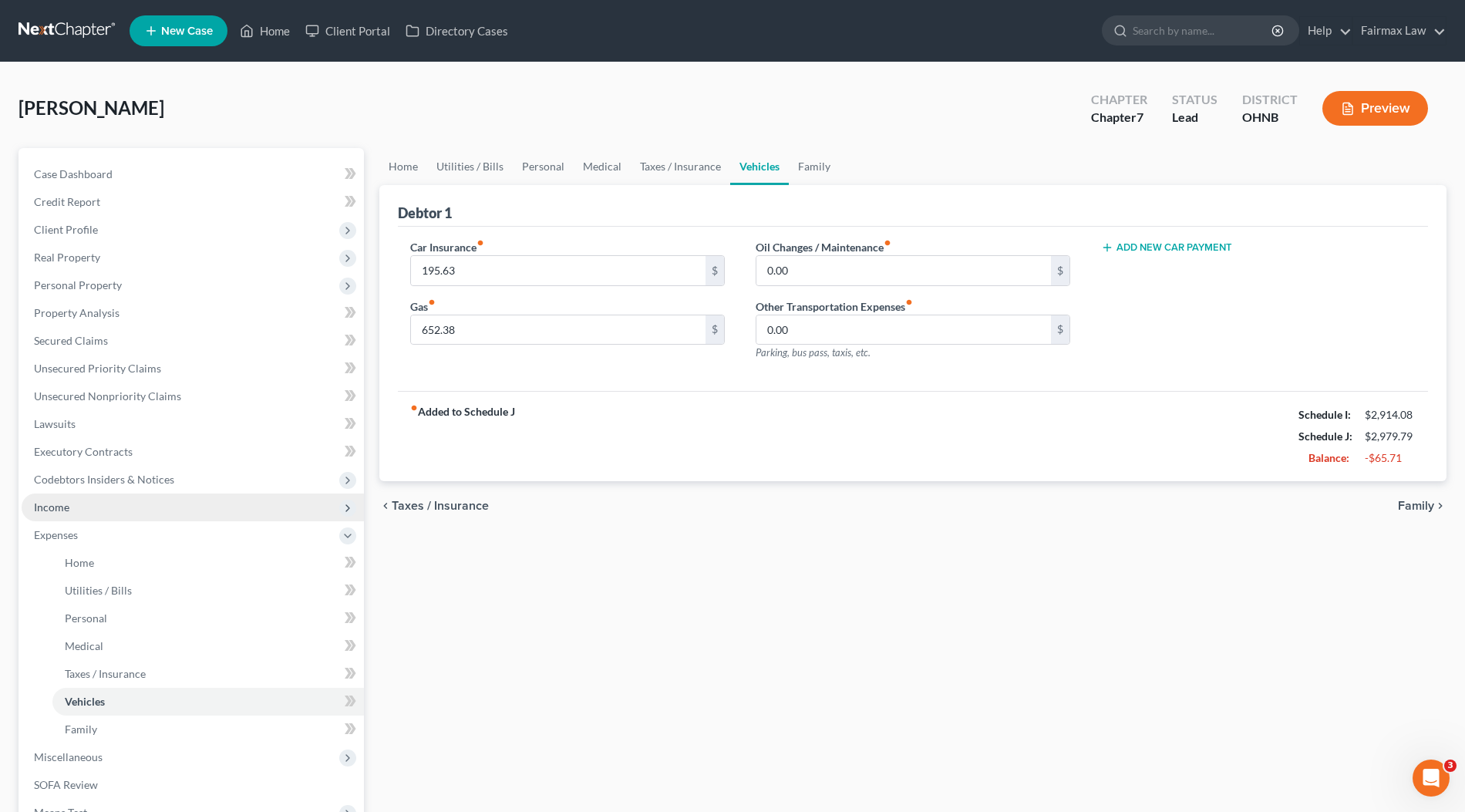
click at [94, 515] on span "Income" at bounding box center [192, 507] width 342 height 28
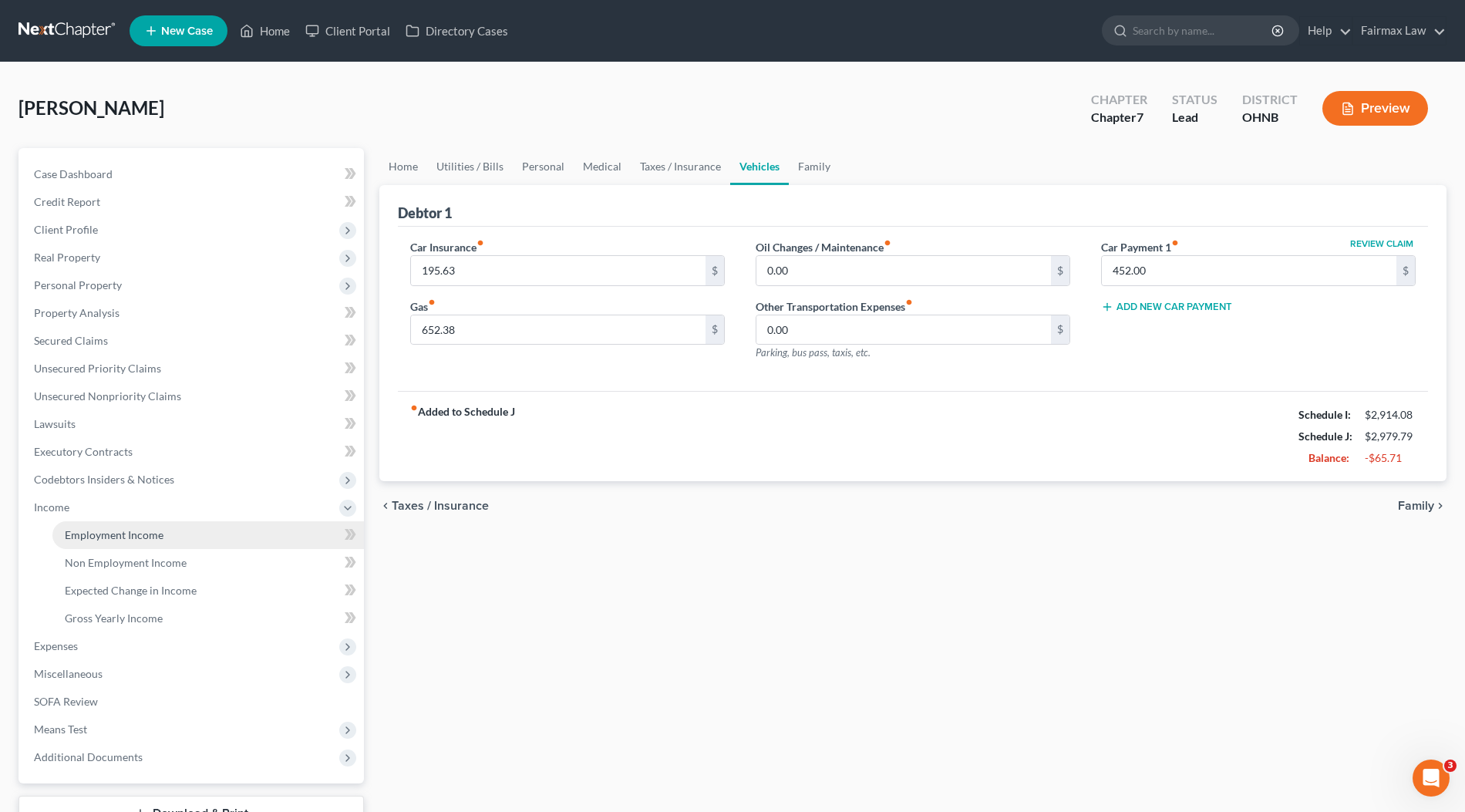
click at [101, 525] on link "Employment Income" at bounding box center [207, 534] width 312 height 28
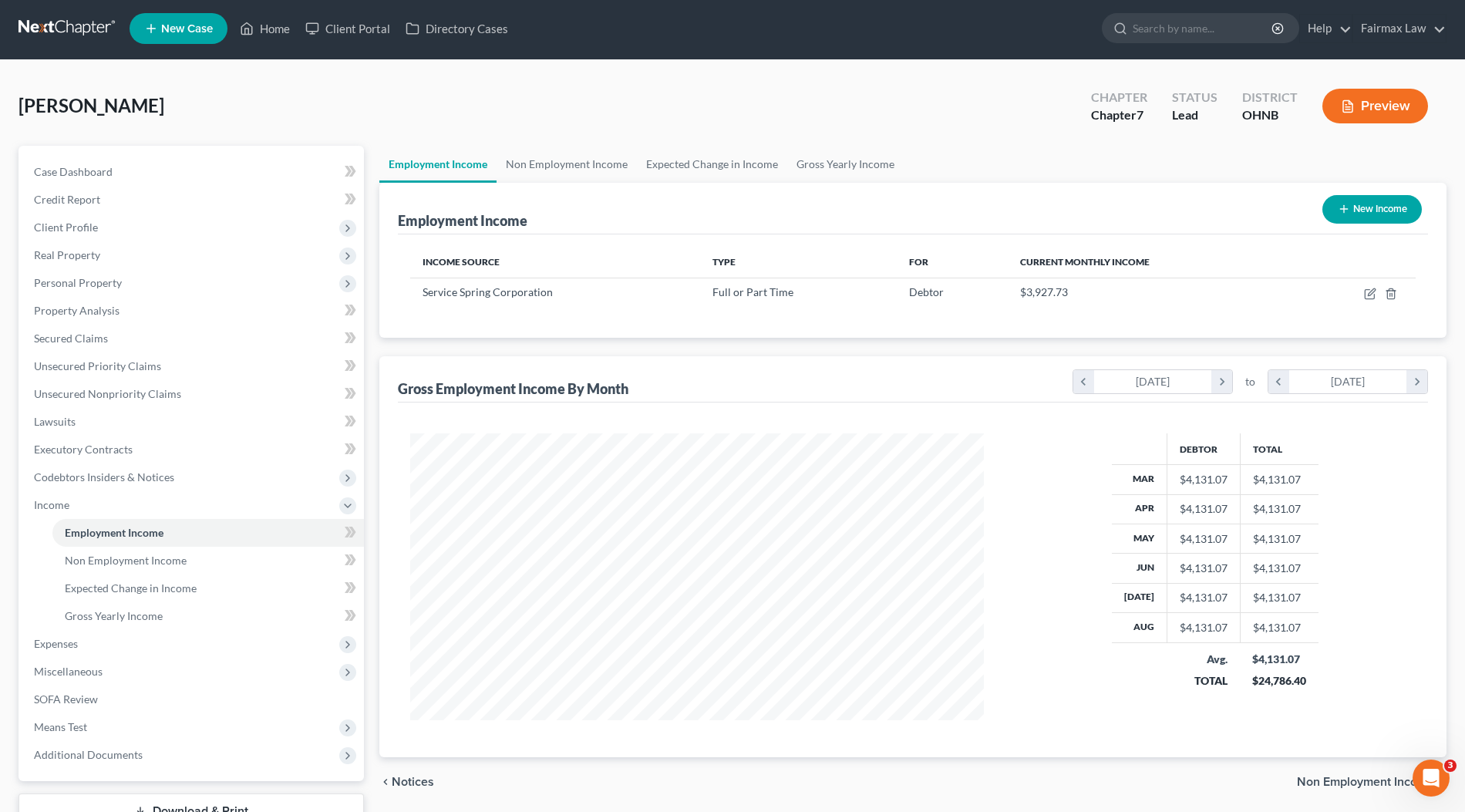
scroll to position [3, 0]
click at [54, 643] on span "Expenses" at bounding box center [56, 642] width 44 height 14
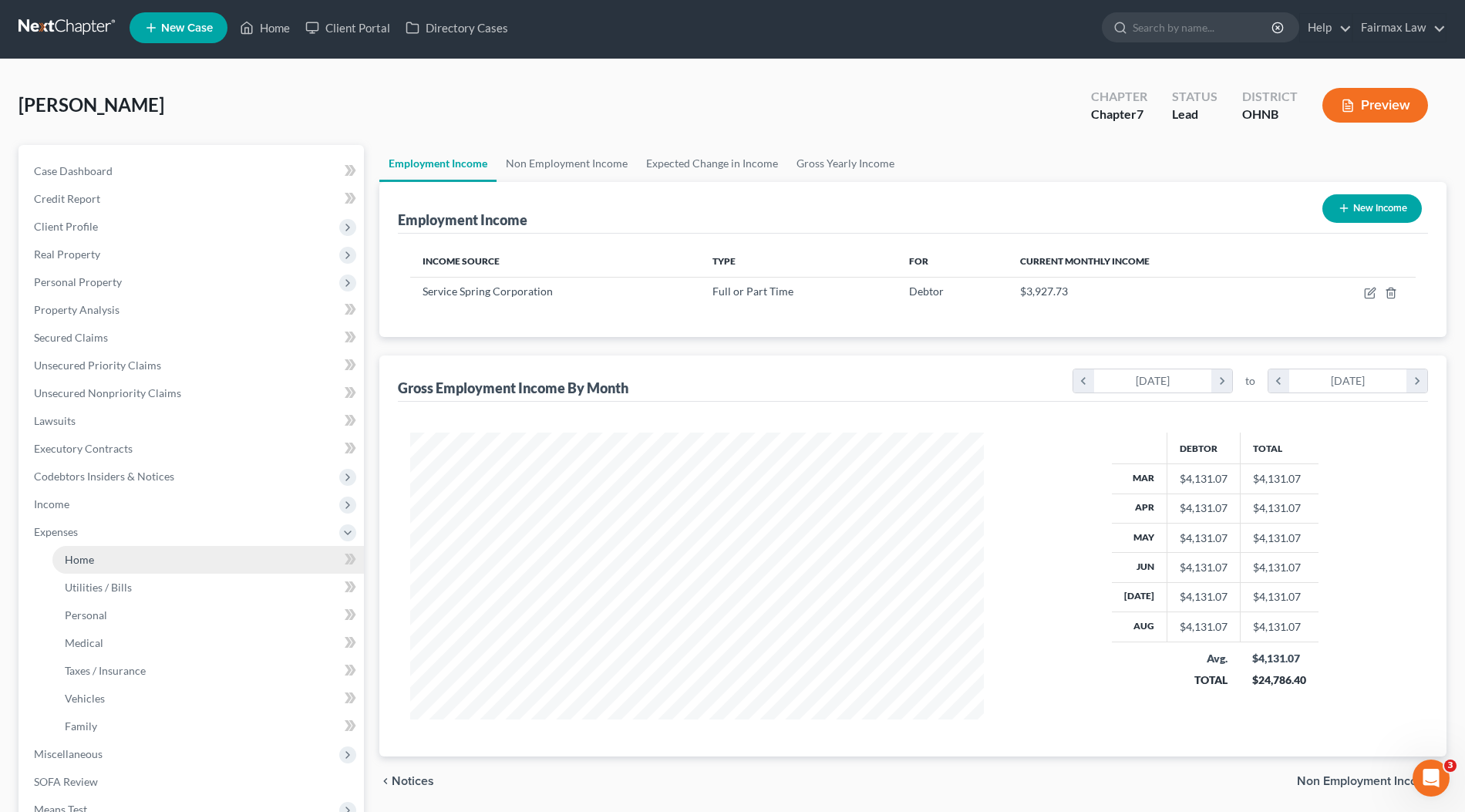
click at [99, 563] on link "Home" at bounding box center [207, 559] width 312 height 28
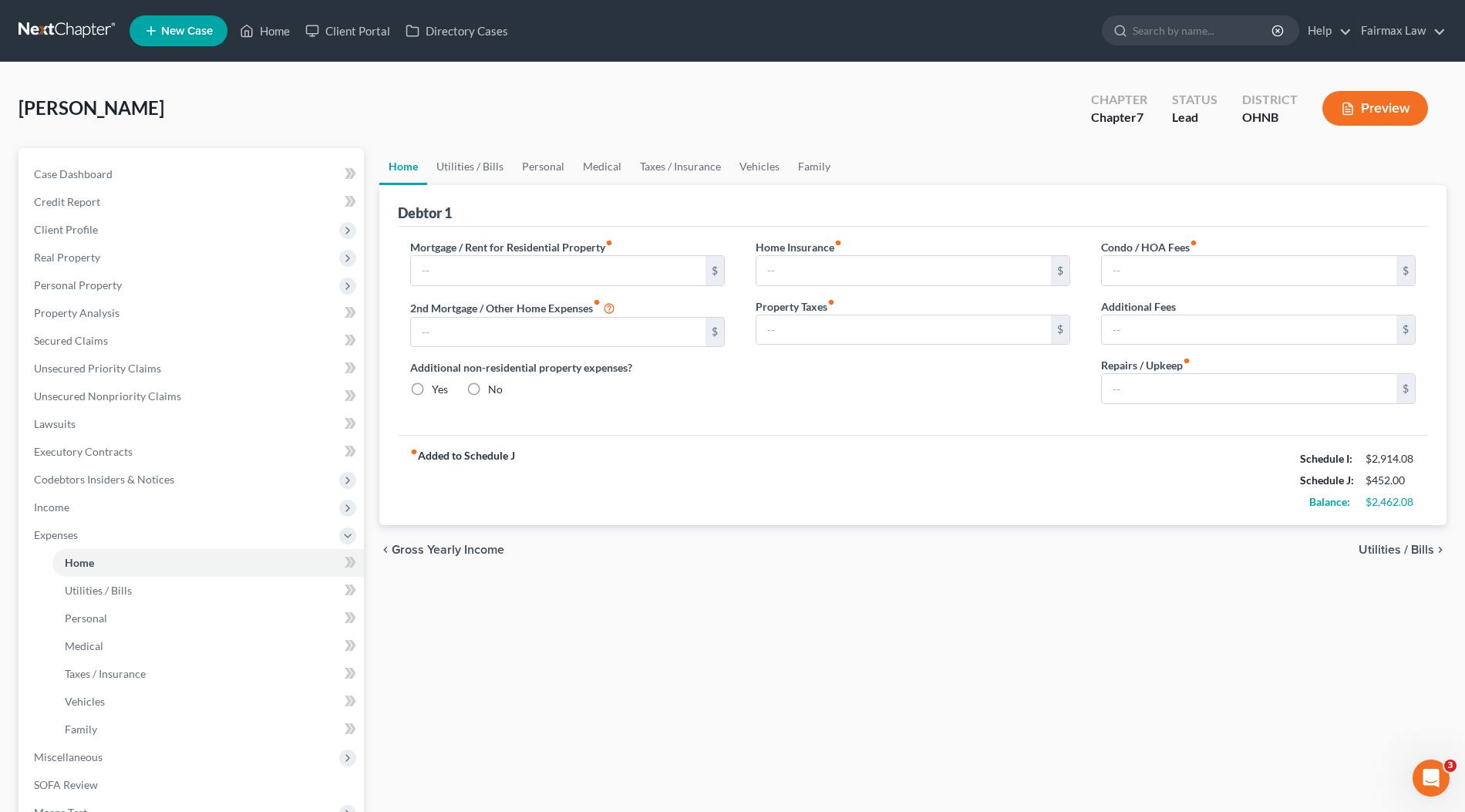
type input "306.00"
type input "0.00"
radio input "true"
type input "0.00"
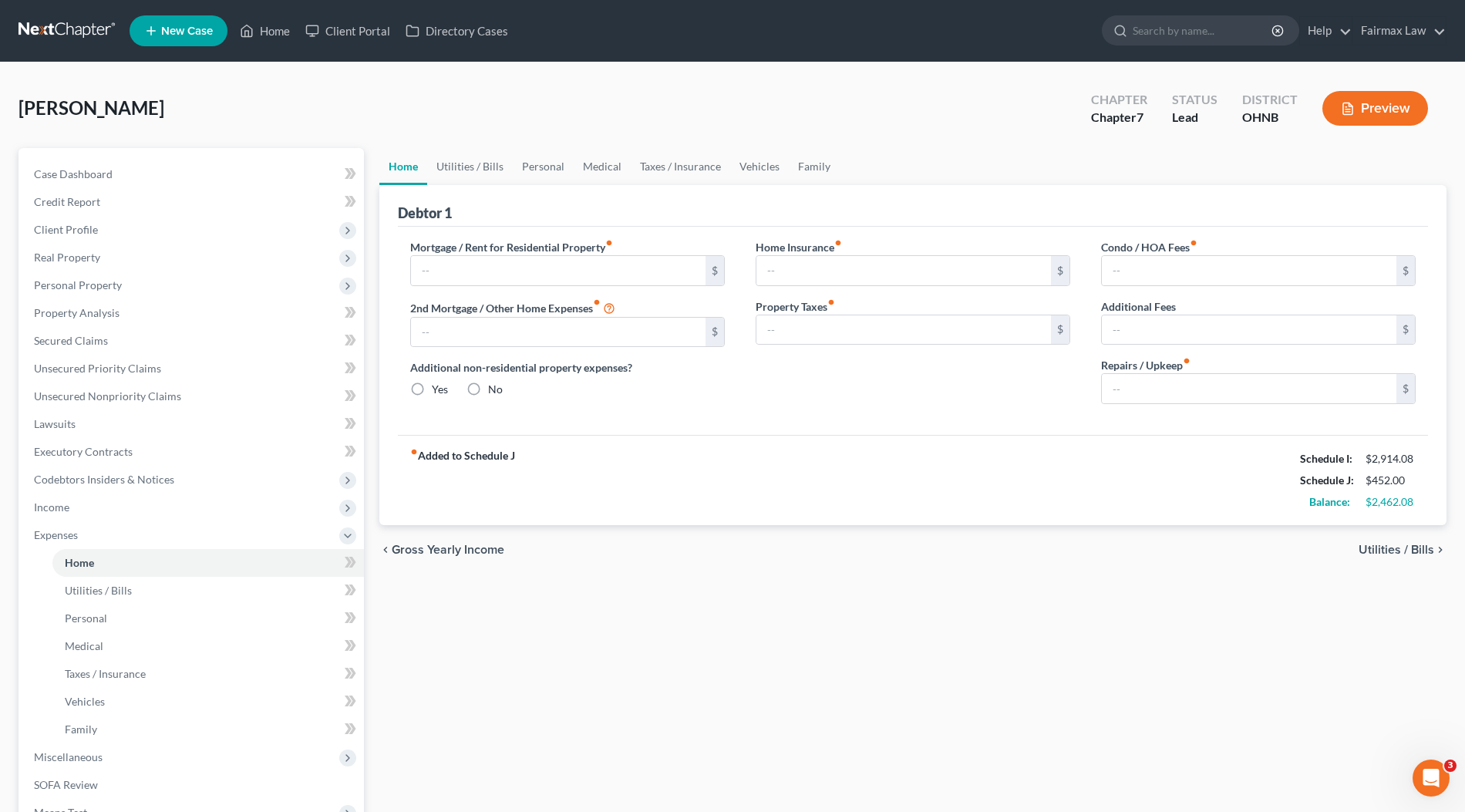
type input "0.00"
click at [474, 159] on link "Utilities / Bills" at bounding box center [470, 166] width 86 height 37
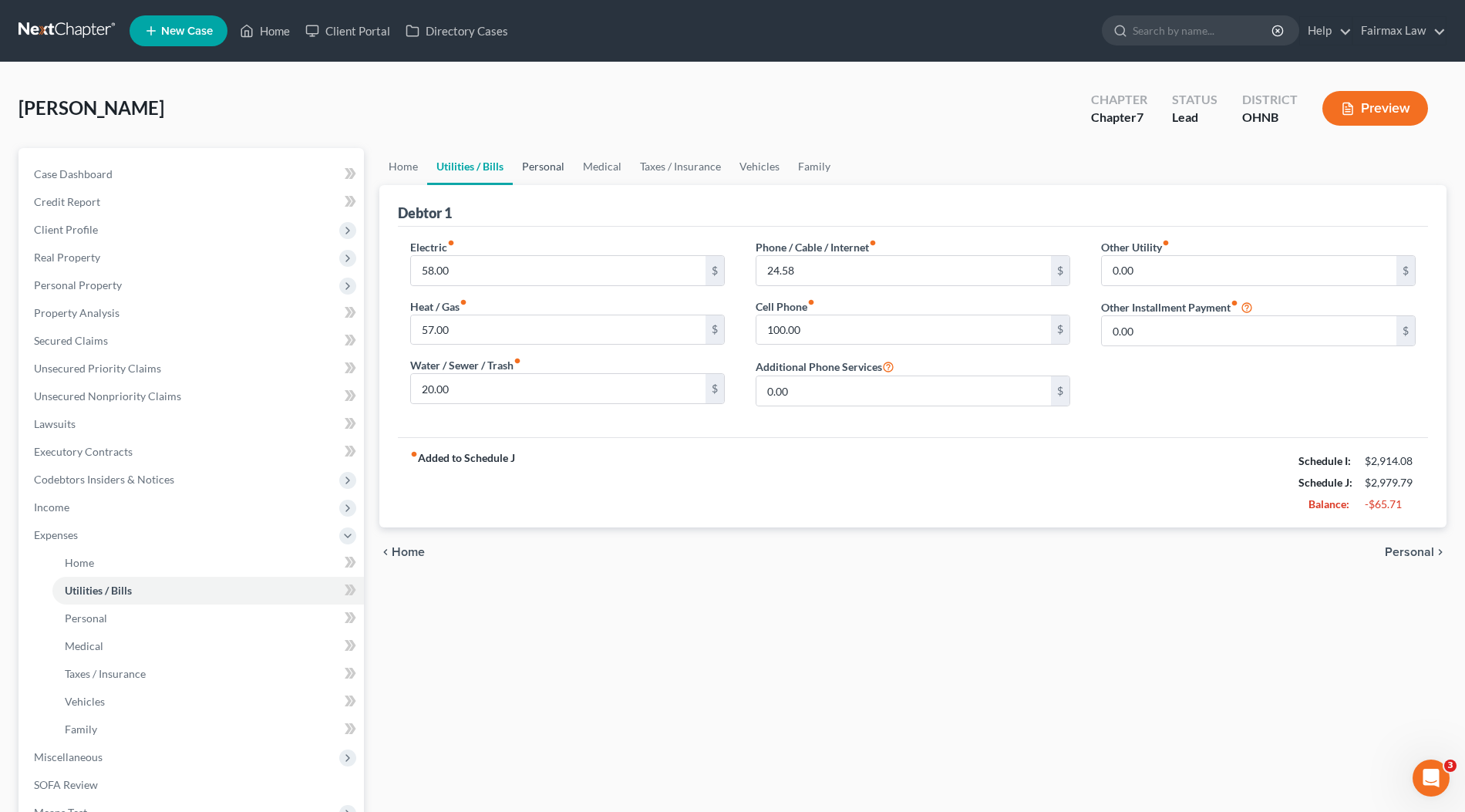
click at [525, 165] on link "Personal" at bounding box center [543, 166] width 61 height 37
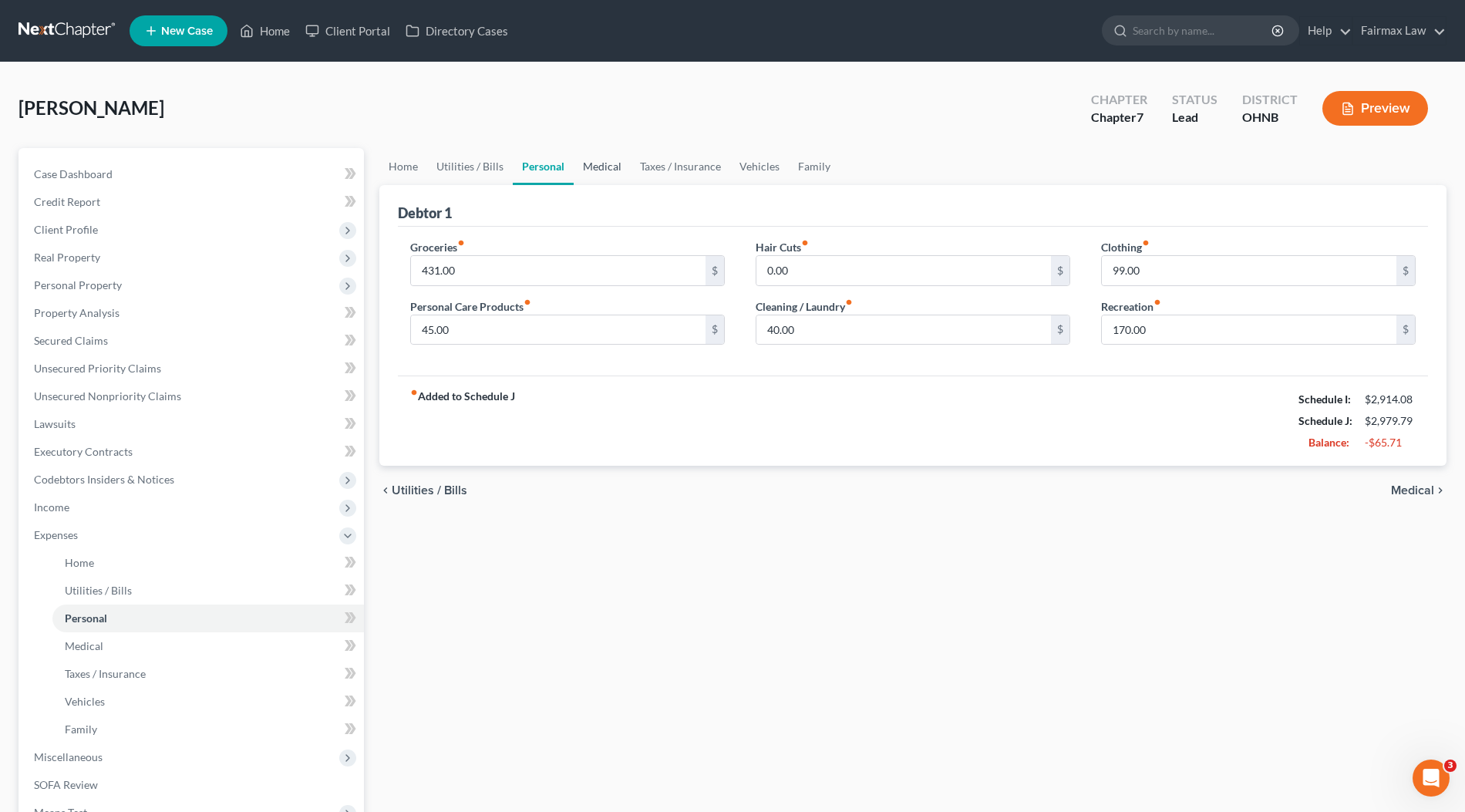
click at [603, 166] on link "Medical" at bounding box center [602, 166] width 57 height 37
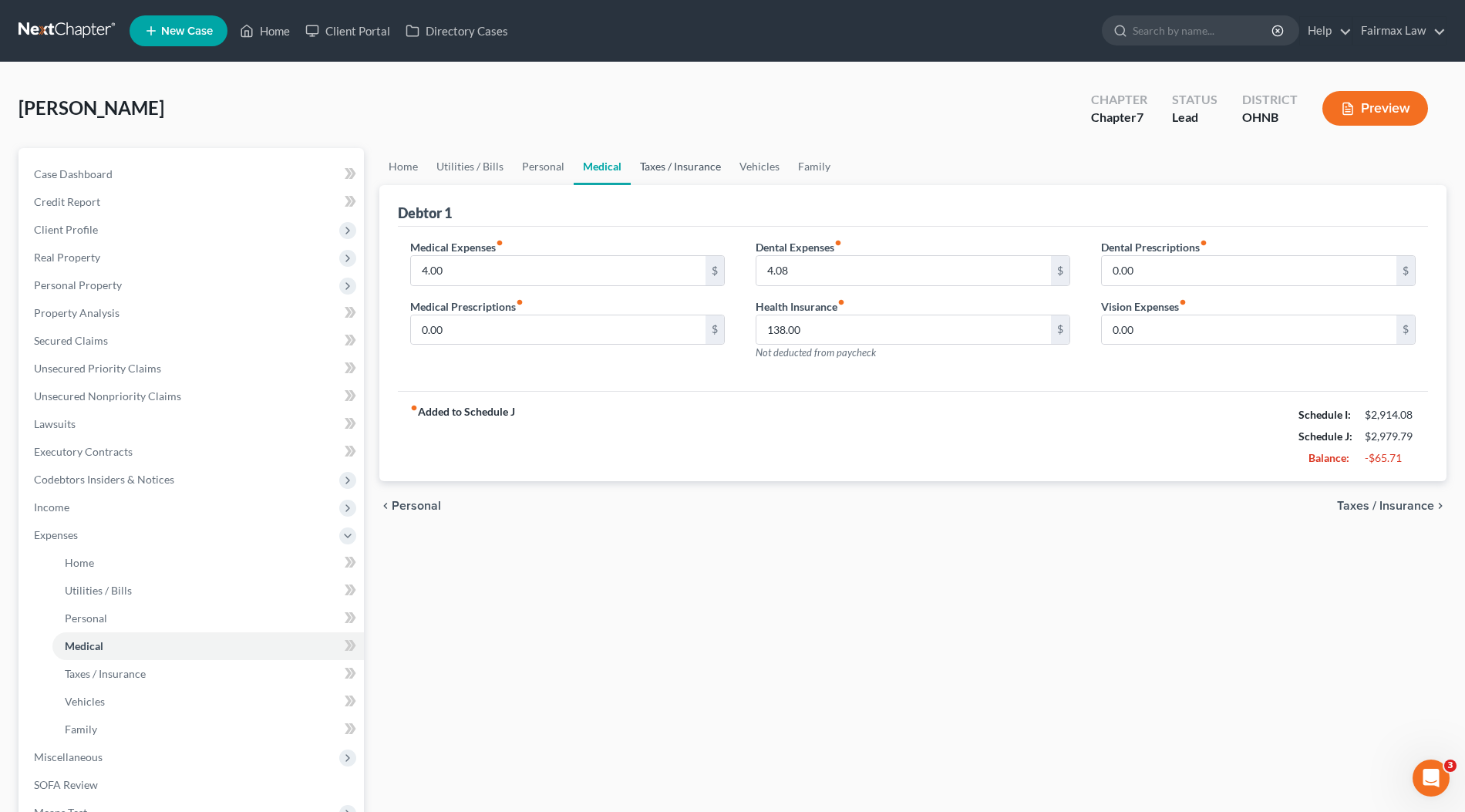
click at [675, 163] on link "Taxes / Insurance" at bounding box center [680, 166] width 99 height 37
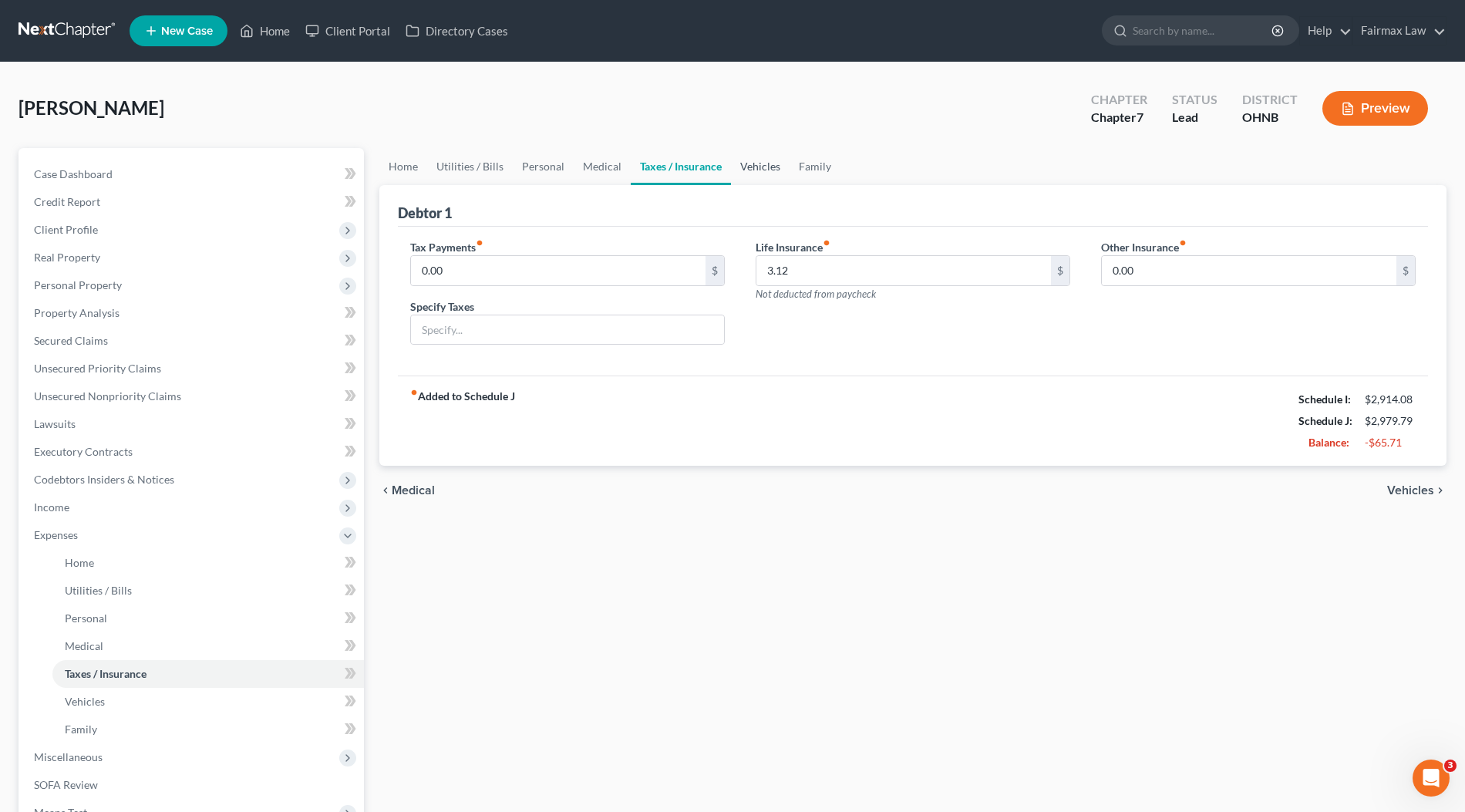
click at [747, 159] on link "Vehicles" at bounding box center [760, 166] width 59 height 37
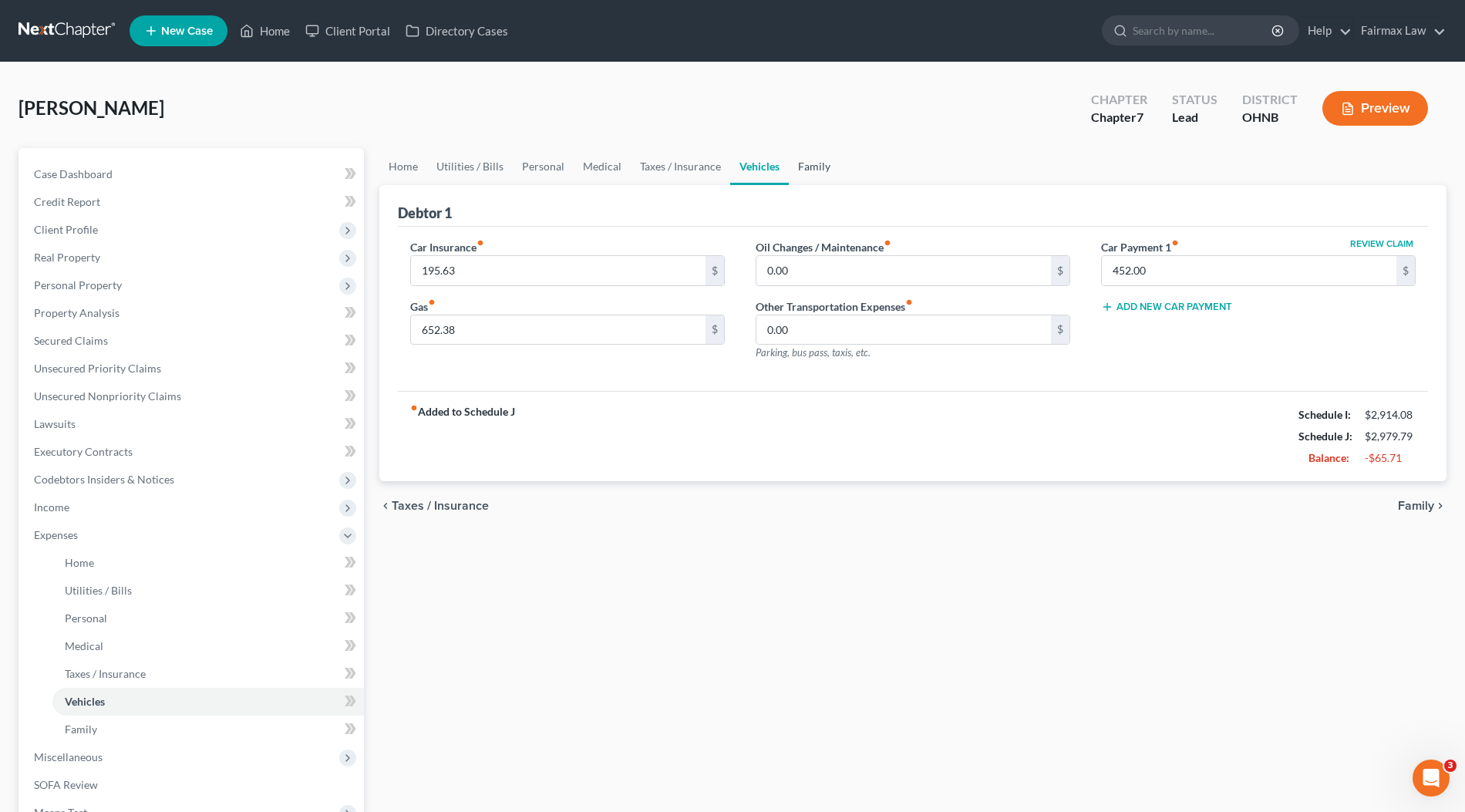
click at [817, 159] on link "Family" at bounding box center [814, 166] width 51 height 37
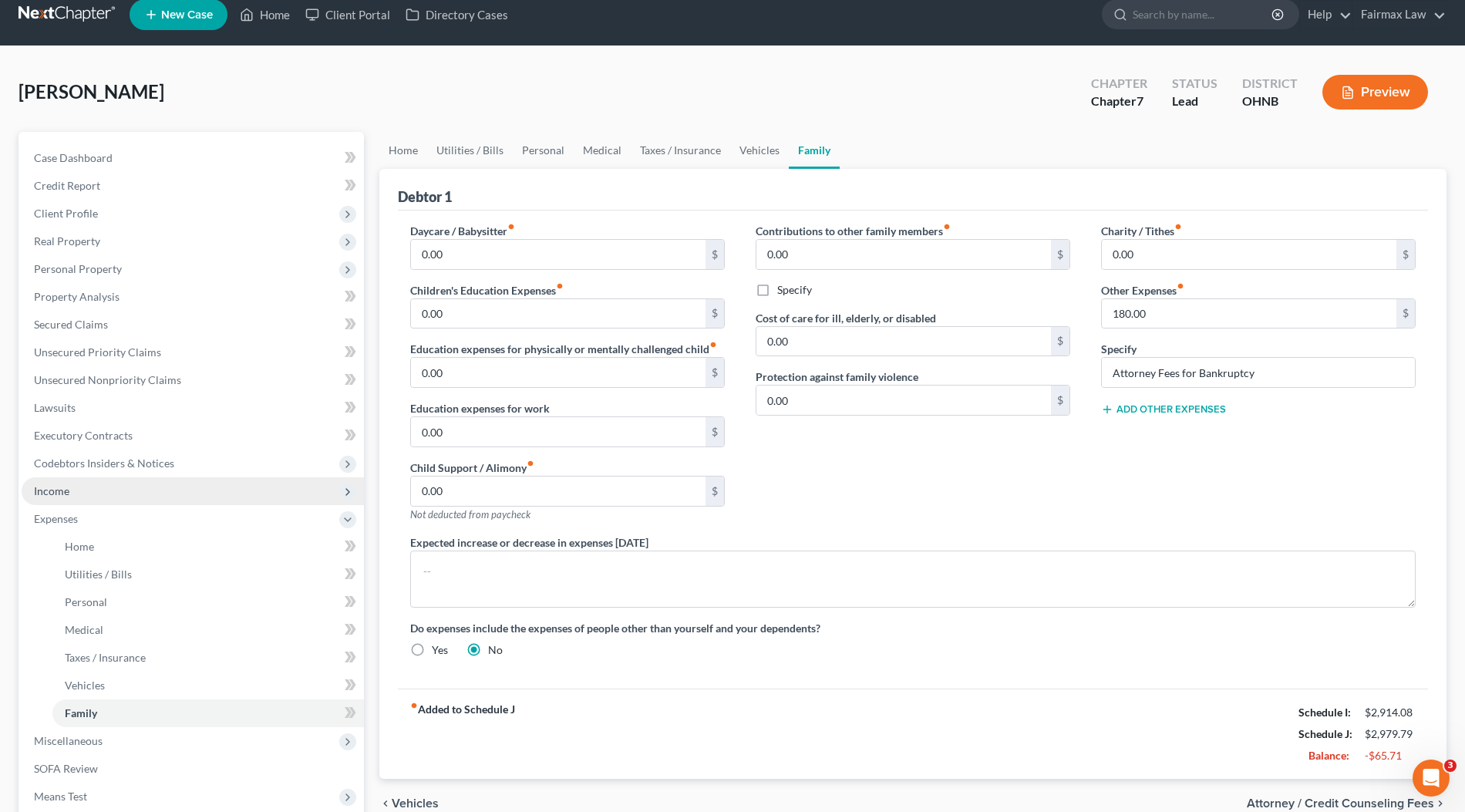
scroll to position [121, 0]
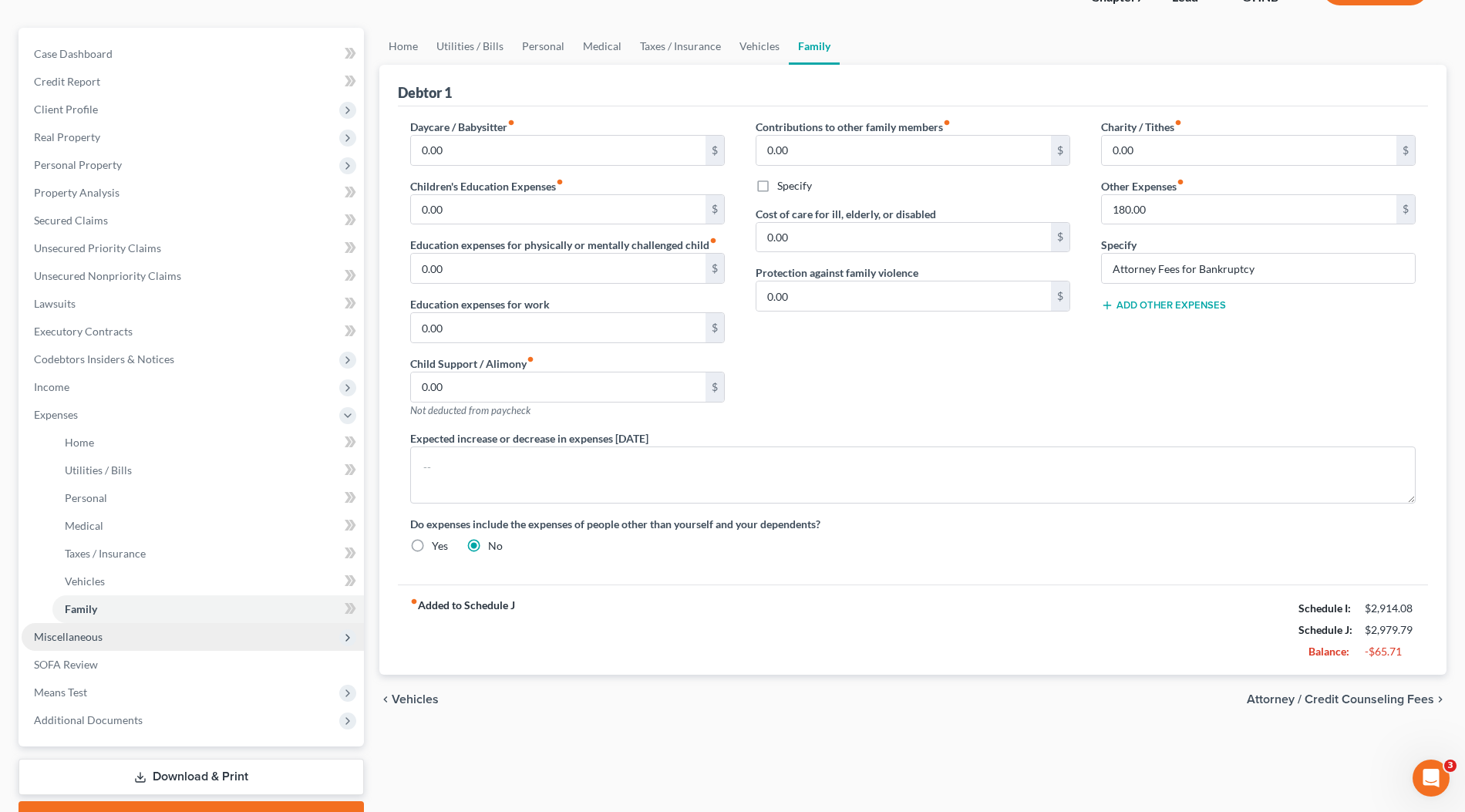
click at [98, 632] on span "Miscellaneous" at bounding box center [68, 636] width 68 height 14
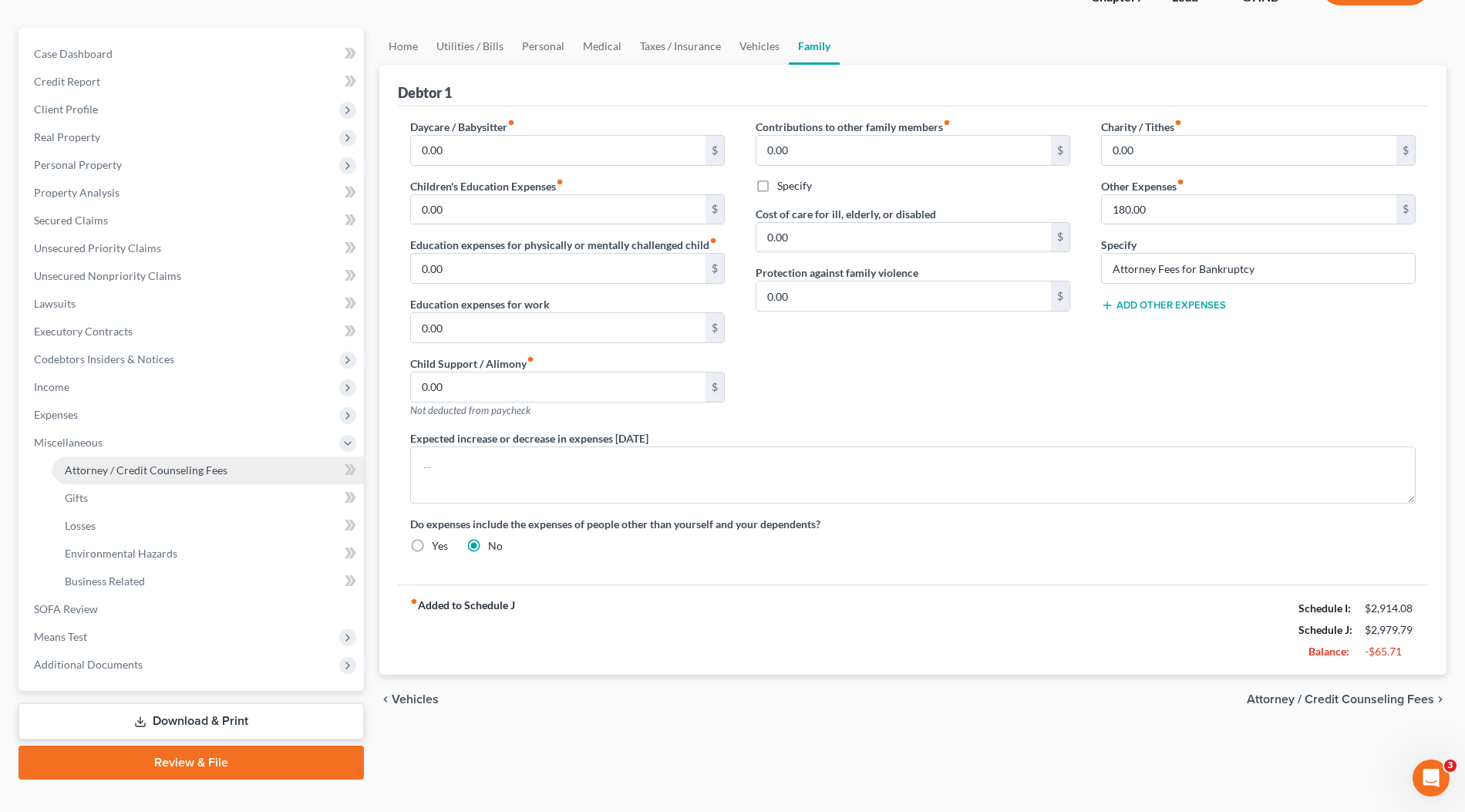
click at [101, 467] on span "Attorney / Credit Counseling Fees" at bounding box center [146, 470] width 163 height 14
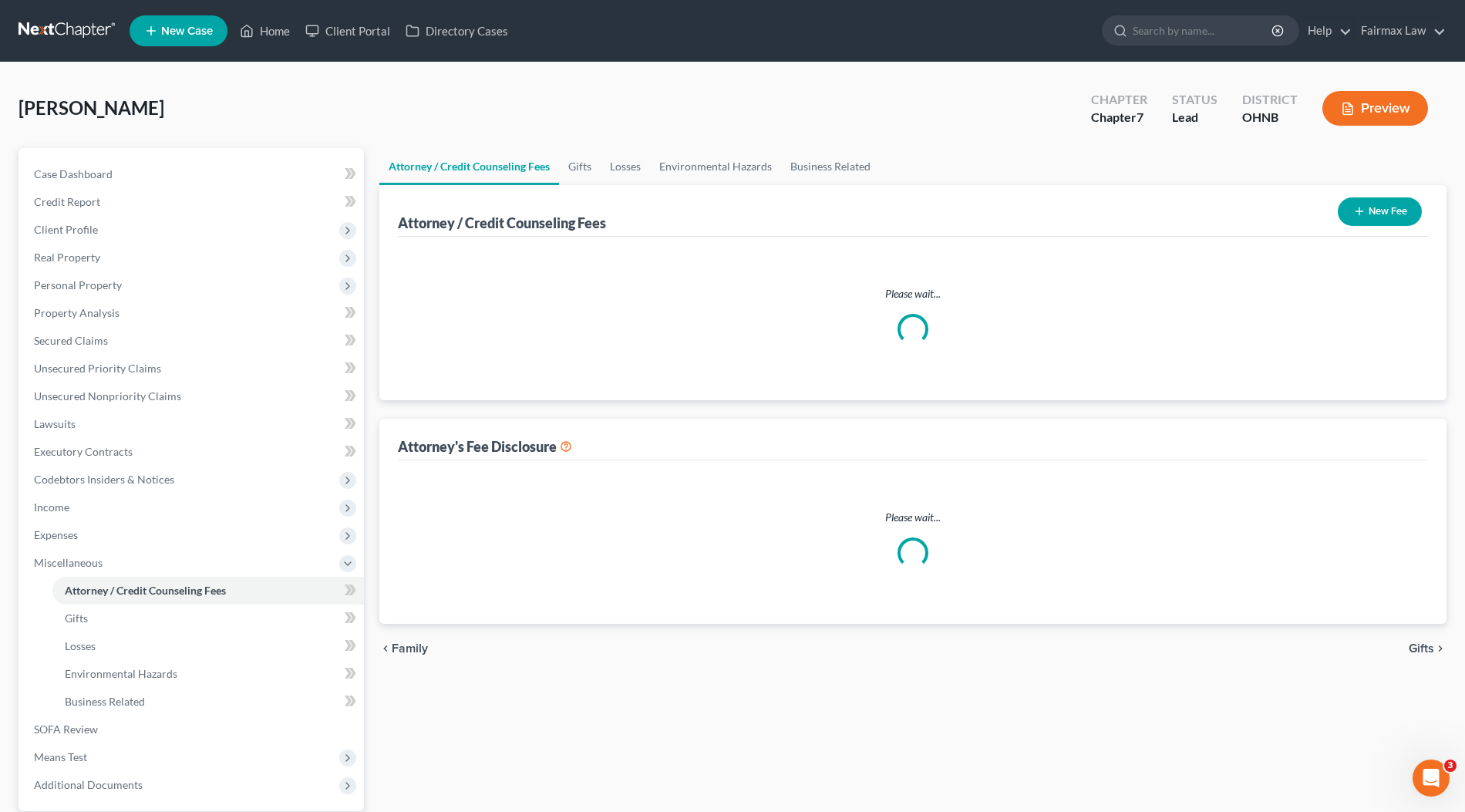
select select "1"
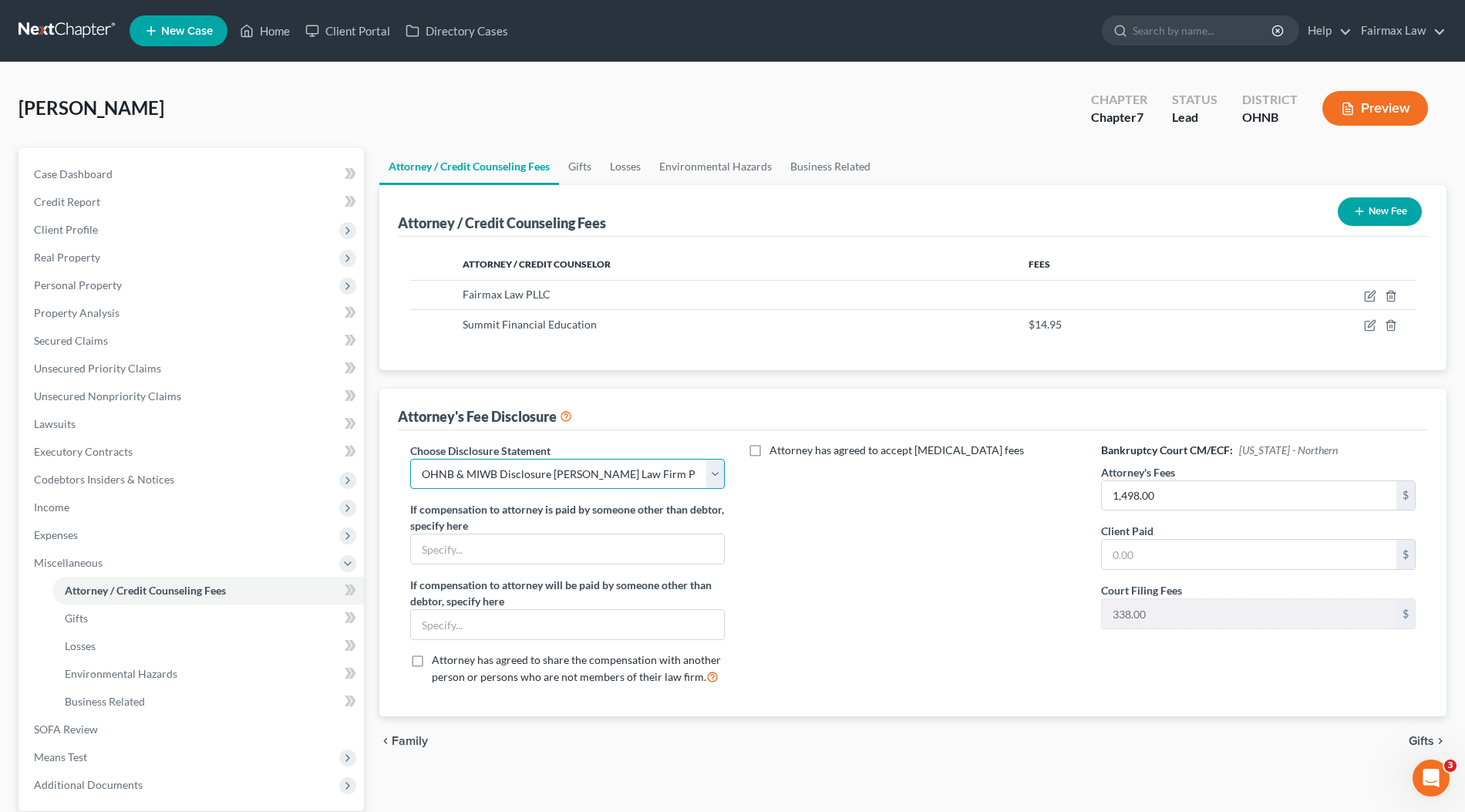
click at [686, 463] on select "Select WDMI - Chapter 13 - Disclosure of Attorney Compensation OHNB & MIWB Disc…" at bounding box center [567, 474] width 314 height 31
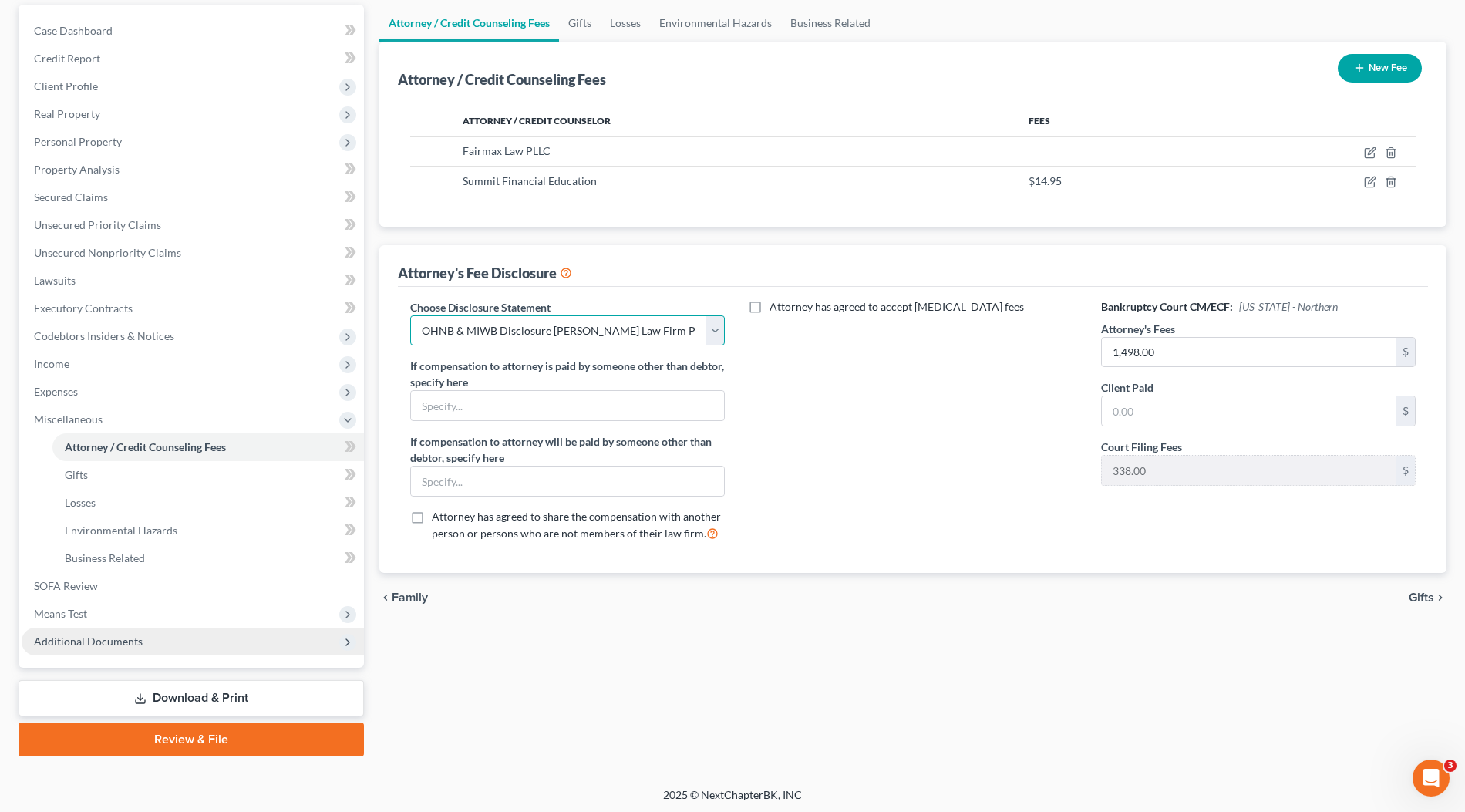
scroll to position [144, 0]
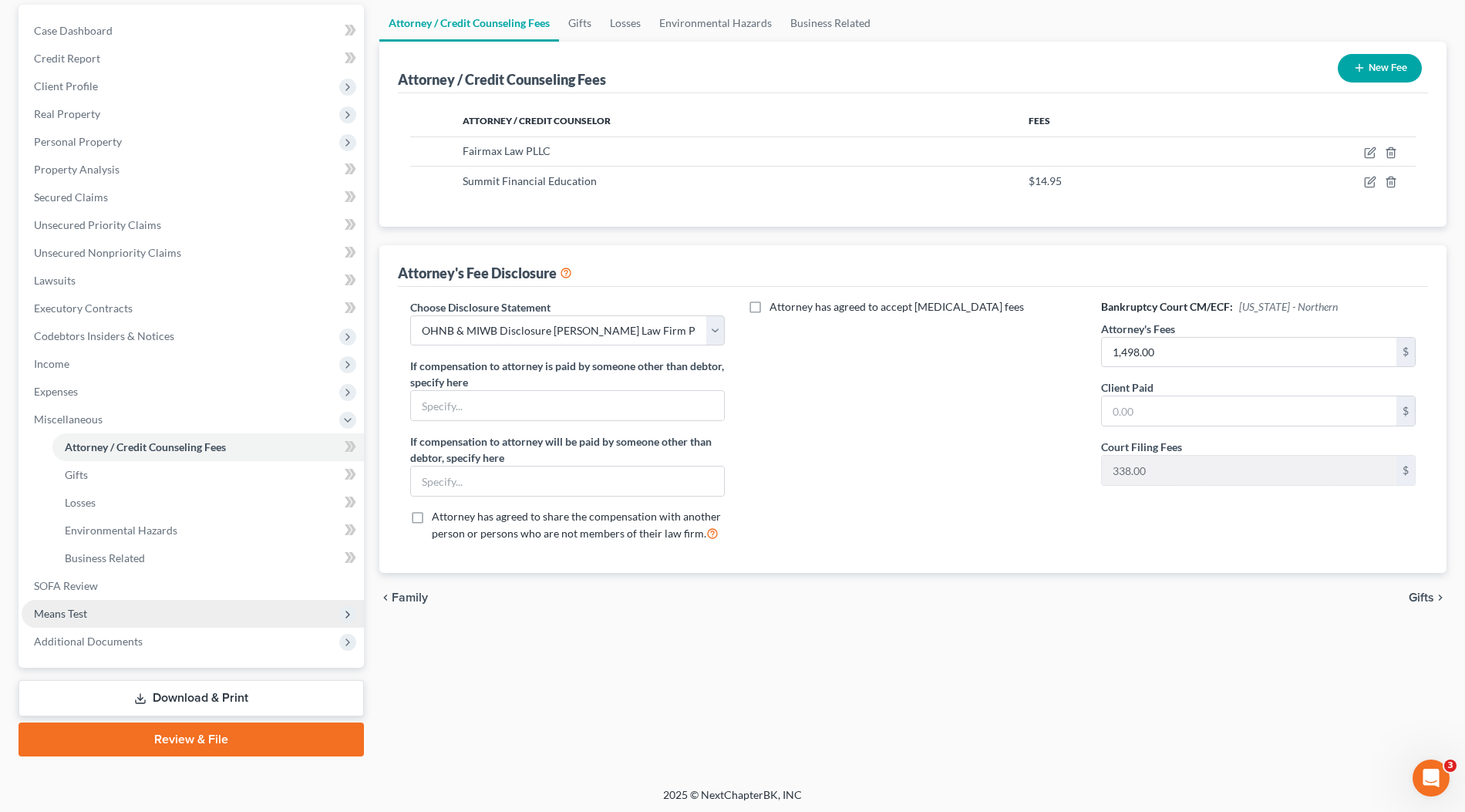
click at [87, 609] on span "Means Test" at bounding box center [60, 613] width 53 height 14
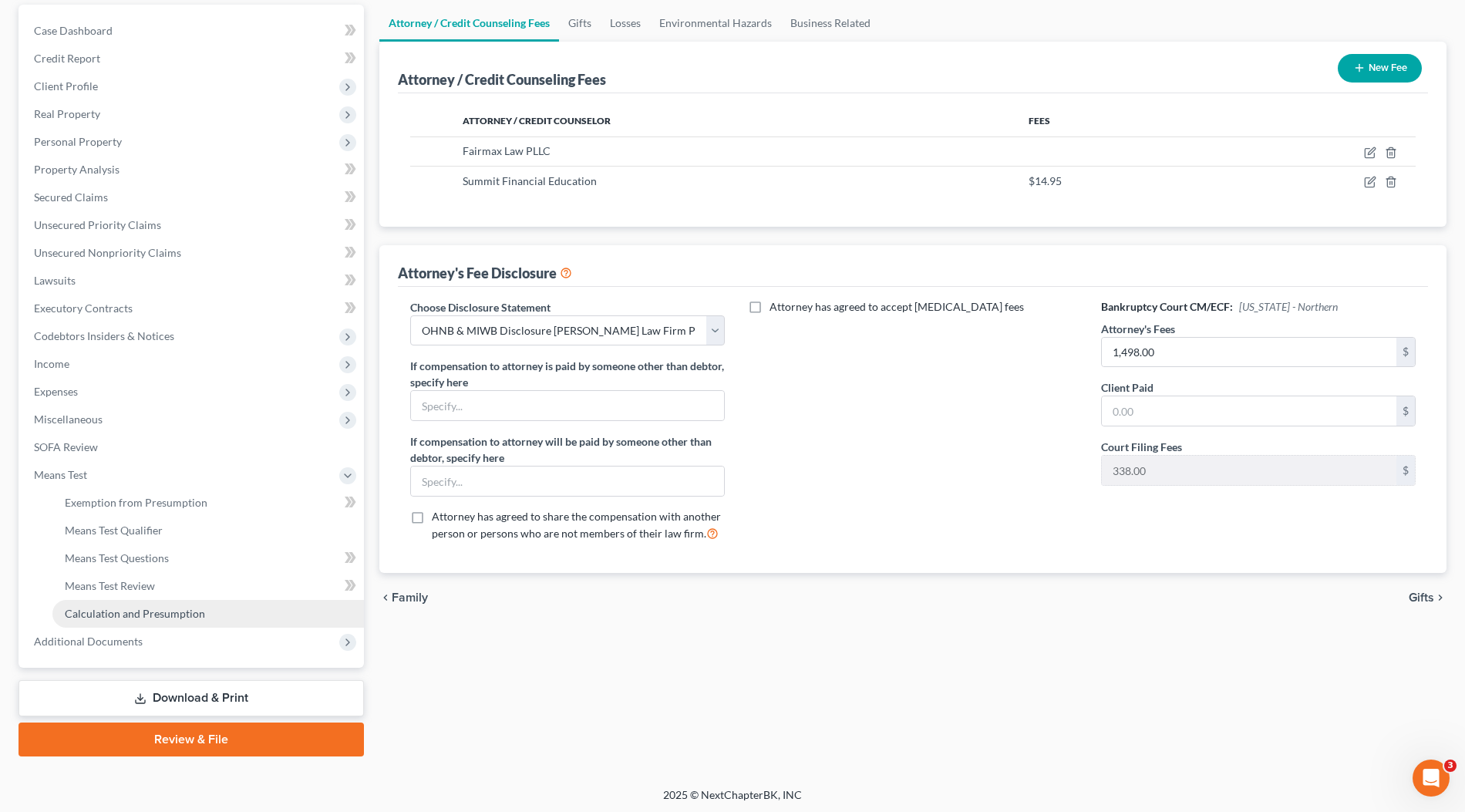
click at [114, 622] on link "Calculation and Presumption" at bounding box center [207, 613] width 312 height 28
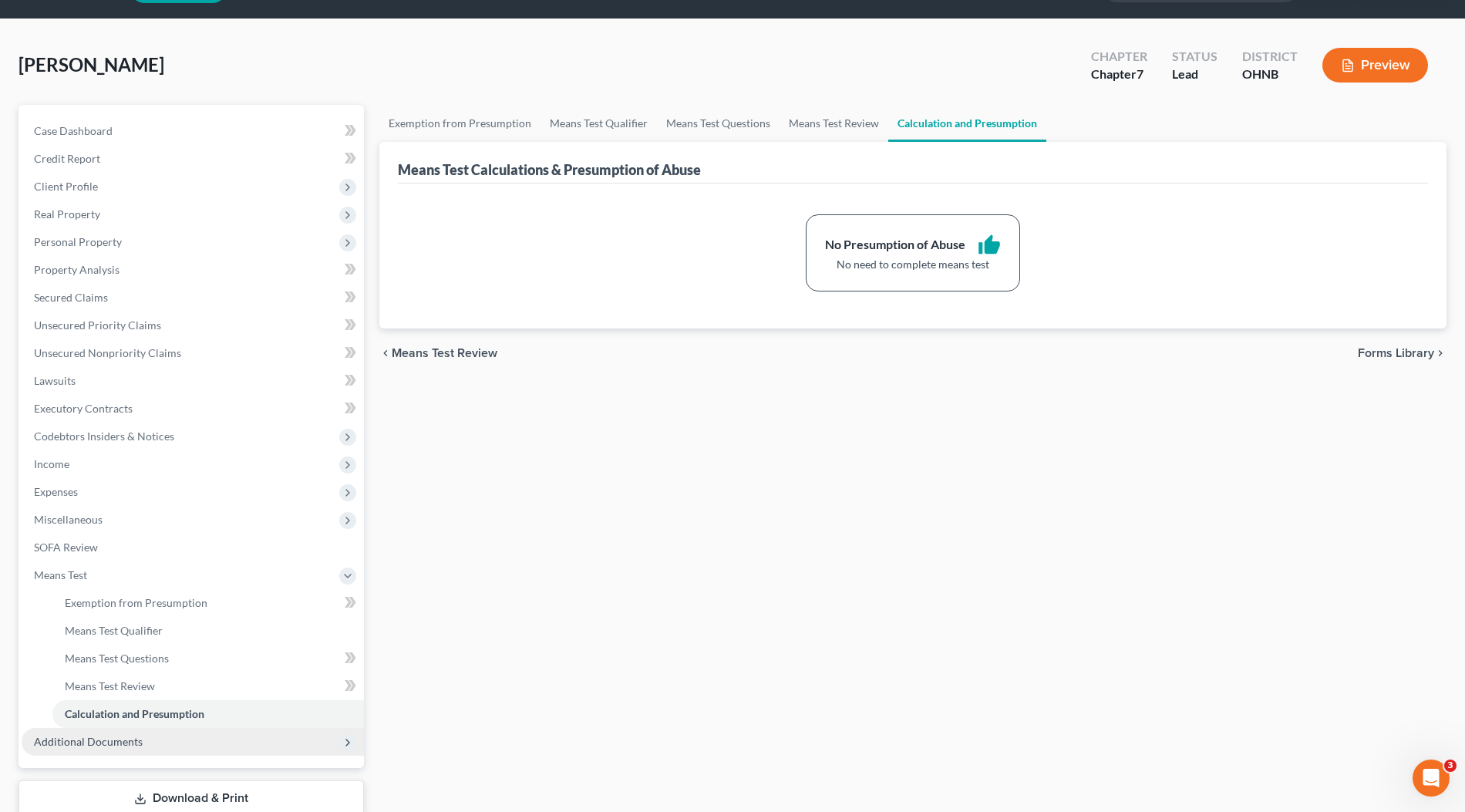
click at [84, 736] on span "Additional Documents" at bounding box center [88, 742] width 109 height 14
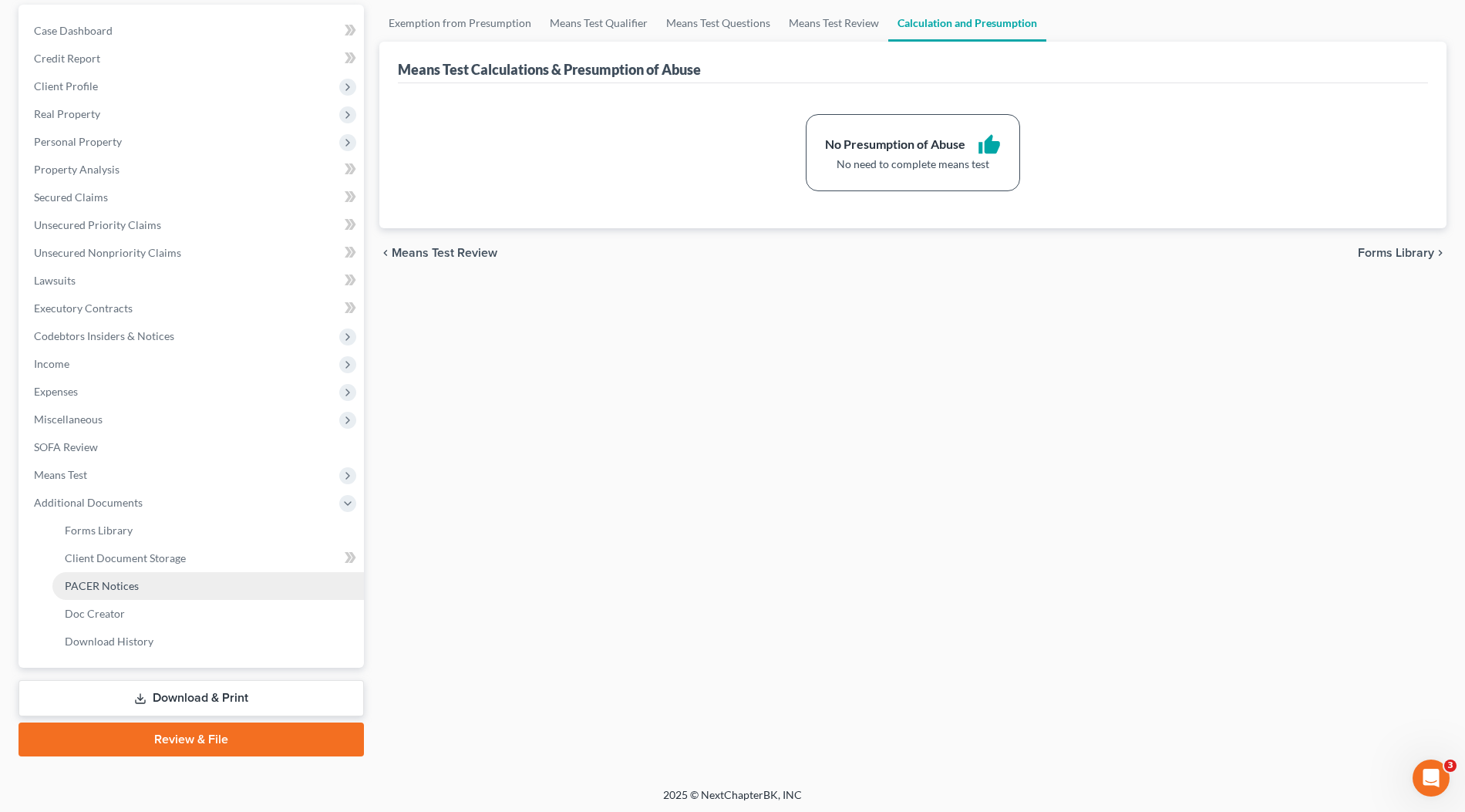
click at [110, 586] on span "PACER Notices" at bounding box center [101, 585] width 74 height 14
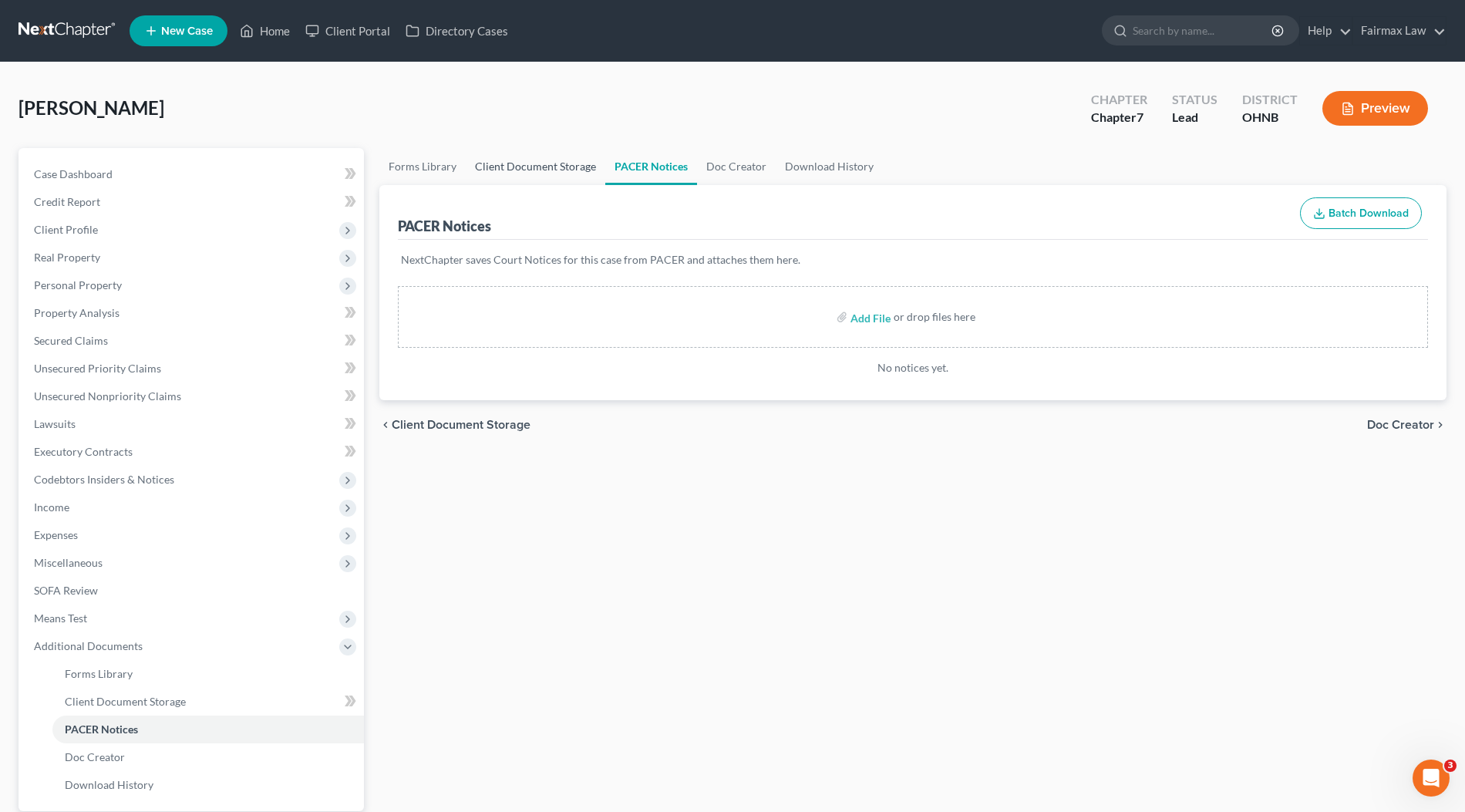
click at [571, 166] on link "Client Document Storage" at bounding box center [535, 166] width 140 height 37
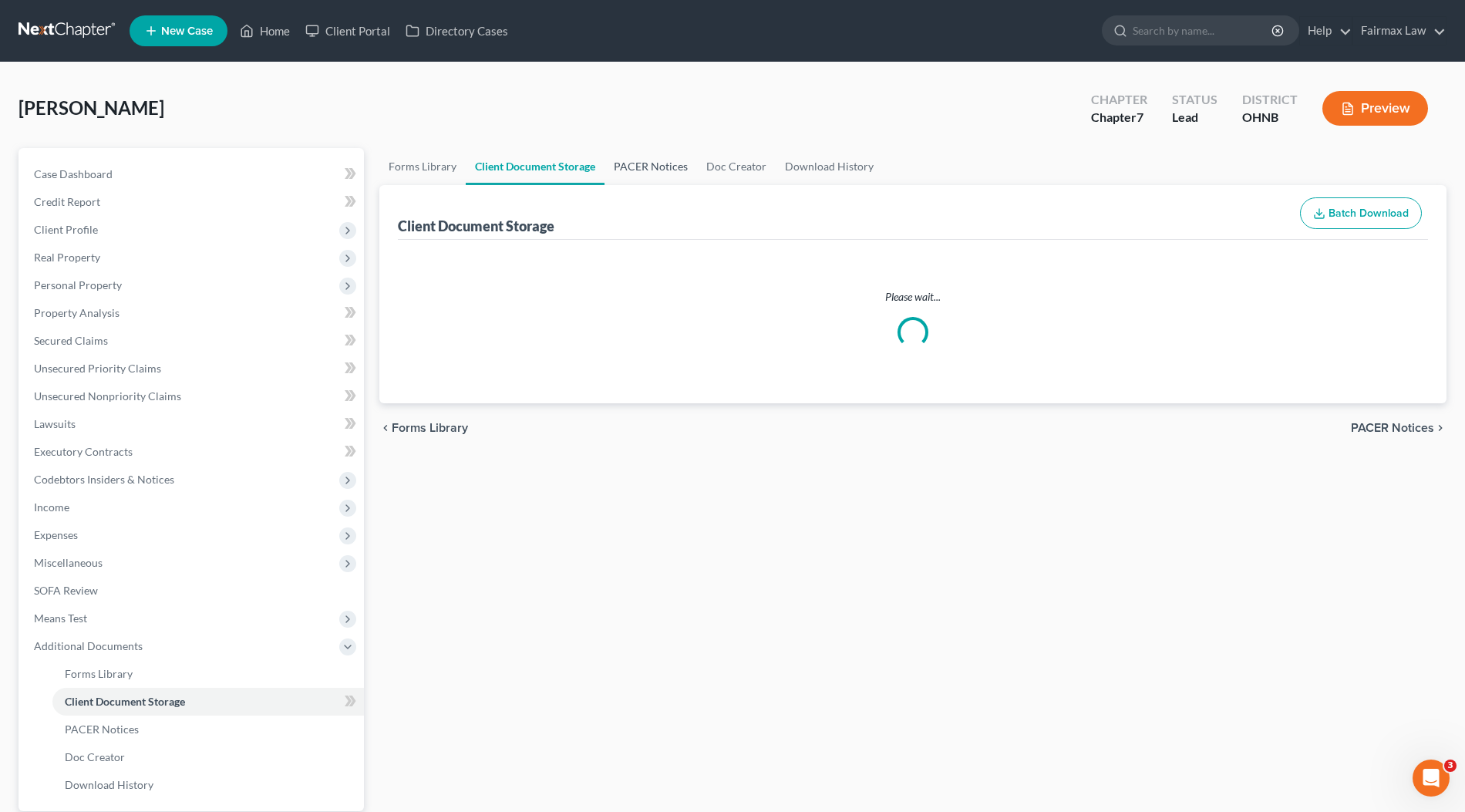
select select "5"
select select "24"
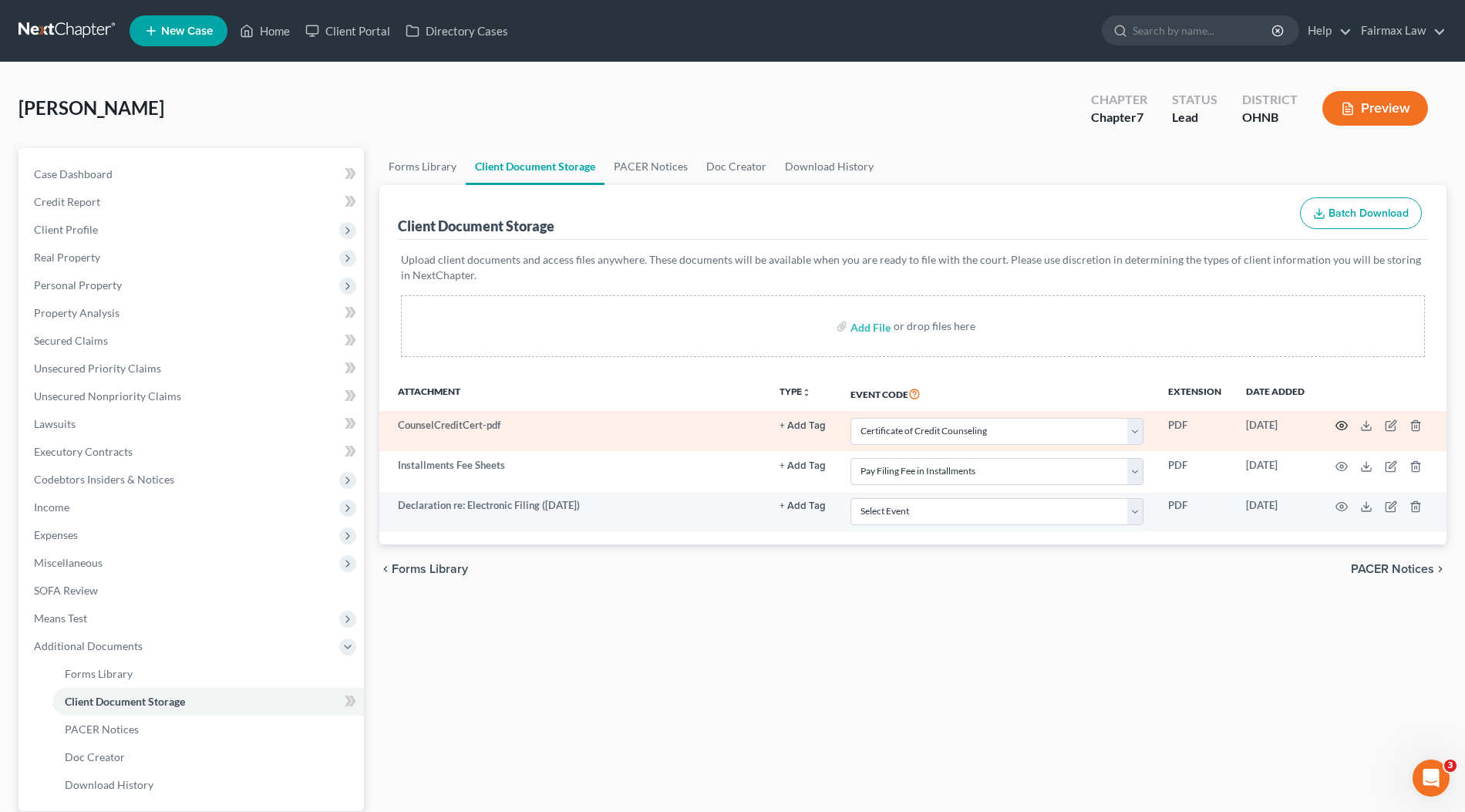
click at [1344, 420] on icon "button" at bounding box center [1342, 425] width 13 height 13
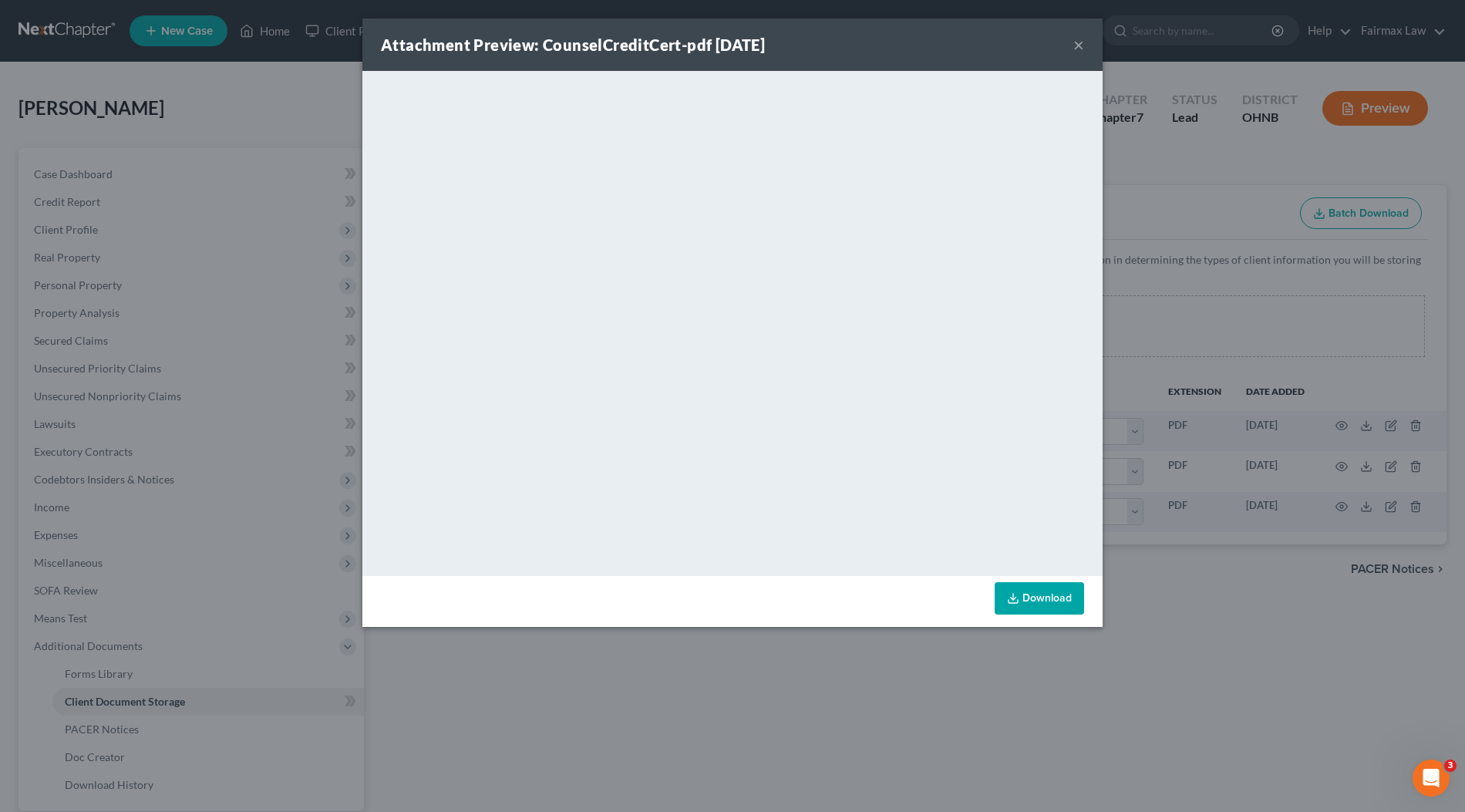
click at [1156, 133] on div "Attachment Preview: CounselCreditCert-pdf [DATE] × <object ng-attr-data='[URL][…" at bounding box center [732, 406] width 1465 height 812
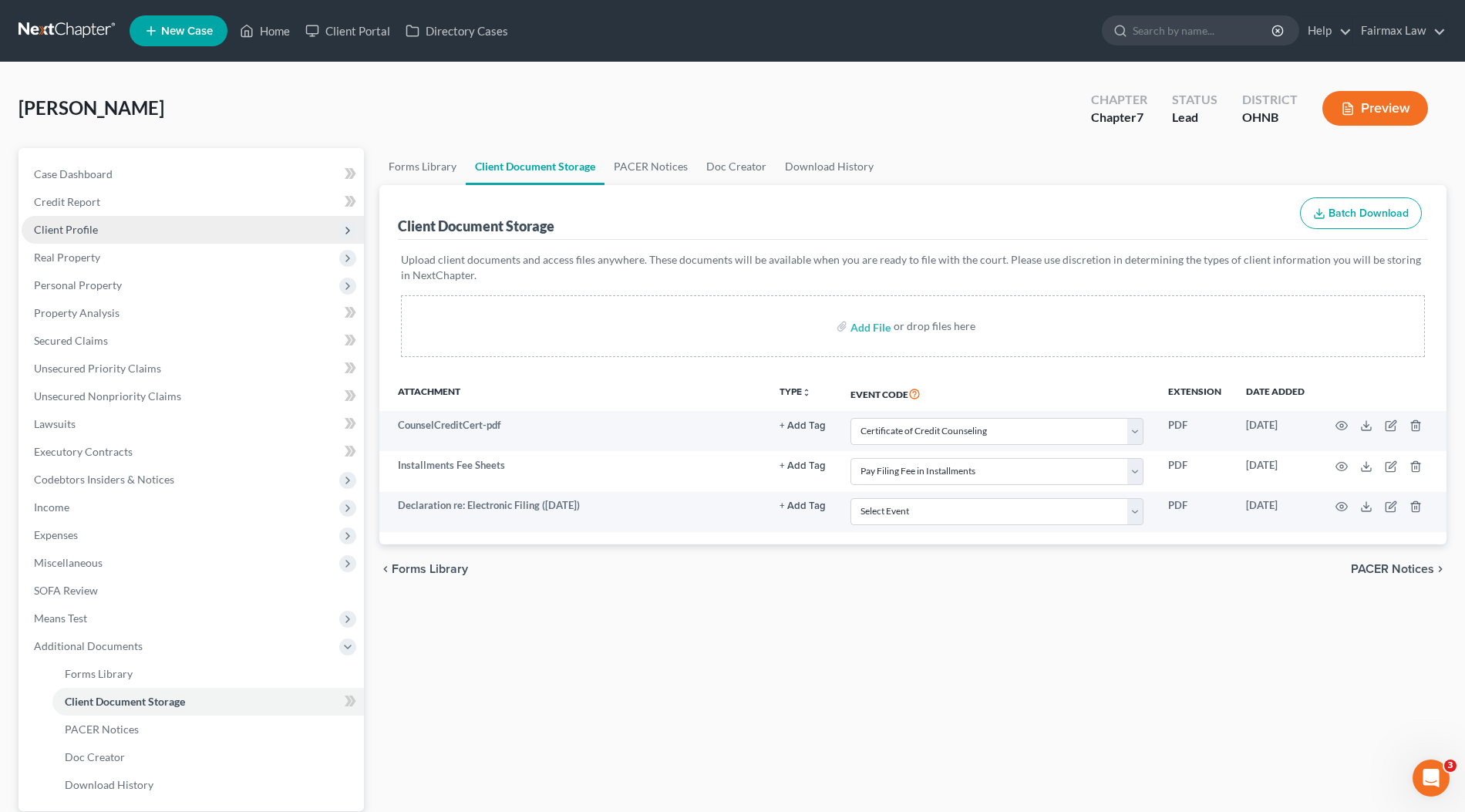
click at [64, 221] on span "Client Profile" at bounding box center [192, 230] width 342 height 28
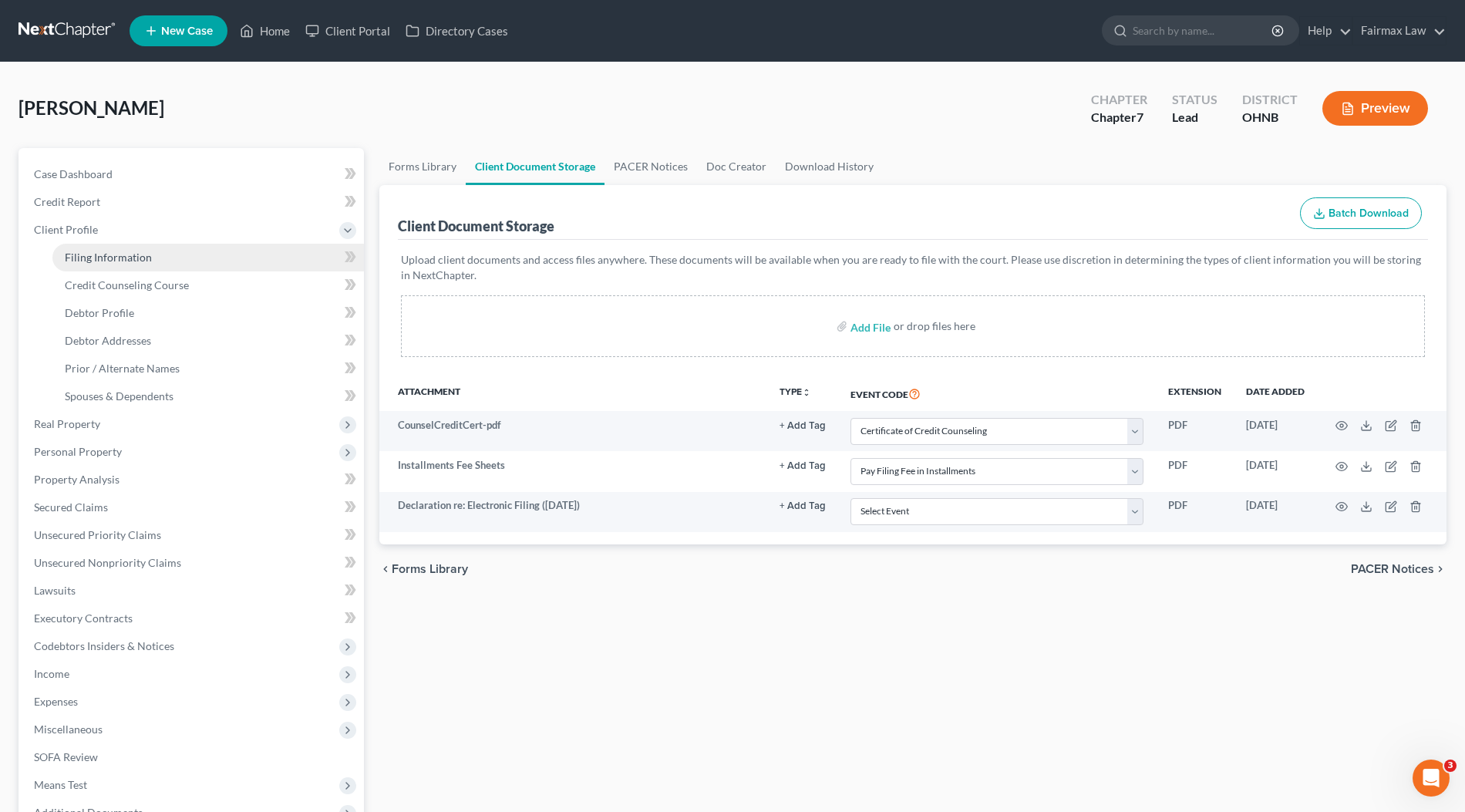
click at [83, 256] on span "Filing Information" at bounding box center [108, 257] width 87 height 14
select select "1"
select select "0"
select select "61"
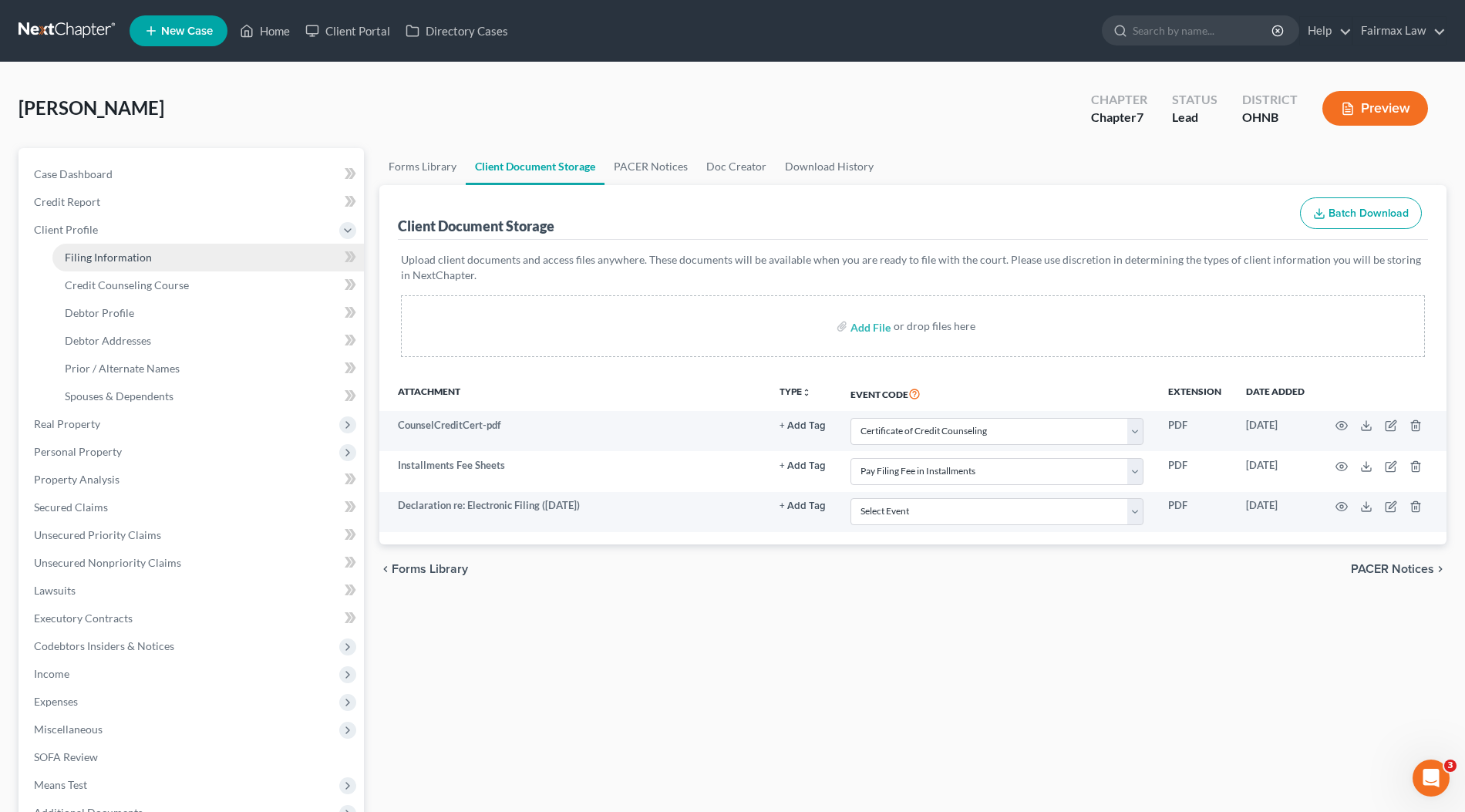
select select "12"
select select "0"
select select "36"
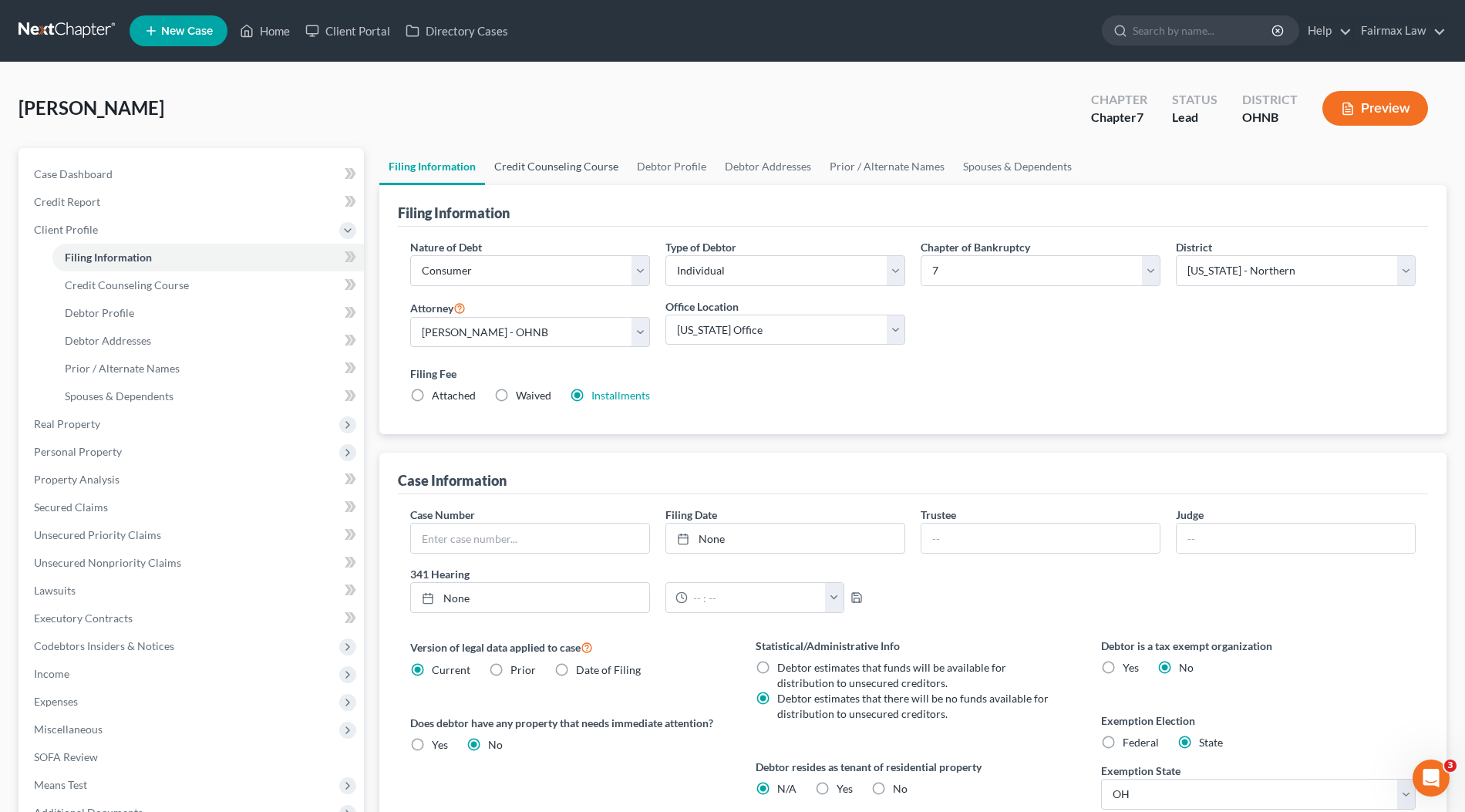
click at [543, 180] on link "Credit Counseling Course" at bounding box center [556, 166] width 143 height 37
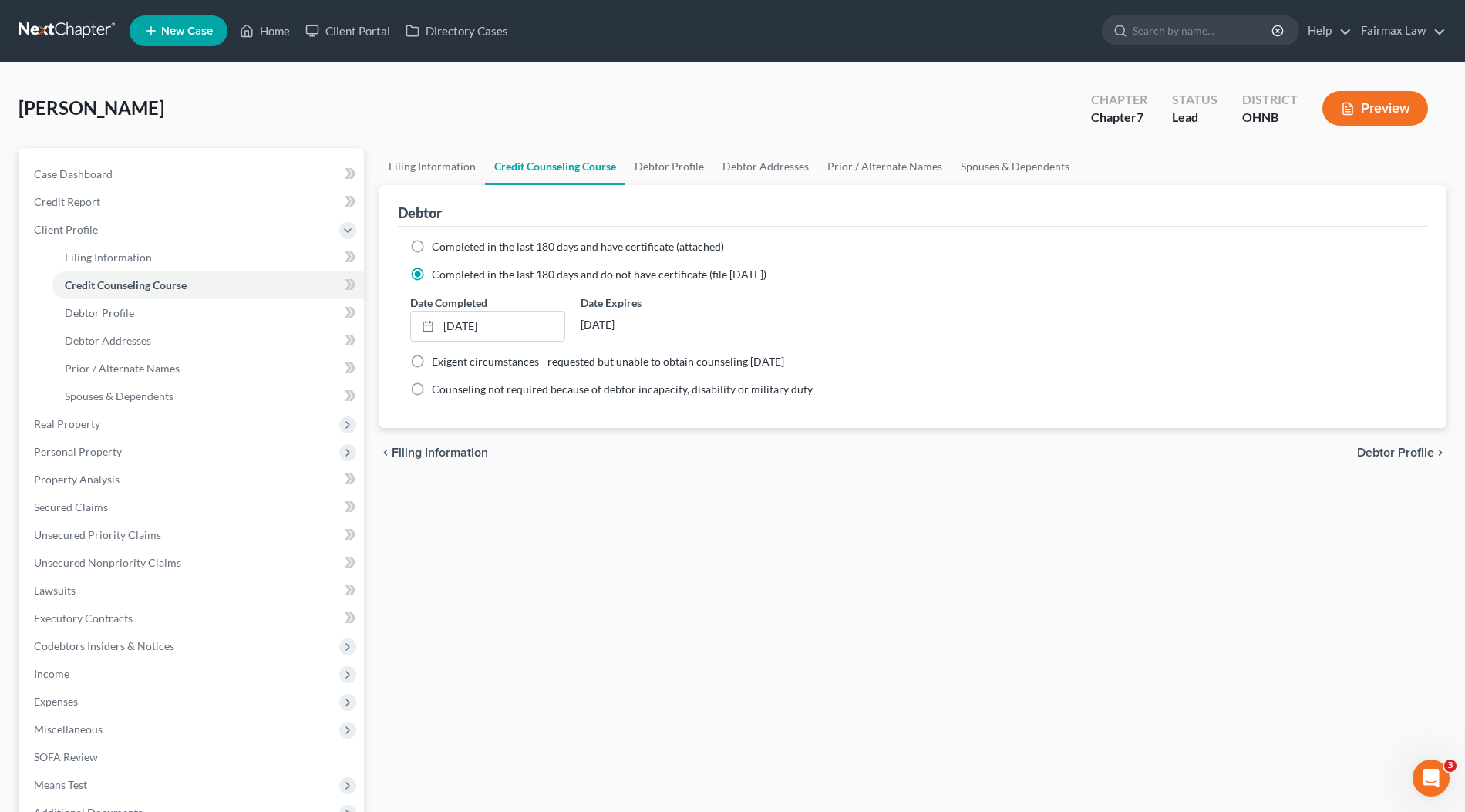
click at [600, 117] on div "[PERSON_NAME] Upgraded Chapter Chapter 7 Status Lead District OHNB Preview" at bounding box center [732, 115] width 1427 height 68
